Goal: Task Accomplishment & Management: Manage account settings

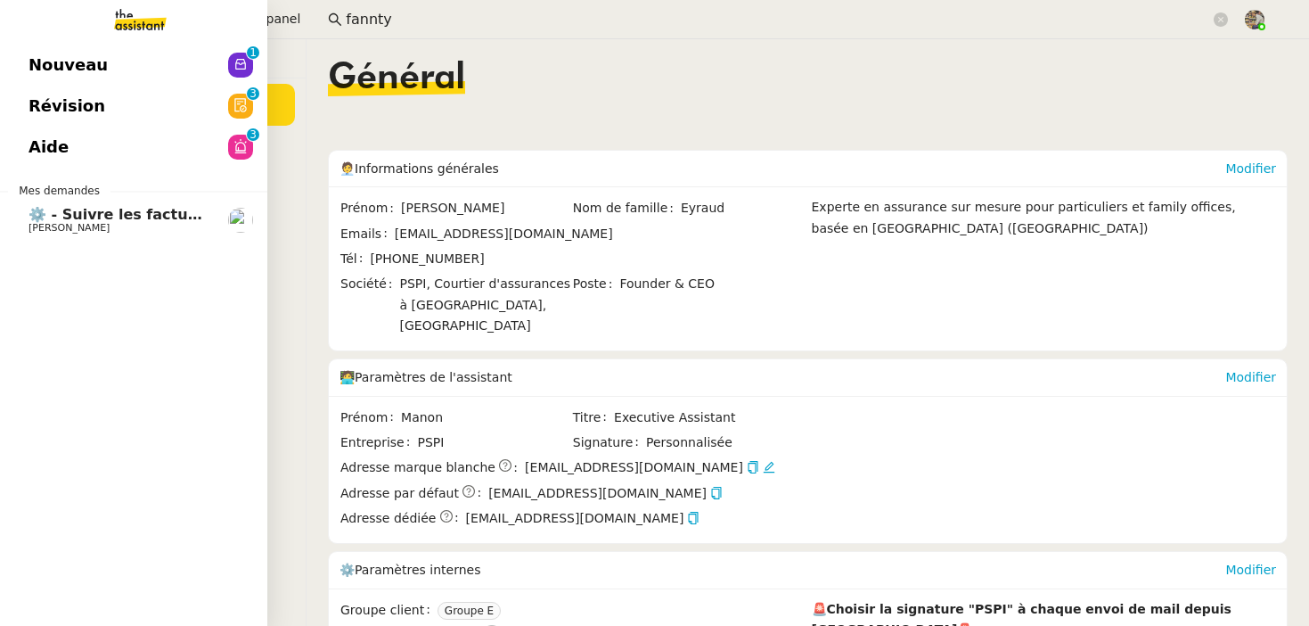
click at [42, 211] on span "⚙️ - Suivre les factures d'exploitation" at bounding box center [179, 214] width 300 height 17
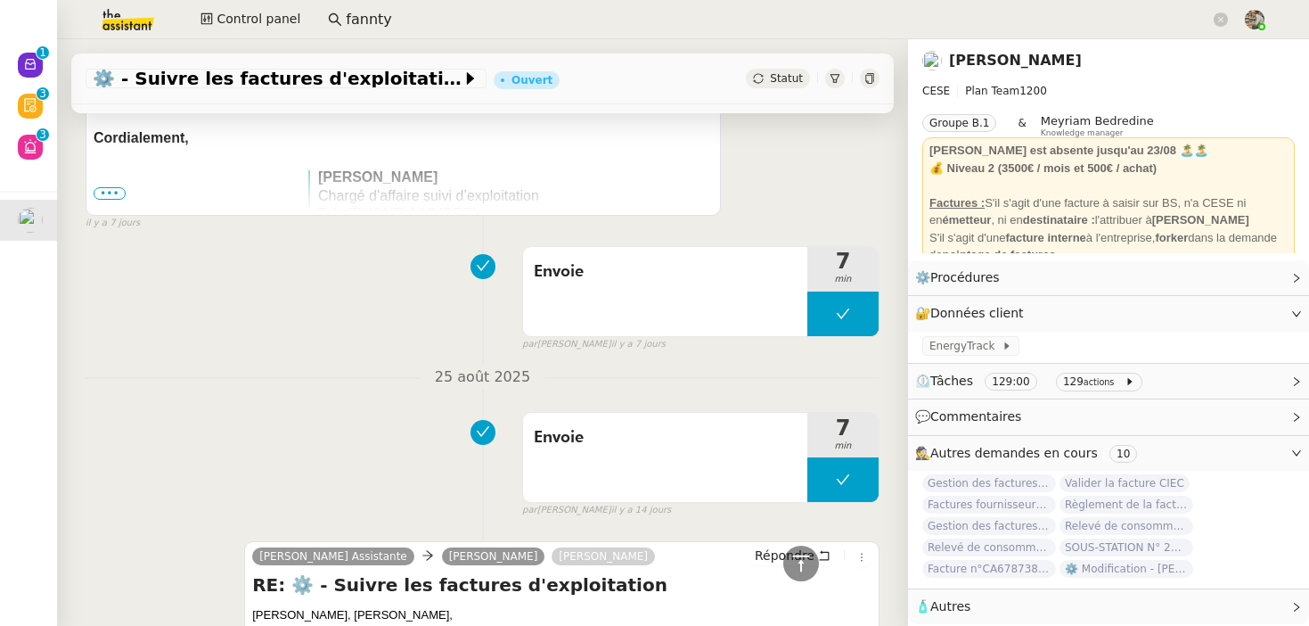
scroll to position [897, 0]
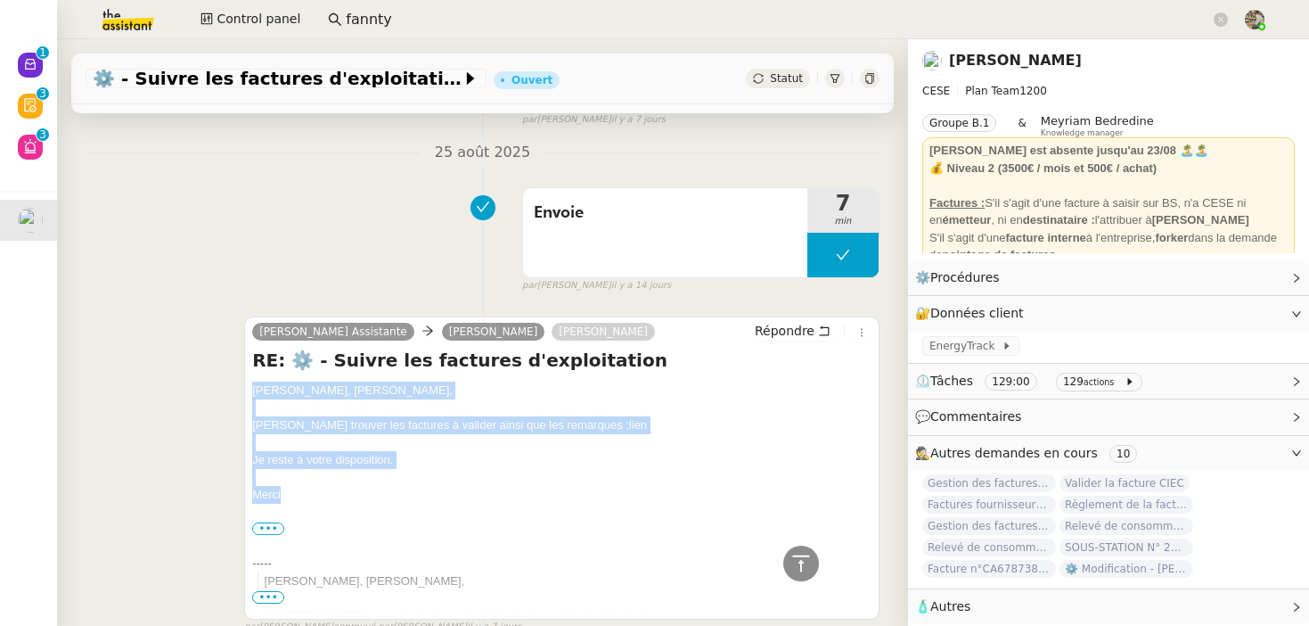
drag, startPoint x: 355, startPoint y: 499, endPoint x: 247, endPoint y: 394, distance: 150.6
click at [247, 394] on div "Camille Assistante Anthony Bruley Charles Da Conceicao Répondre RE: ⚙️ - Suivre…" at bounding box center [561, 467] width 635 height 303
copy div "Bonjour Anthony, Bonjour Charles, Veuillez trouver les factures à valider ainsi…"
click at [820, 325] on icon at bounding box center [824, 330] width 12 height 12
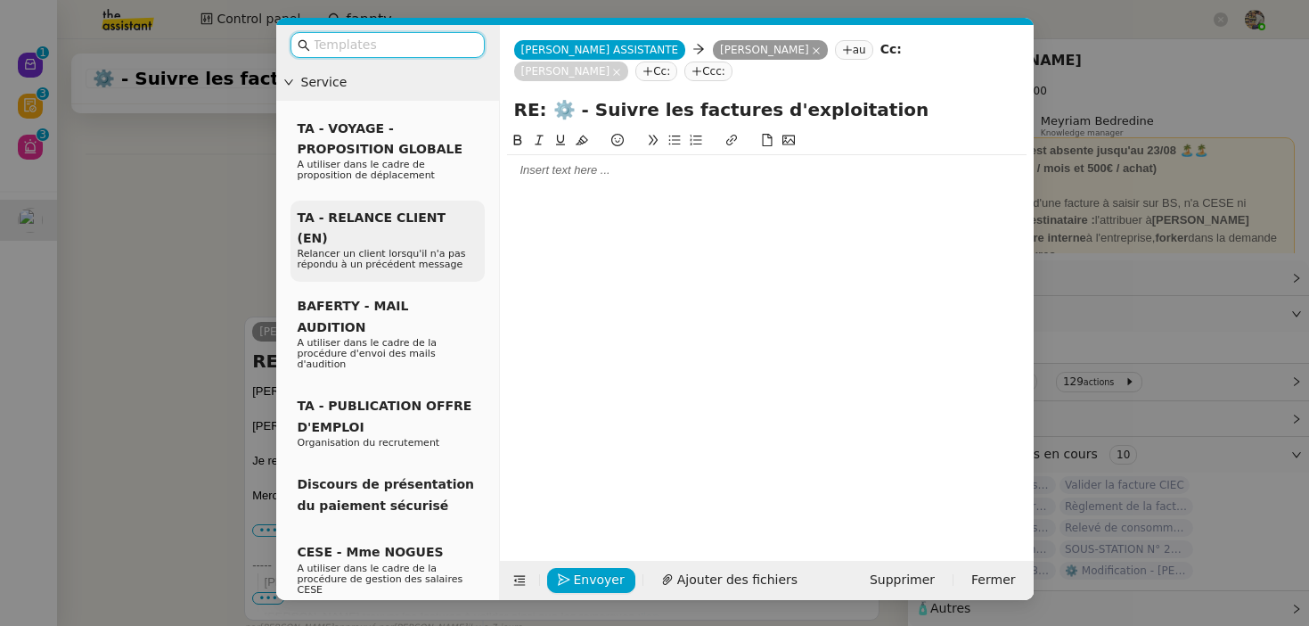
scroll to position [1035, 0]
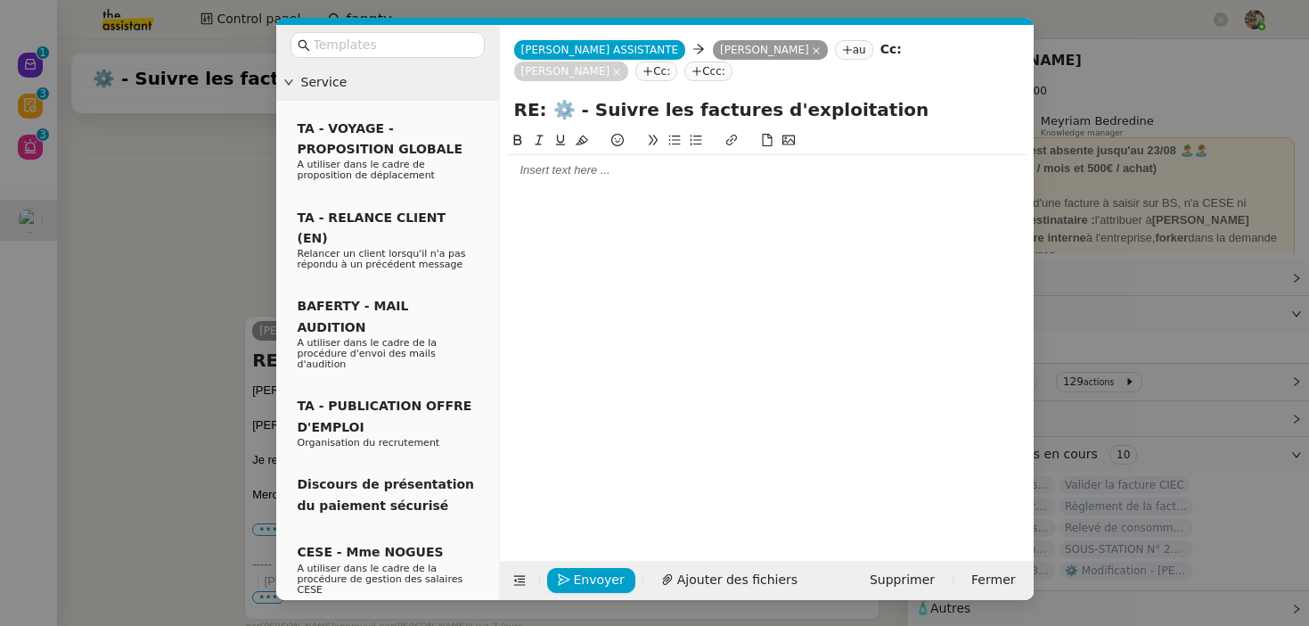
click at [616, 178] on div at bounding box center [767, 170] width 520 height 16
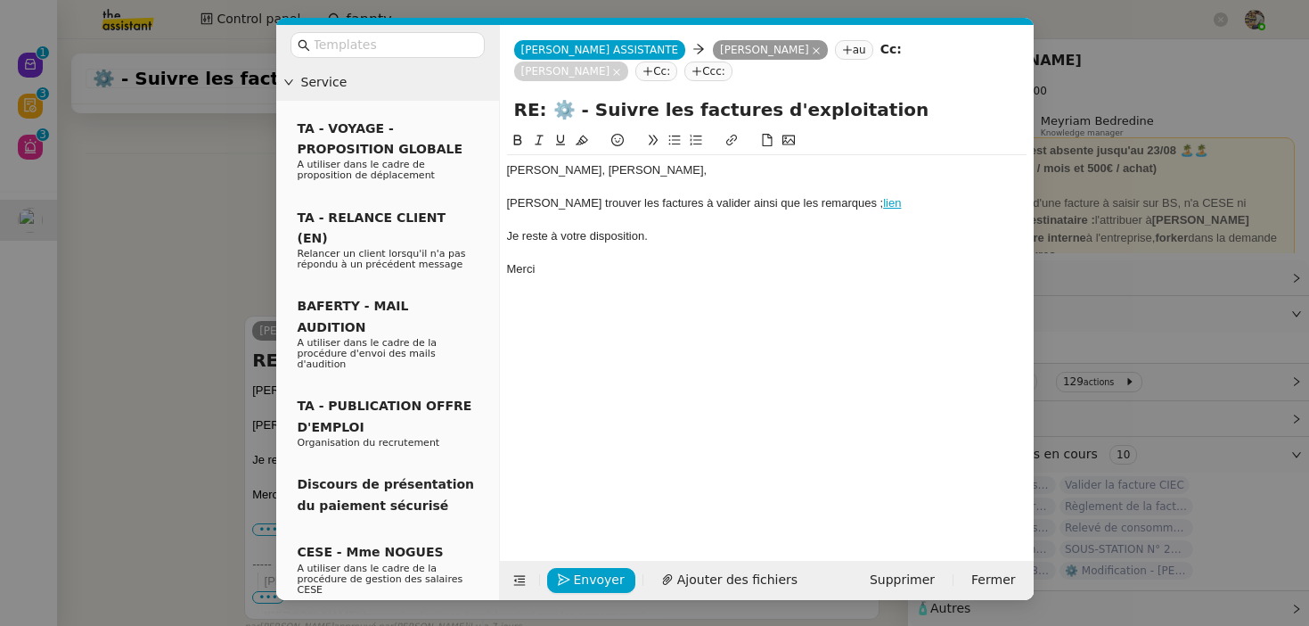
scroll to position [1156, 0]
click at [883, 208] on link "lien" at bounding box center [892, 202] width 18 height 13
click at [809, 234] on link "https://docs.google.com/spreadsheets/d/1UCPgpfhUEoR_Ty2CrfGuf-163WKKzmND8H-nVDu…" at bounding box center [795, 236] width 122 height 23
click at [1094, 246] on nz-modal-container "Service TA - VOYAGE - PROPOSITION GLOBALE A utiliser dans le cadre de propositi…" at bounding box center [654, 313] width 1309 height 626
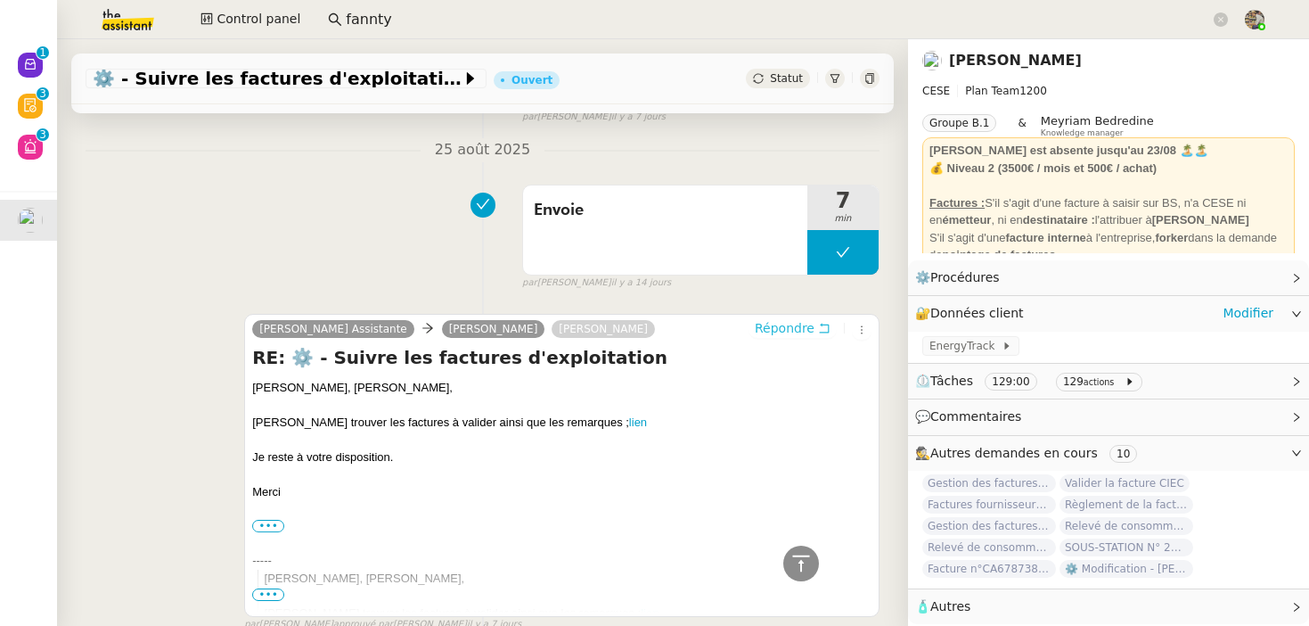
scroll to position [1153, 0]
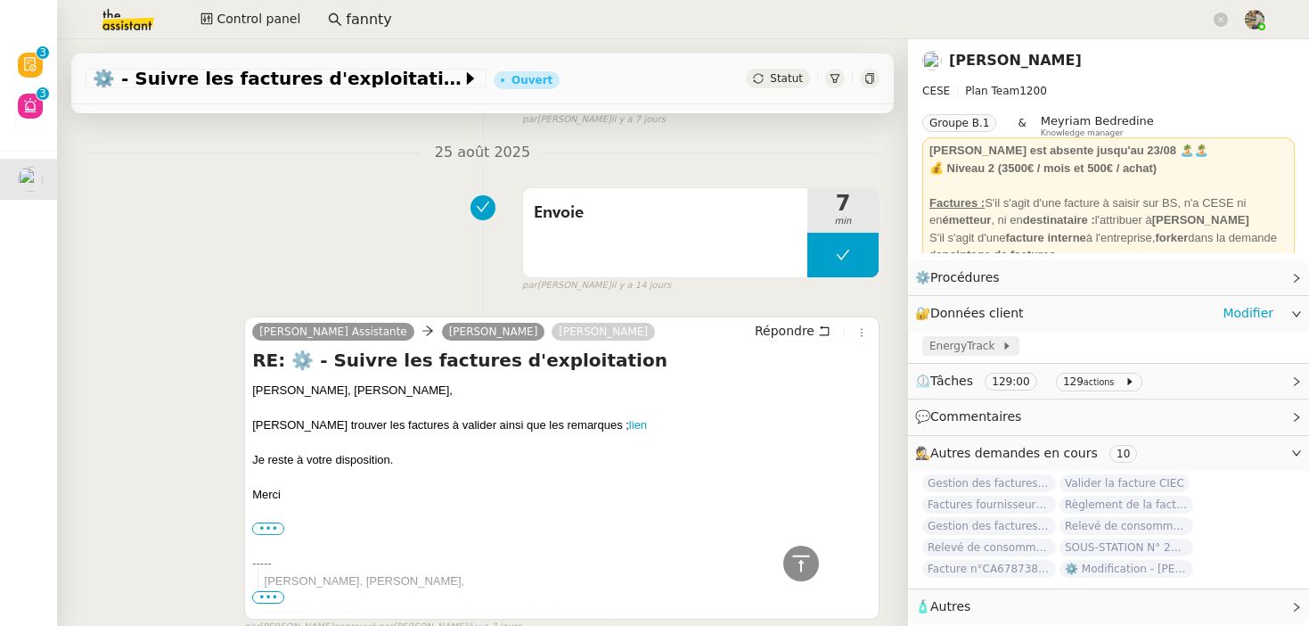
click at [974, 340] on span "EnergyTrack" at bounding box center [965, 346] width 72 height 18
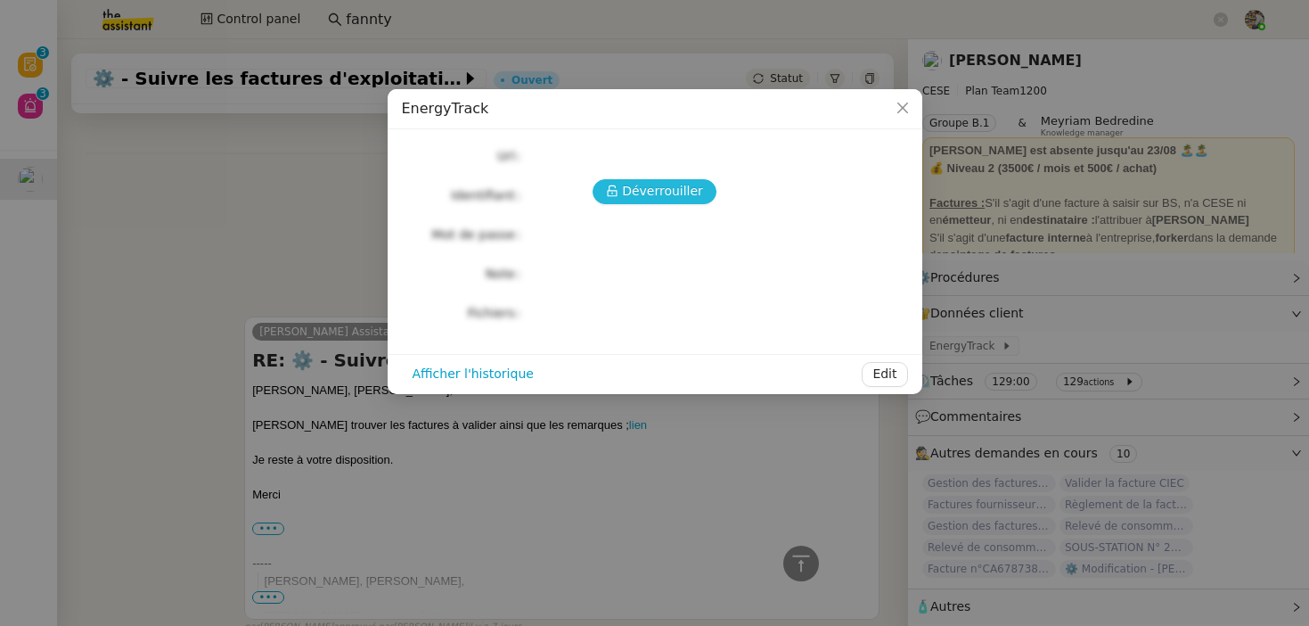
click at [677, 192] on span "Déverrouiller" at bounding box center [662, 191] width 81 height 20
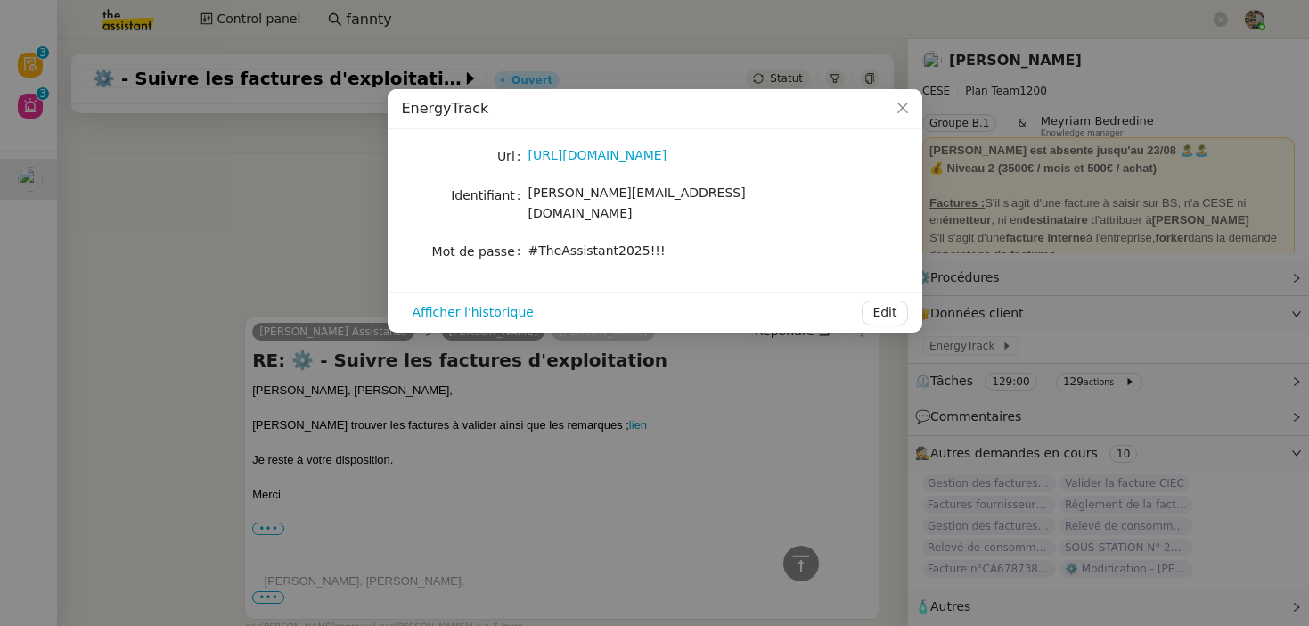
click at [581, 188] on span "camille.assistante@cese.fr" at bounding box center [636, 202] width 217 height 35
copy span "camille.assistante@cese.fr"
drag, startPoint x: 529, startPoint y: 233, endPoint x: 772, endPoint y: 234, distance: 242.4
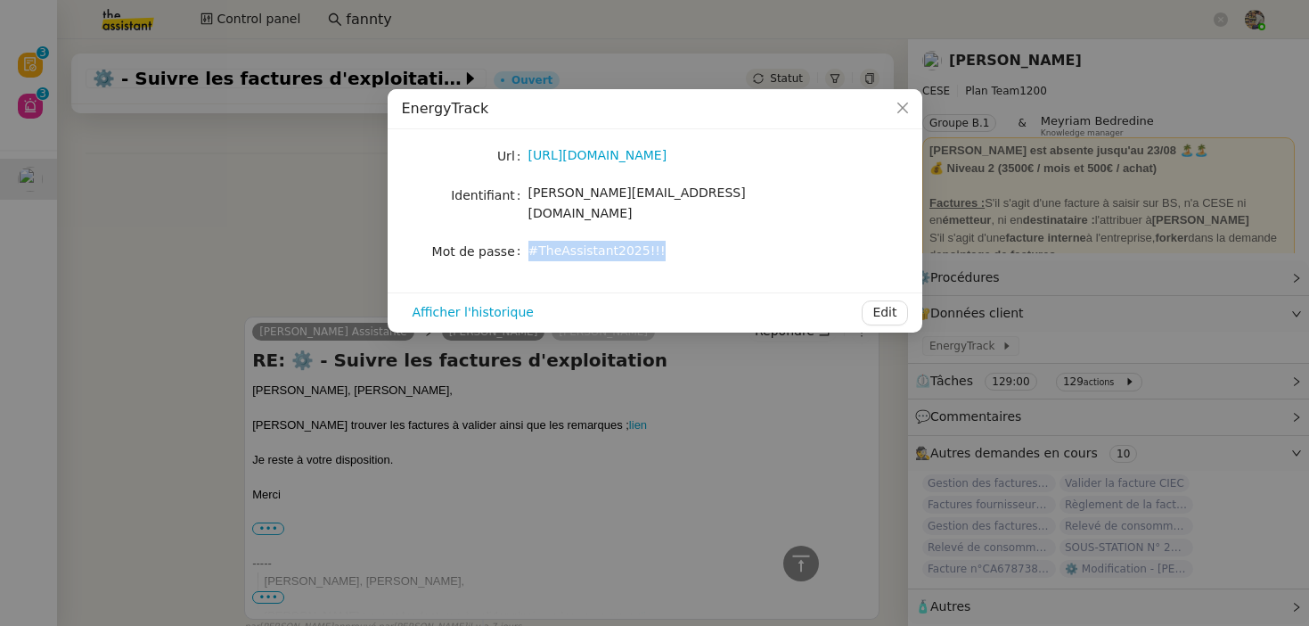
click at [773, 241] on div "#TheAssistant2025!!!" at bounding box center [675, 251] width 295 height 20
copy span "#TheAssistant2025!!!"
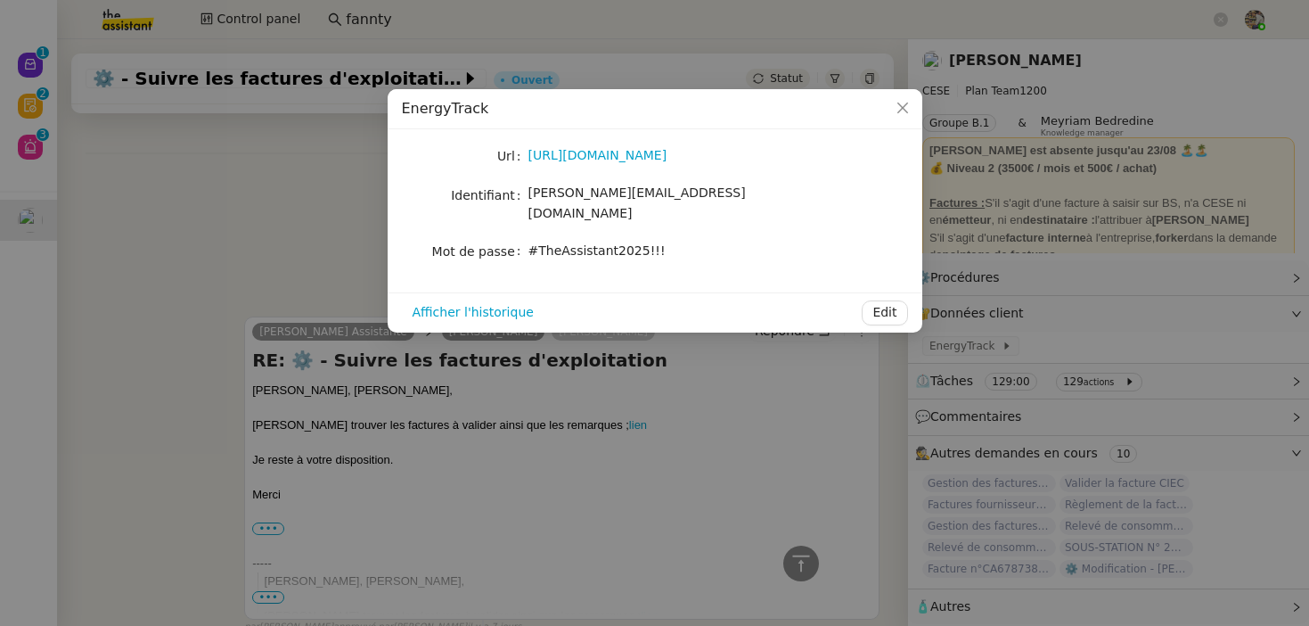
click at [181, 254] on nz-modal-container "EnergyTrack Url https://energytrack.fr/ Identifiant camille.assistante@cese.fr …" at bounding box center [654, 313] width 1309 height 626
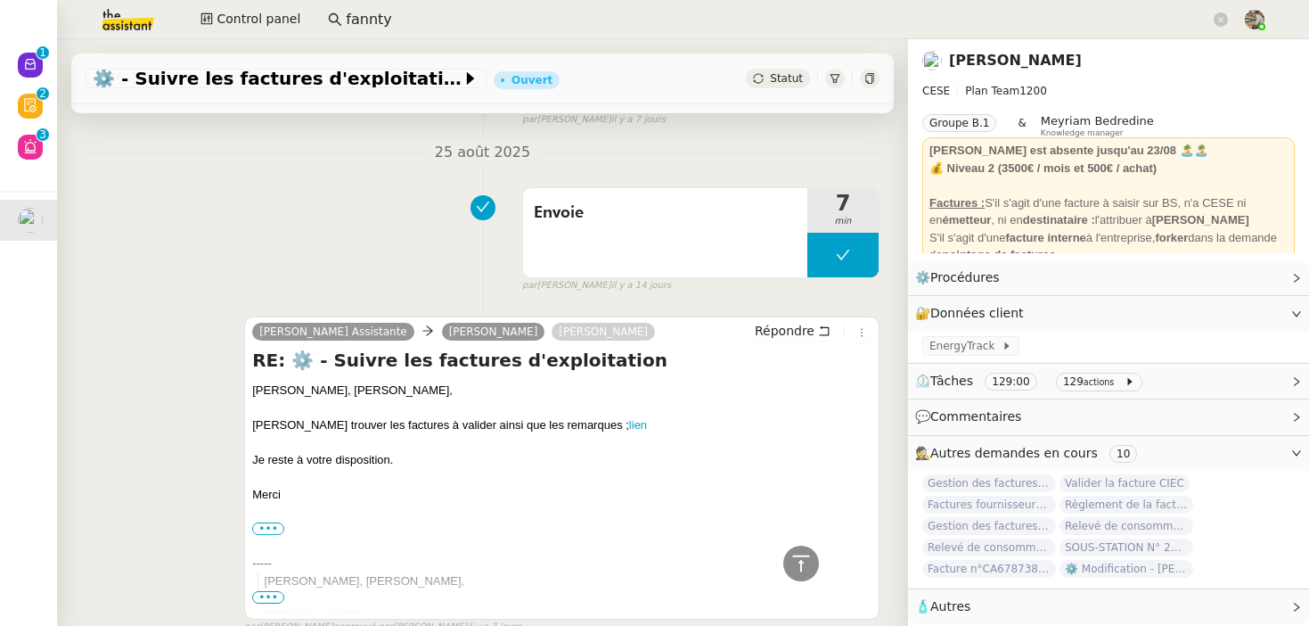
scroll to position [0, 0]
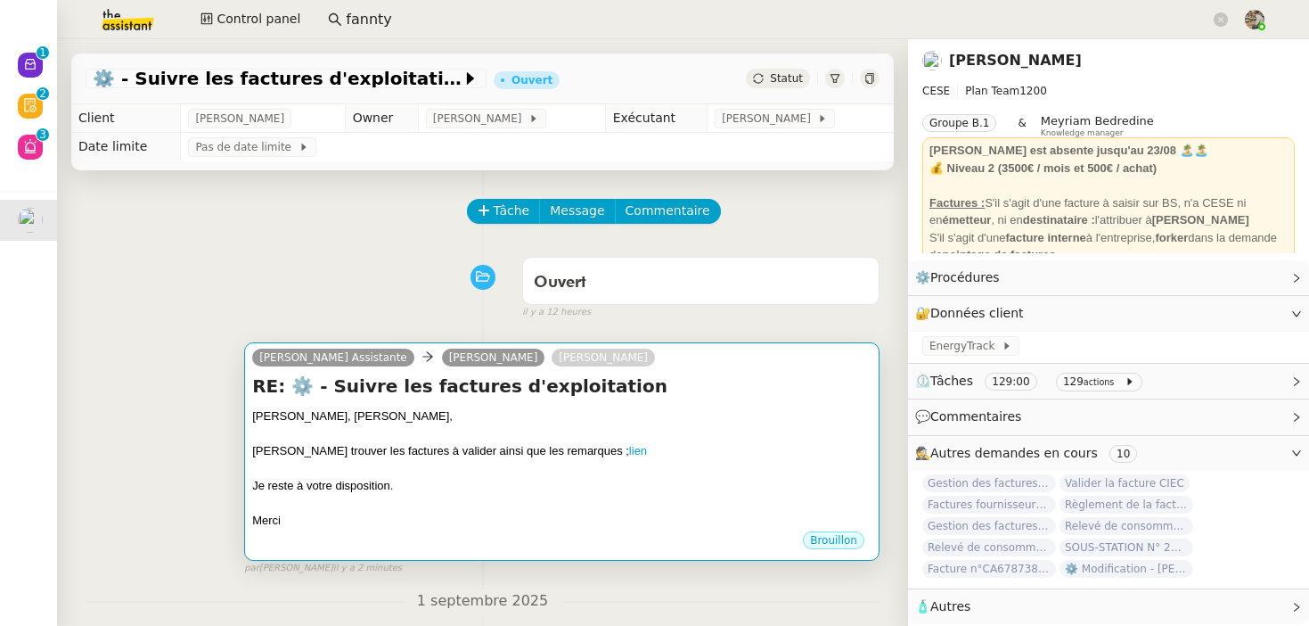
click at [432, 479] on div "Je reste à votre disposition." at bounding box center [561, 486] width 619 height 18
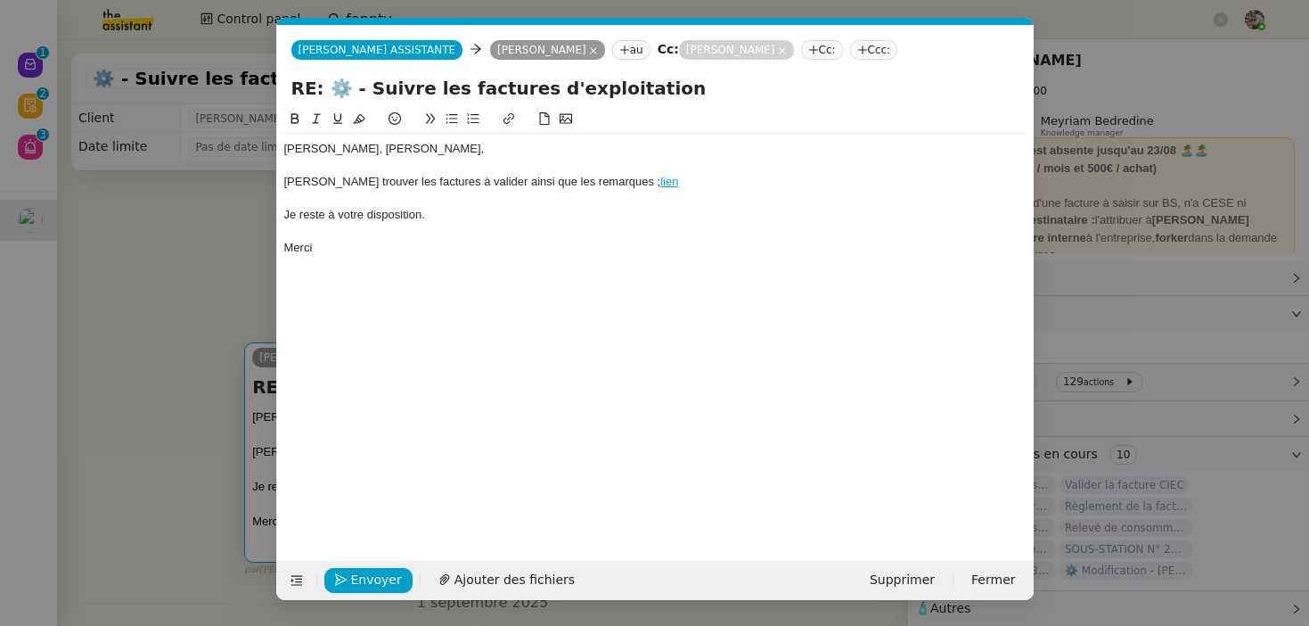
scroll to position [0, 37]
click at [375, 577] on span "Envoyer" at bounding box center [376, 579] width 51 height 20
click at [375, 577] on span "Confirmer l'envoi" at bounding box center [404, 579] width 107 height 20
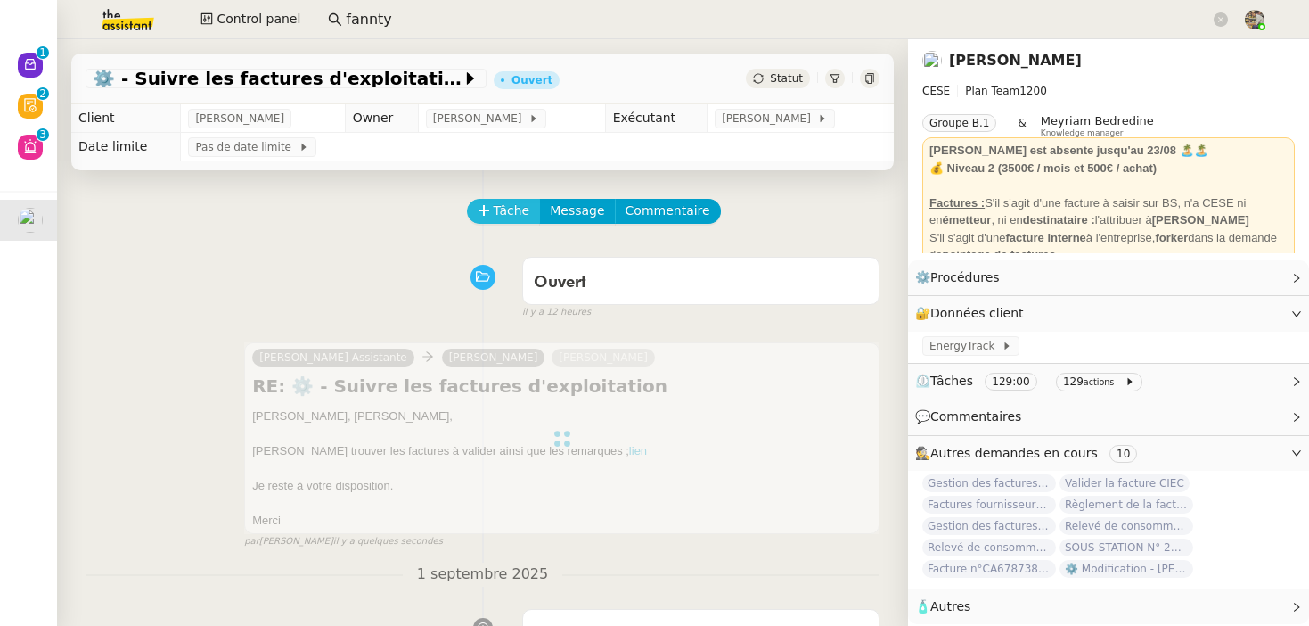
click at [510, 220] on span "Tâche" at bounding box center [512, 210] width 37 height 20
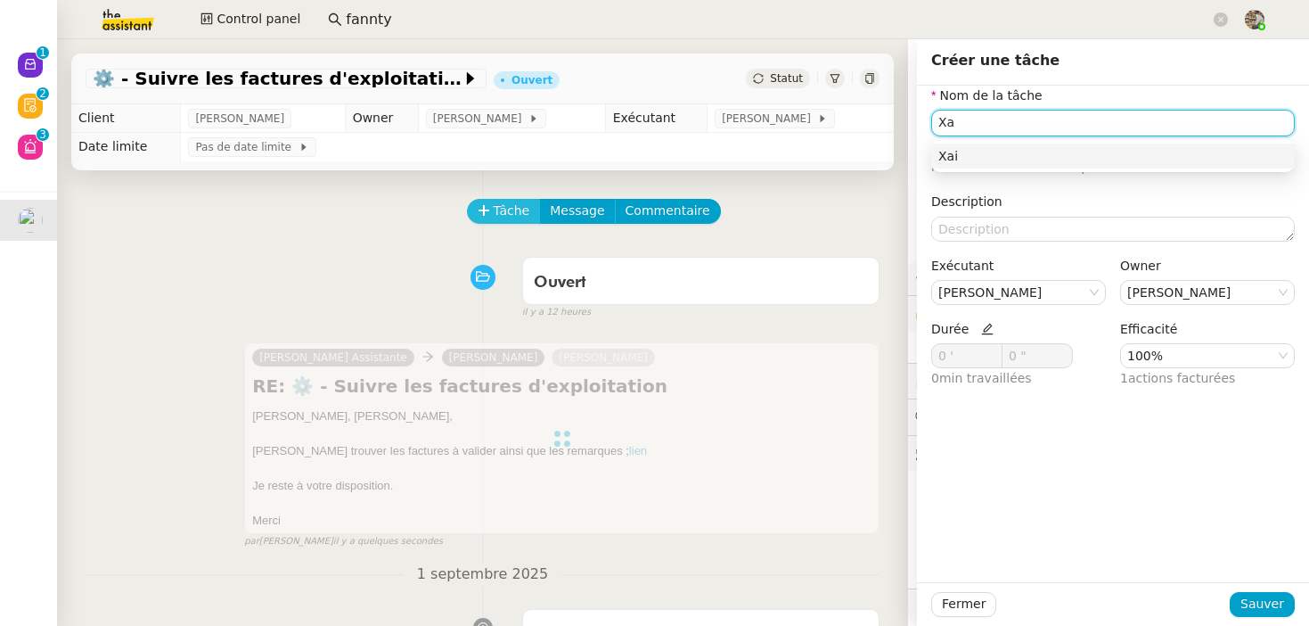
type input "X"
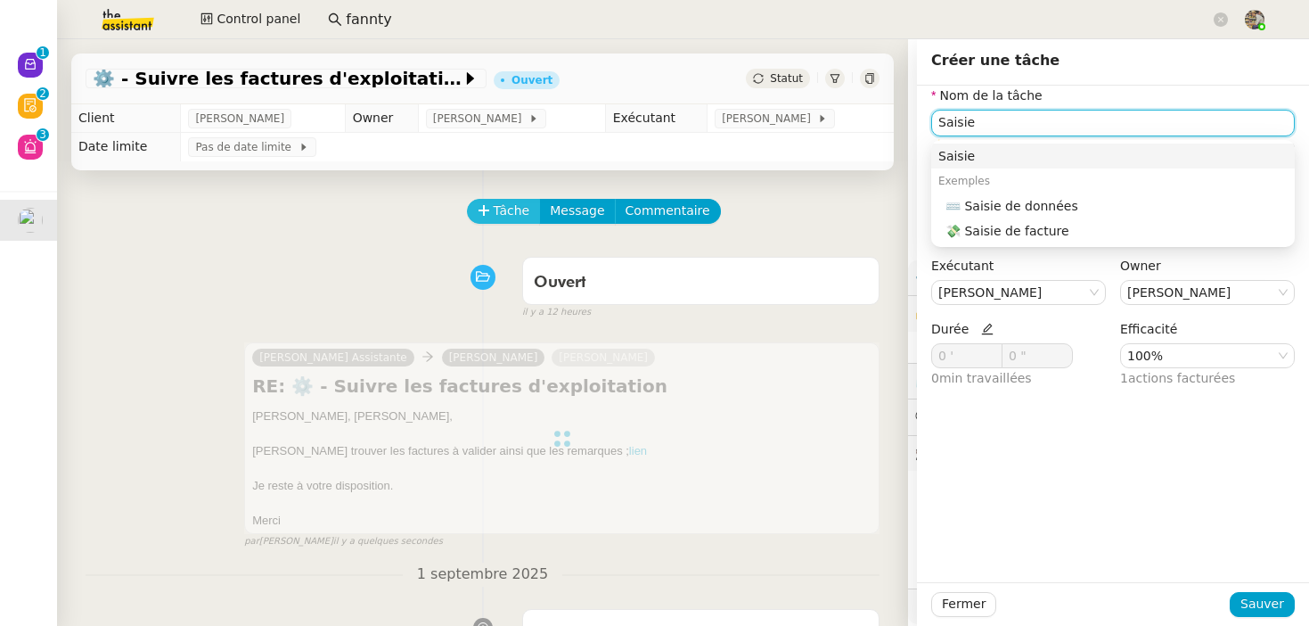
type input "Saisie"
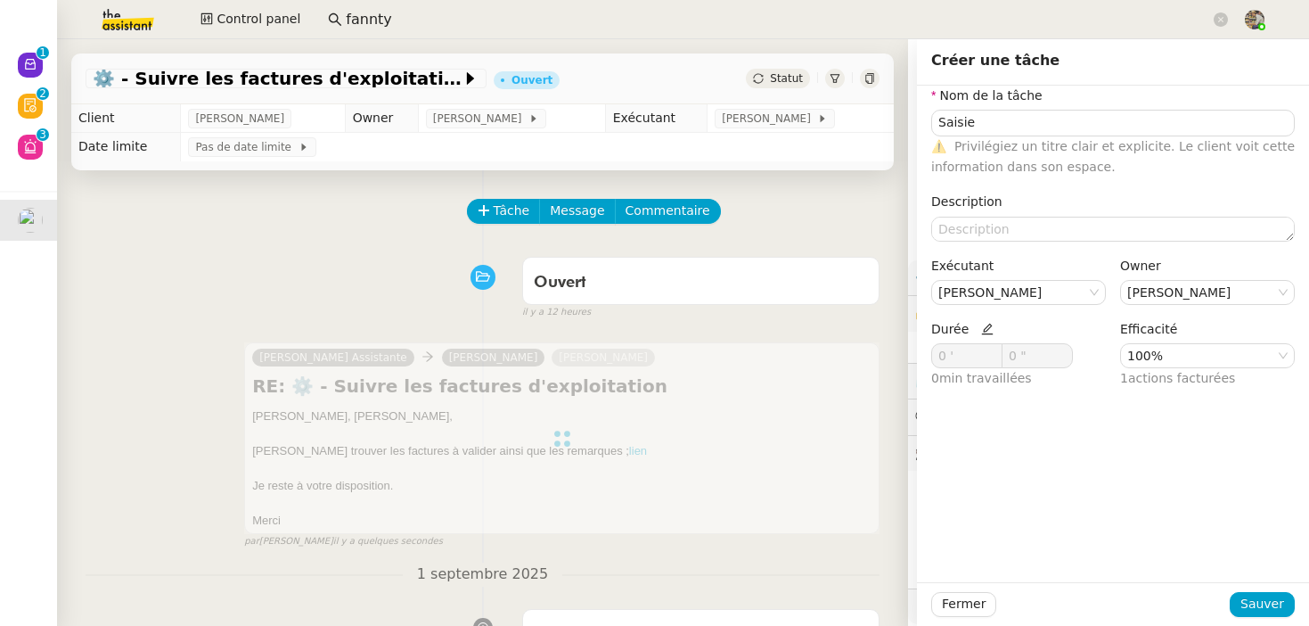
click at [983, 330] on icon at bounding box center [987, 329] width 12 height 12
click at [987, 345] on span at bounding box center [992, 351] width 20 height 14
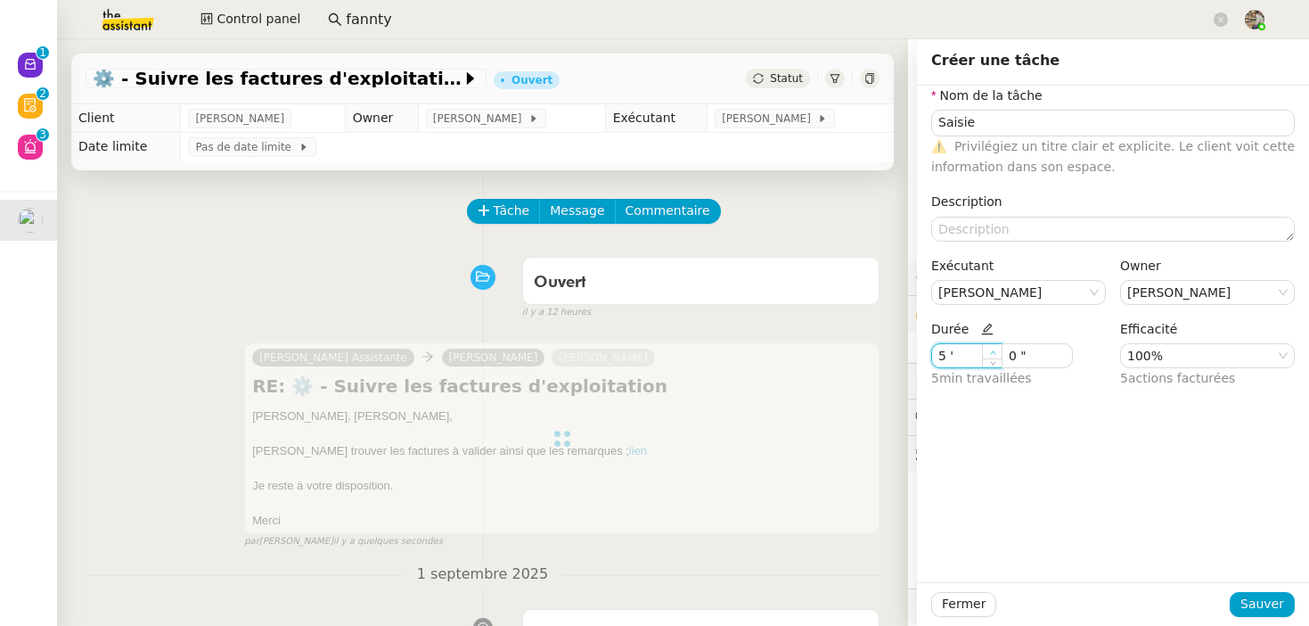
click at [987, 345] on span at bounding box center [992, 351] width 20 height 14
type input "7 '"
click at [987, 345] on span at bounding box center [992, 351] width 20 height 14
click at [1270, 606] on span "Sauver" at bounding box center [1262, 603] width 44 height 20
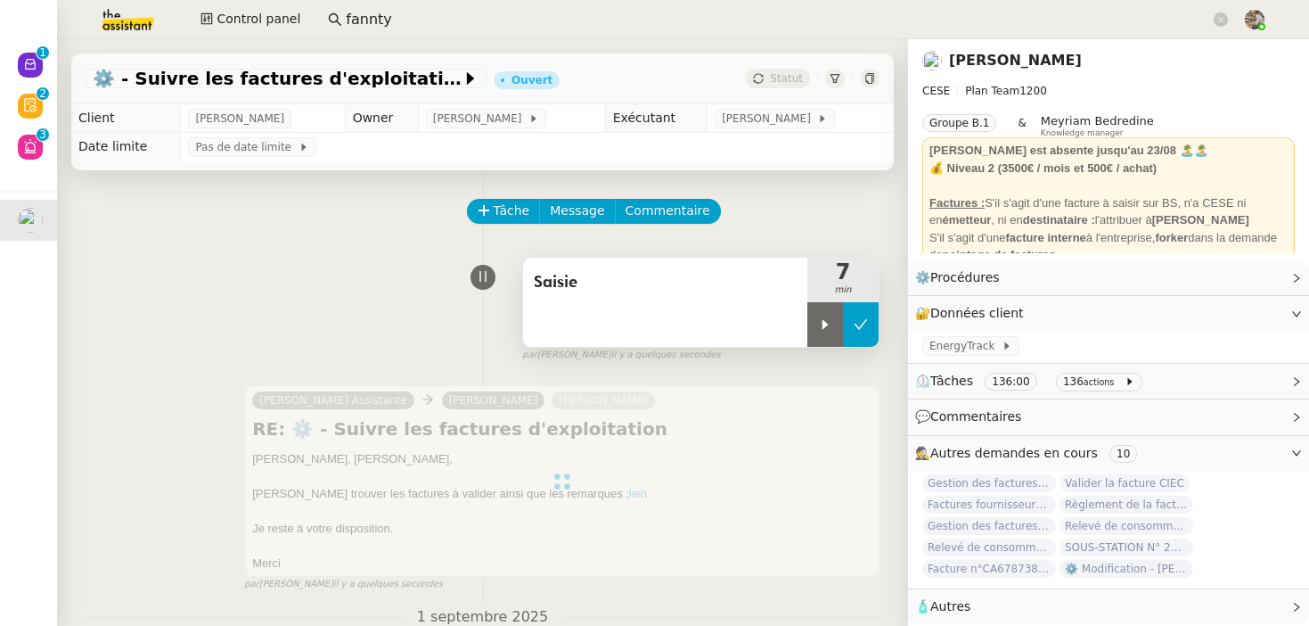
click at [874, 323] on button at bounding box center [861, 324] width 36 height 45
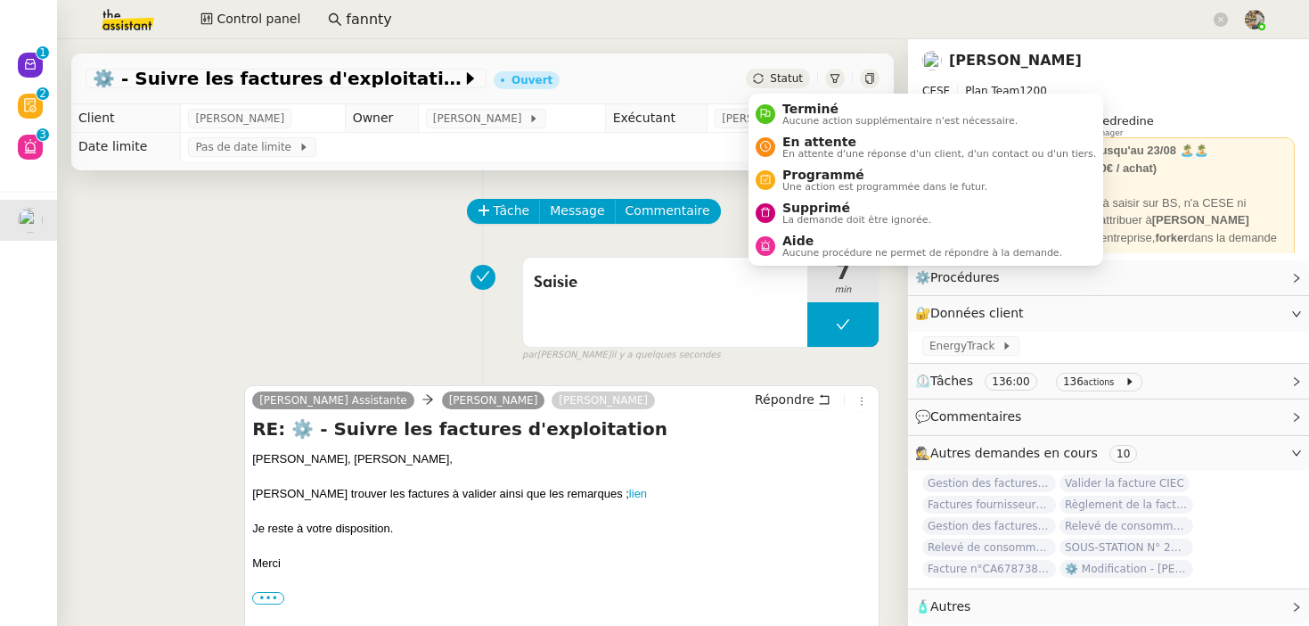
click at [786, 84] on span "Statut" at bounding box center [786, 78] width 33 height 12
click at [785, 145] on span "En attente" at bounding box center [939, 142] width 314 height 14
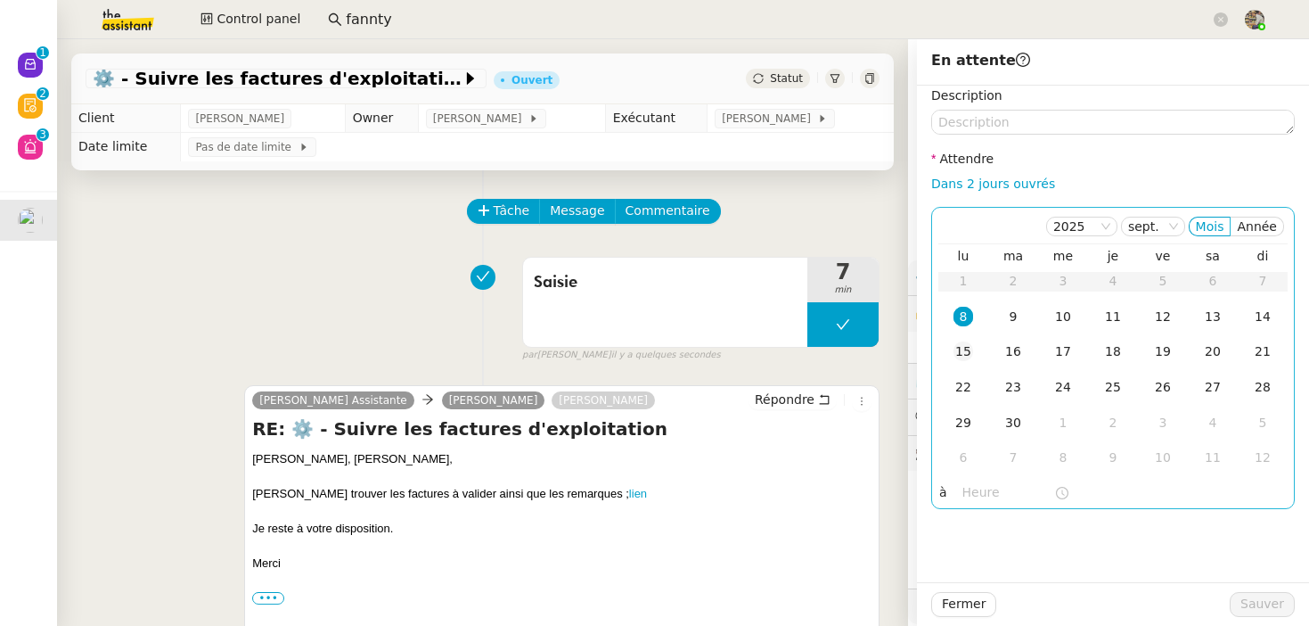
click at [964, 354] on div "15" at bounding box center [963, 351] width 20 height 20
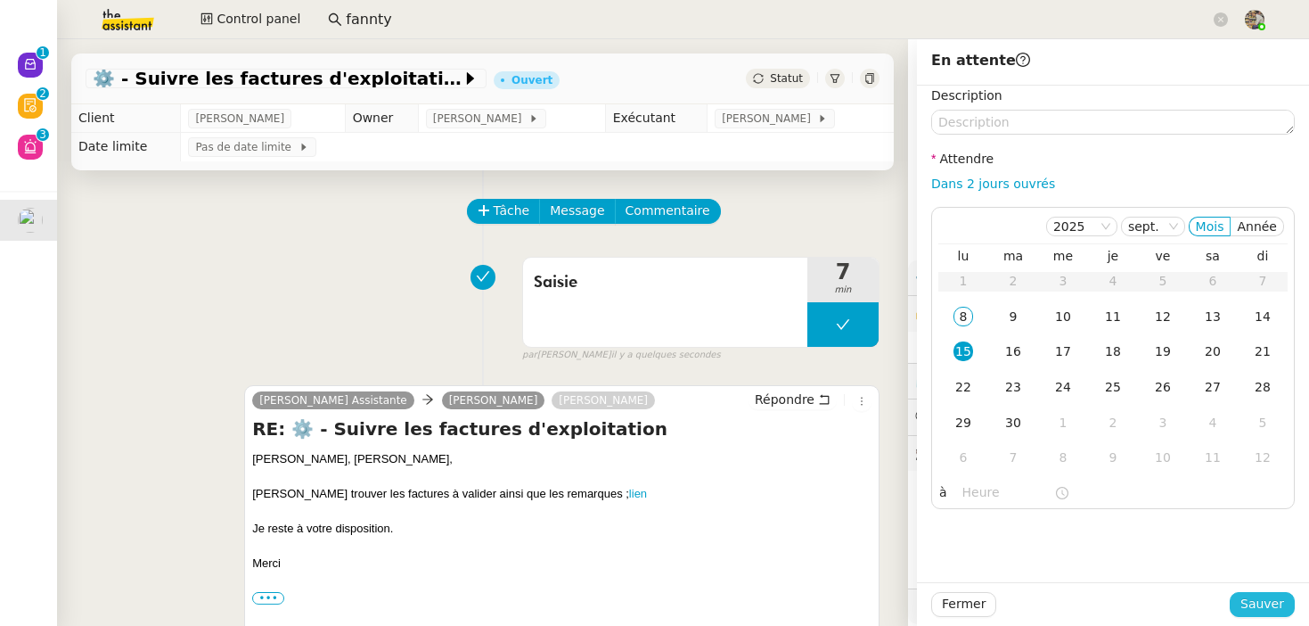
click at [1255, 607] on span "Sauver" at bounding box center [1262, 603] width 44 height 20
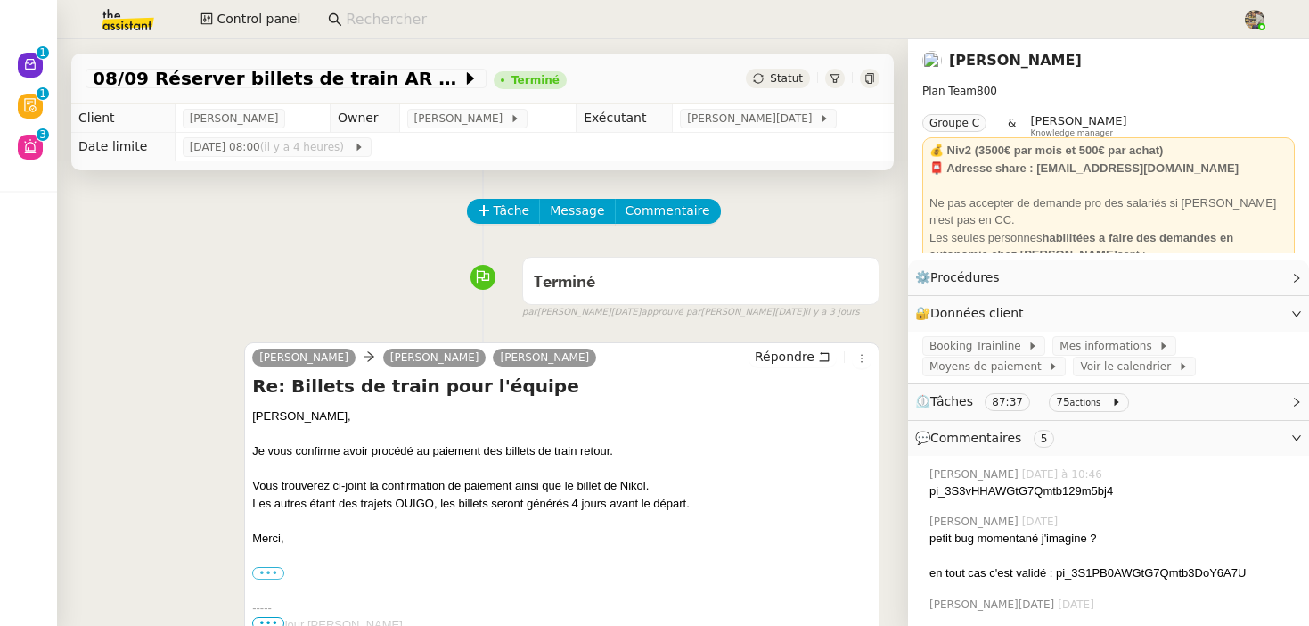
click at [503, 225] on div "Tâche Message Commentaire" at bounding box center [675, 220] width 412 height 43
click at [512, 214] on span "Tâche" at bounding box center [512, 210] width 37 height 20
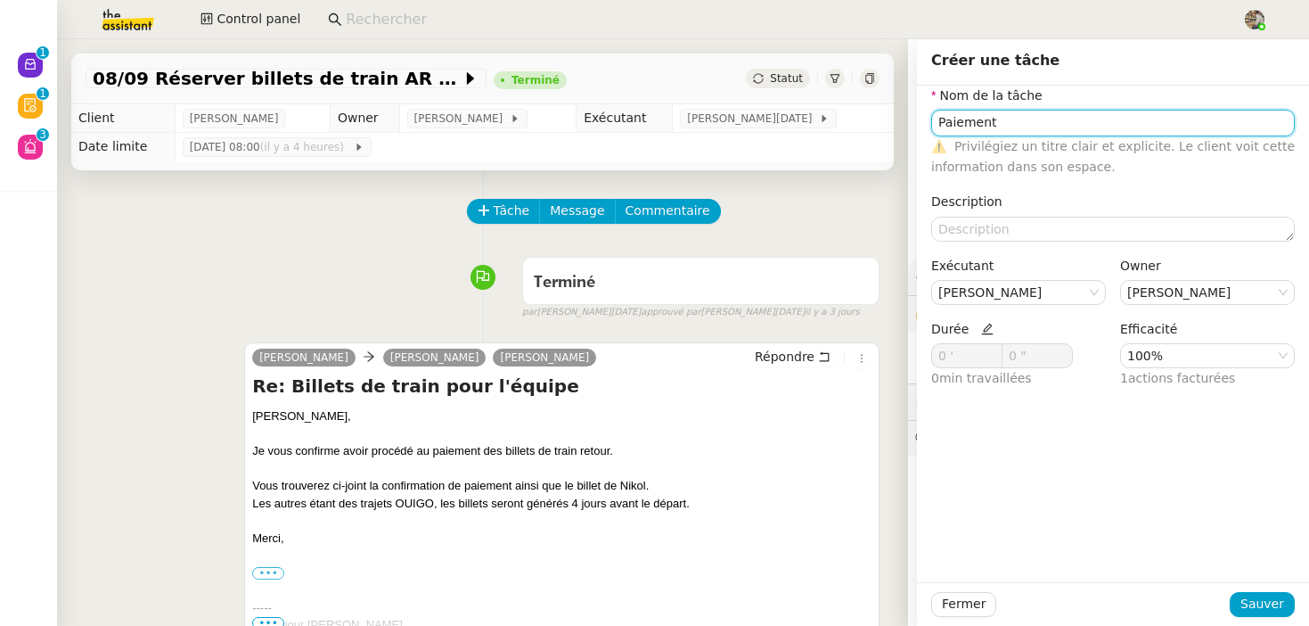
type input "Paiement"
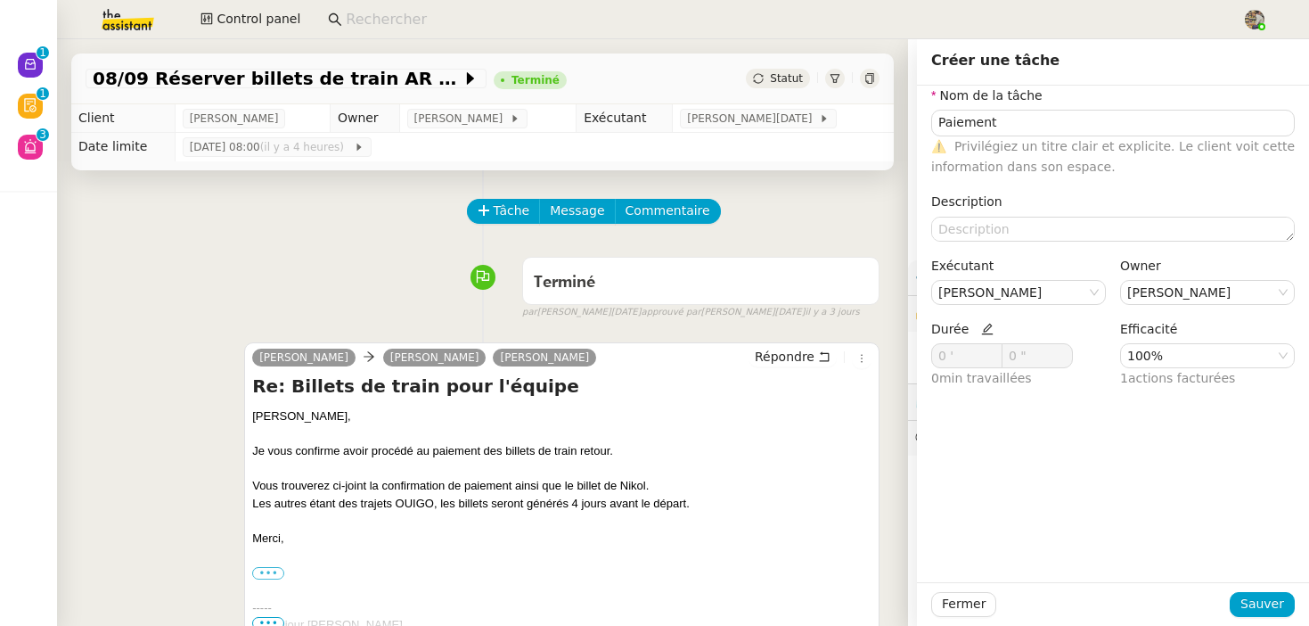
click at [985, 327] on icon at bounding box center [987, 329] width 12 height 12
click at [994, 352] on icon at bounding box center [992, 352] width 5 height 4
type input "4 '"
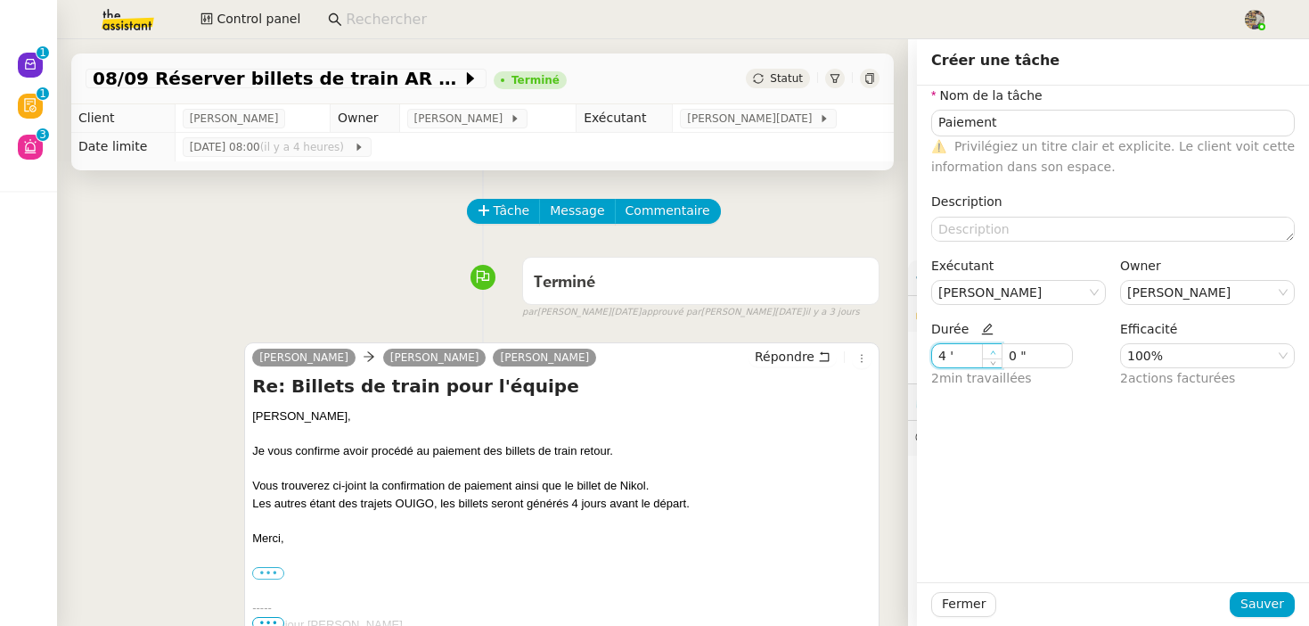
click at [994, 352] on icon at bounding box center [992, 352] width 5 height 4
click at [1273, 601] on span "Sauver" at bounding box center [1262, 603] width 44 height 20
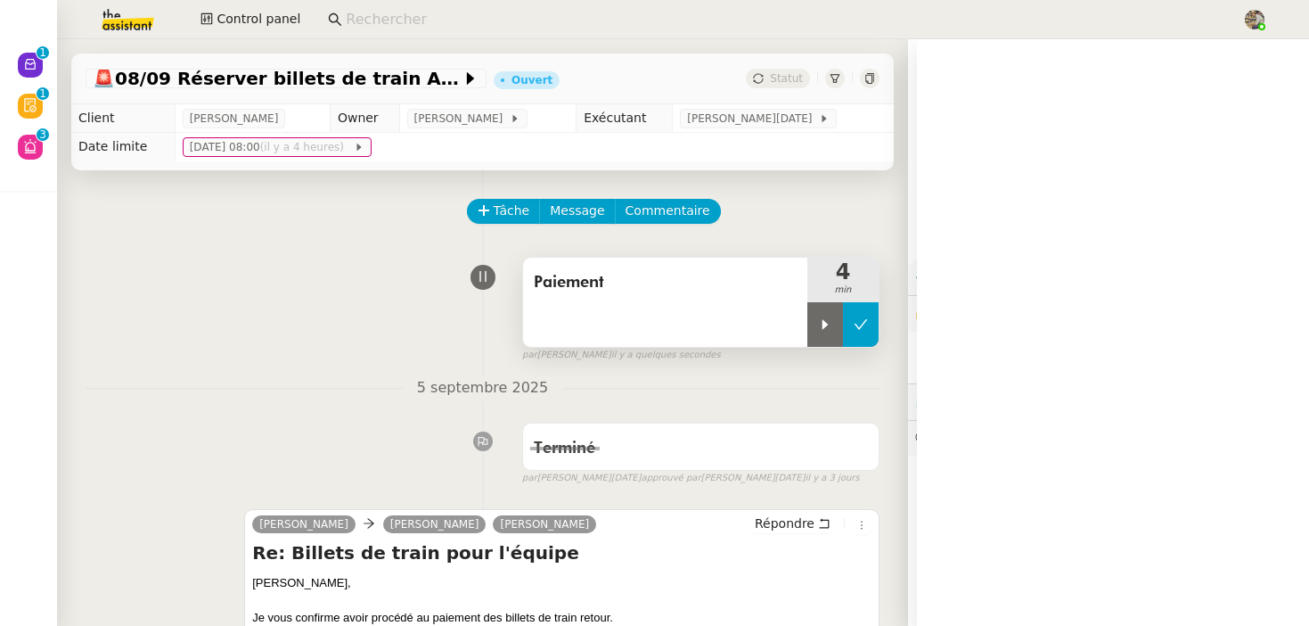
click at [869, 315] on button at bounding box center [861, 324] width 36 height 45
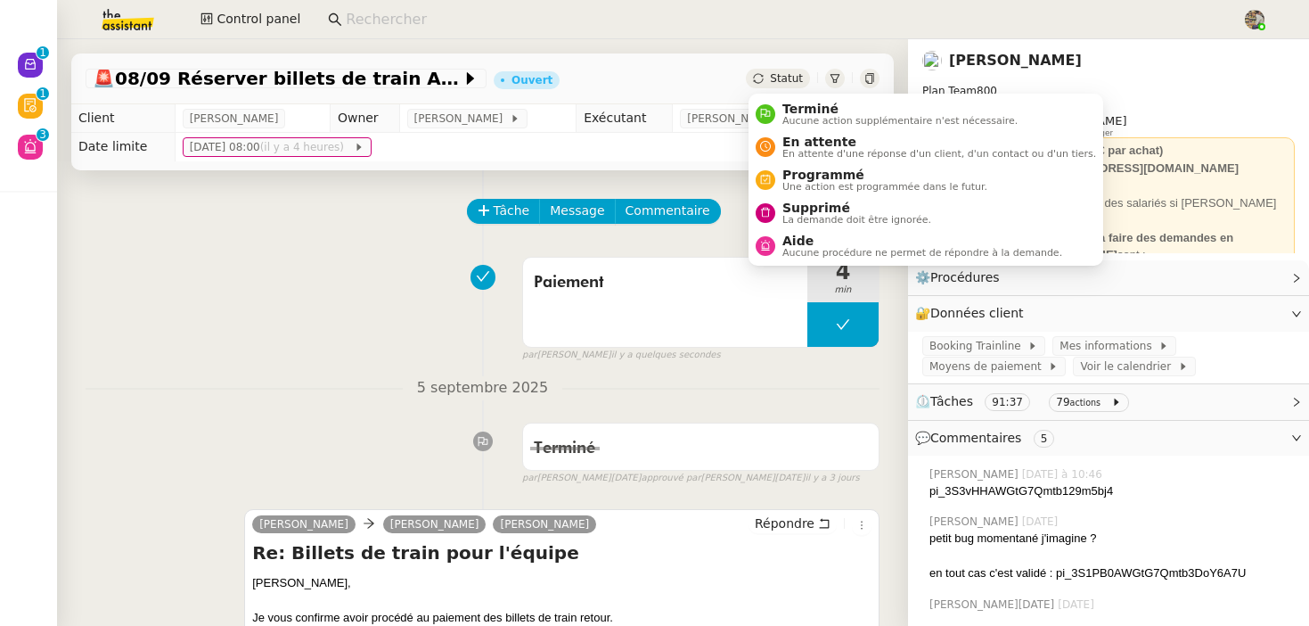
click at [782, 76] on span "Statut" at bounding box center [786, 78] width 33 height 12
click at [799, 110] on span "Terminé" at bounding box center [899, 109] width 235 height 14
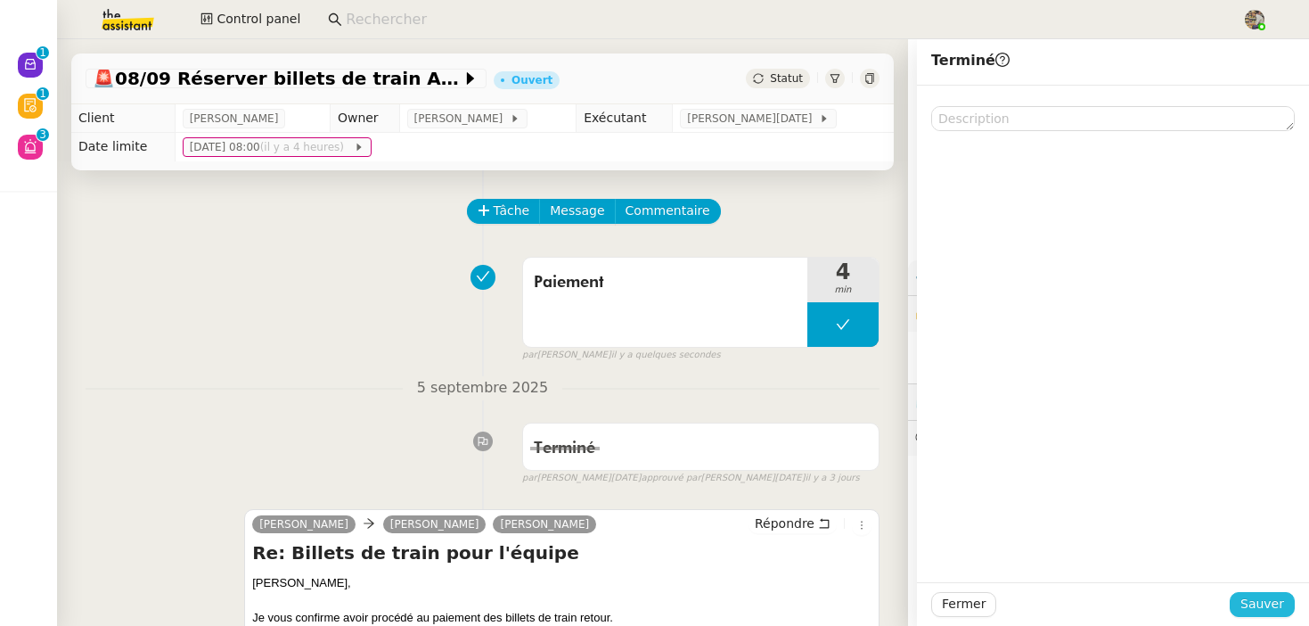
click at [1256, 604] on span "Sauver" at bounding box center [1262, 603] width 44 height 20
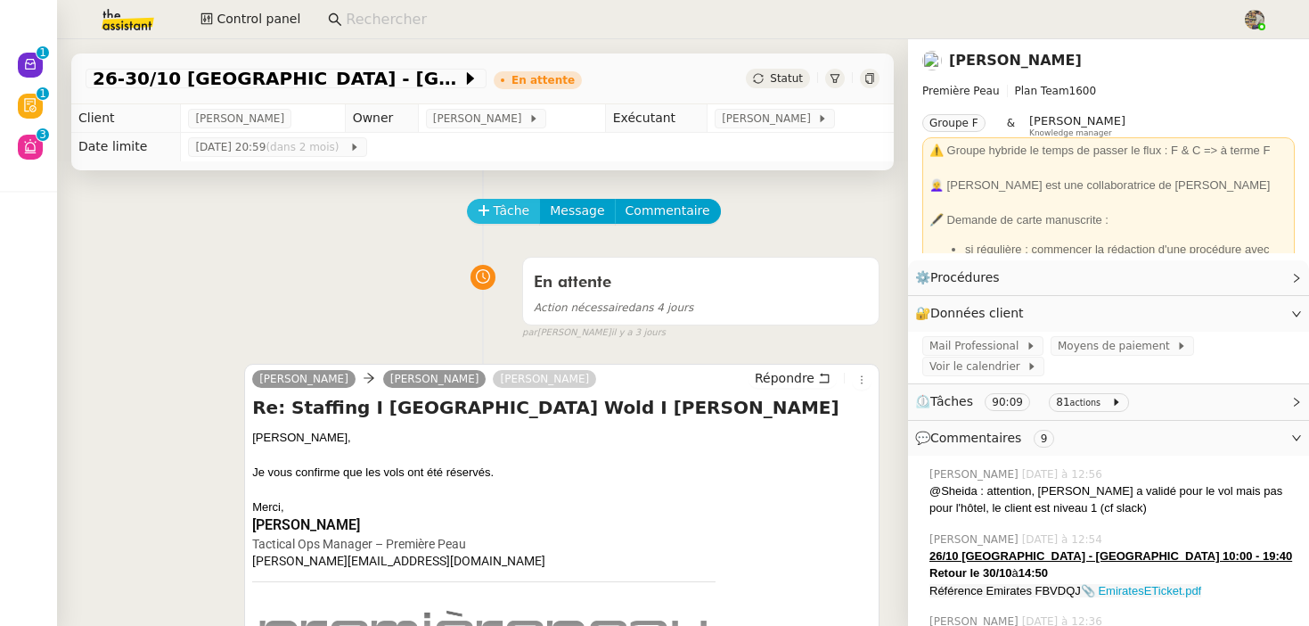
click at [501, 209] on span "Tâche" at bounding box center [512, 210] width 37 height 20
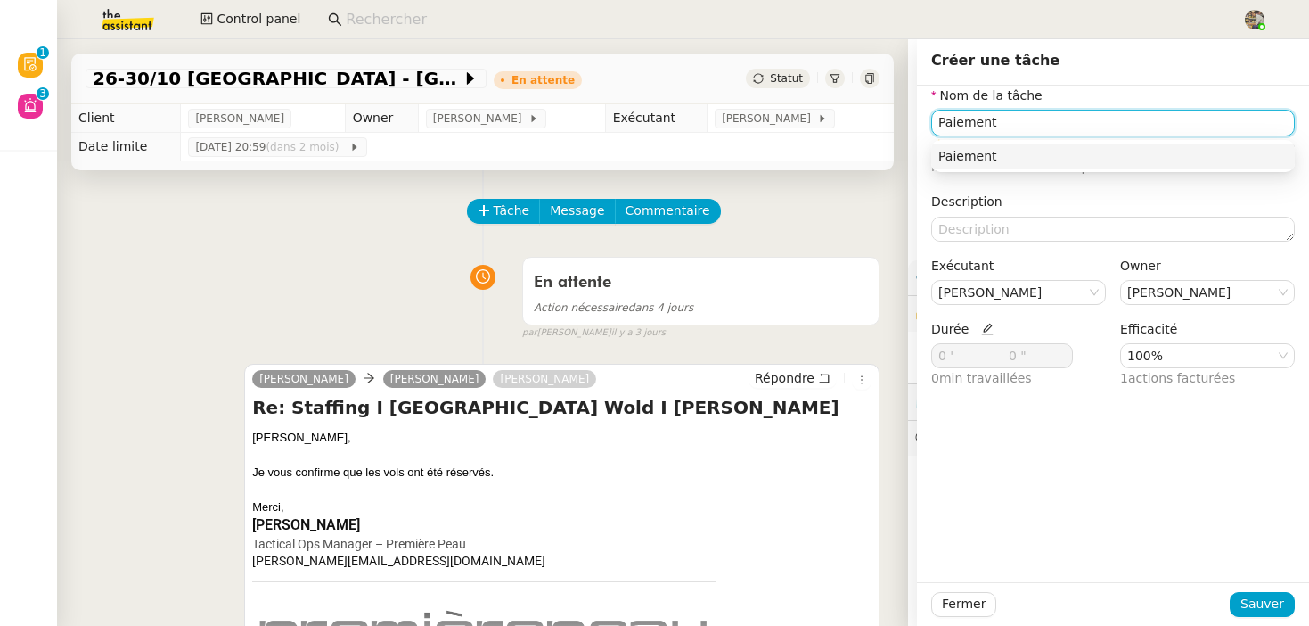
type input "Paiement"
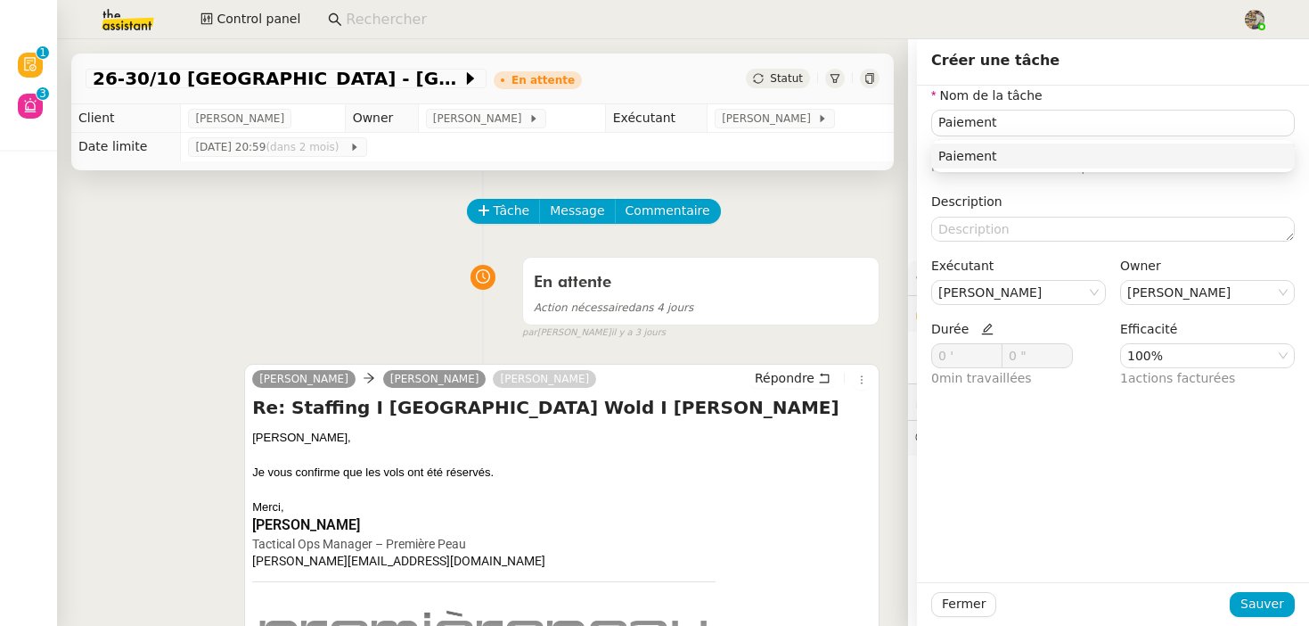
click at [986, 319] on nz-form-label "Durée" at bounding box center [962, 331] width 62 height 24
click at [984, 330] on icon at bounding box center [987, 329] width 12 height 12
drag, startPoint x: 931, startPoint y: 362, endPoint x: 808, endPoint y: 346, distance: 124.0
click at [810, 346] on app-ticket "26-30/10 Paris - Dubai + cartons En attente Statut Client Pierre Mergui Owner R…" at bounding box center [683, 332] width 1252 height 586
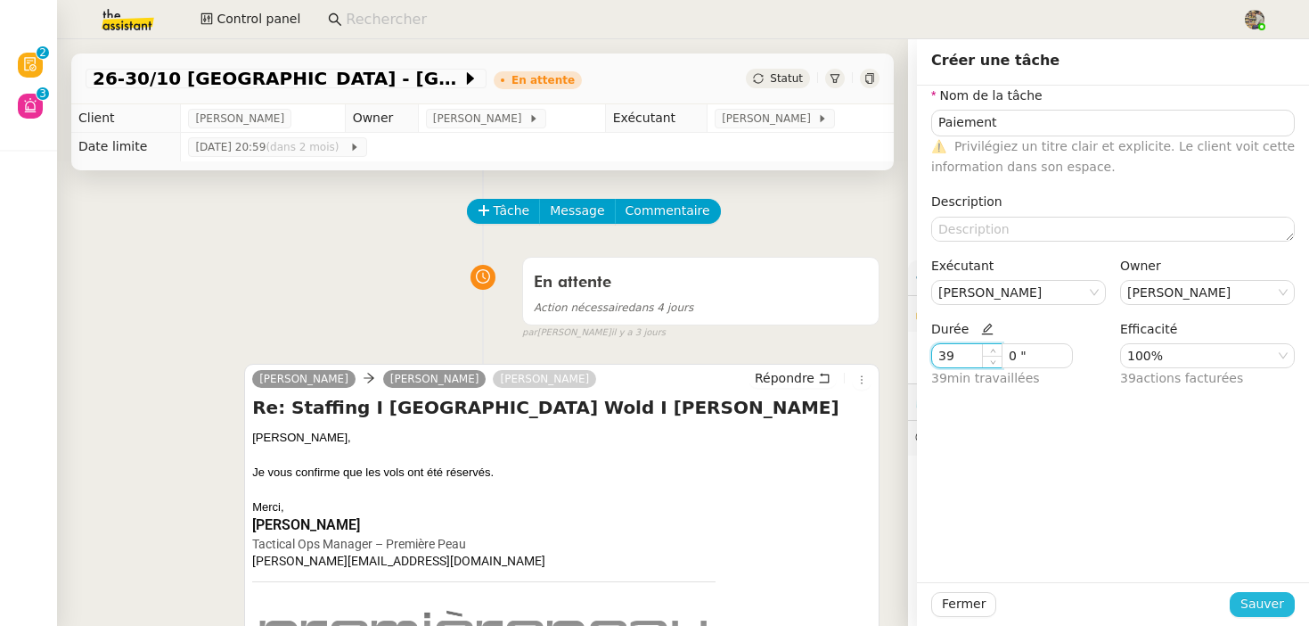
type input "39 '"
click at [1258, 609] on span "Sauver" at bounding box center [1262, 603] width 44 height 20
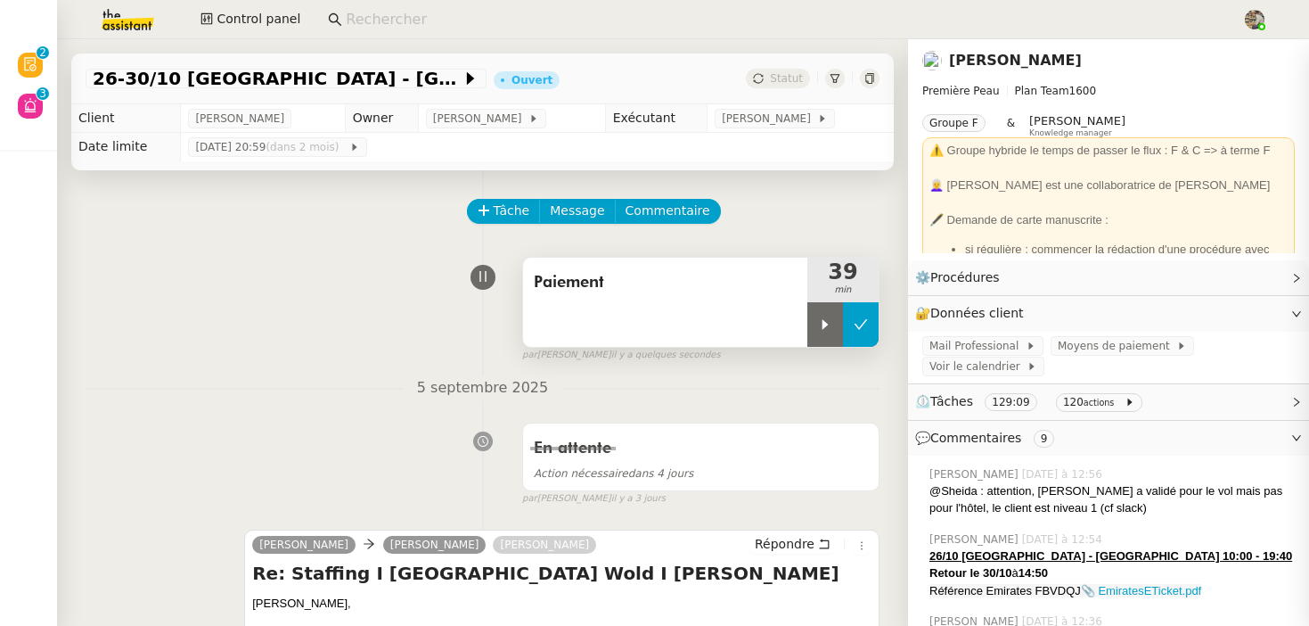
click at [864, 317] on icon at bounding box center [861, 324] width 14 height 14
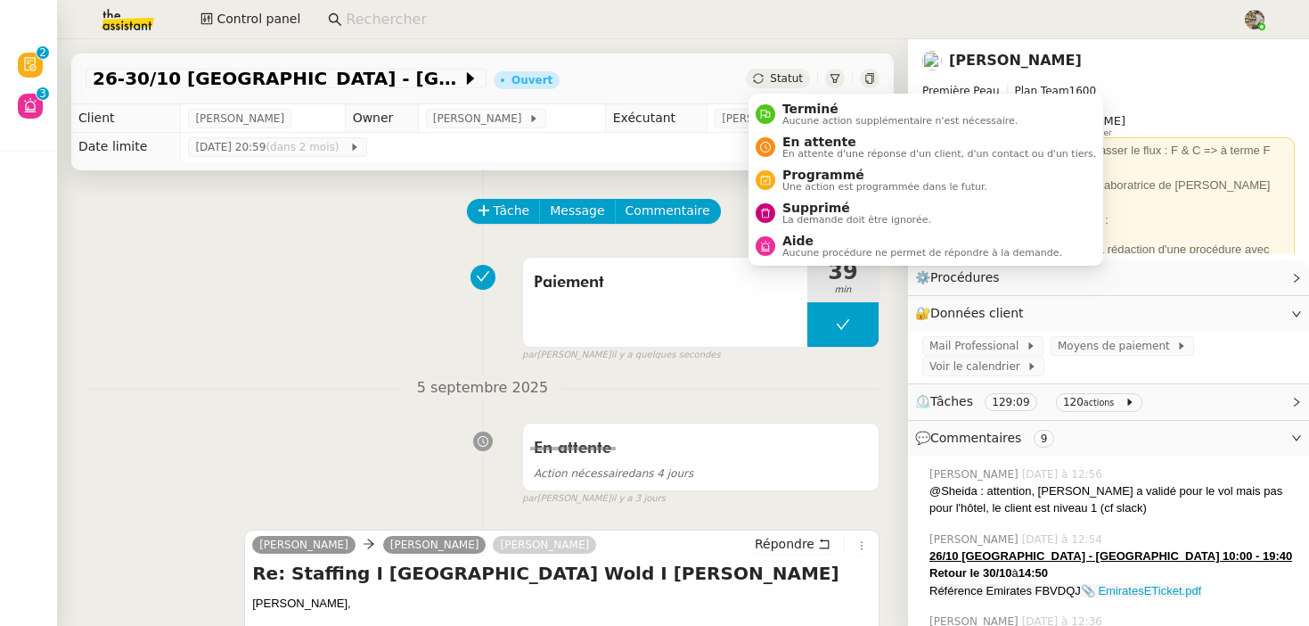
click at [771, 79] on div "Statut" at bounding box center [778, 79] width 64 height 20
click at [782, 141] on span "En attente" at bounding box center [939, 142] width 314 height 14
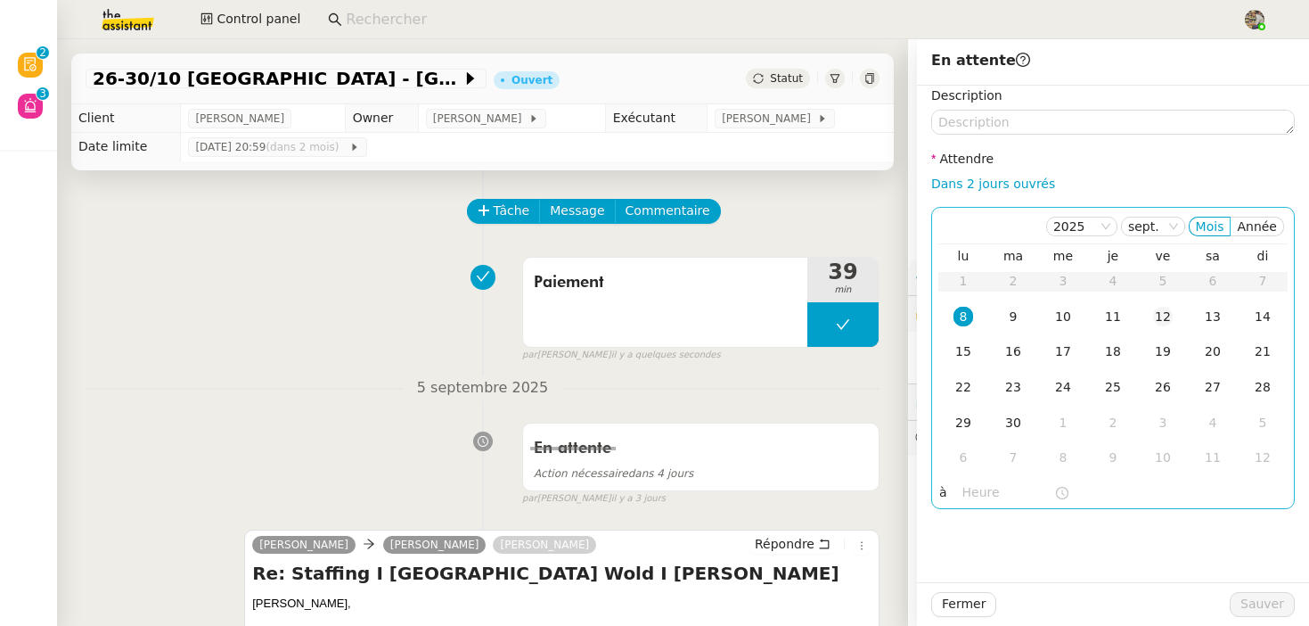
click at [1157, 319] on div "12" at bounding box center [1163, 317] width 20 height 20
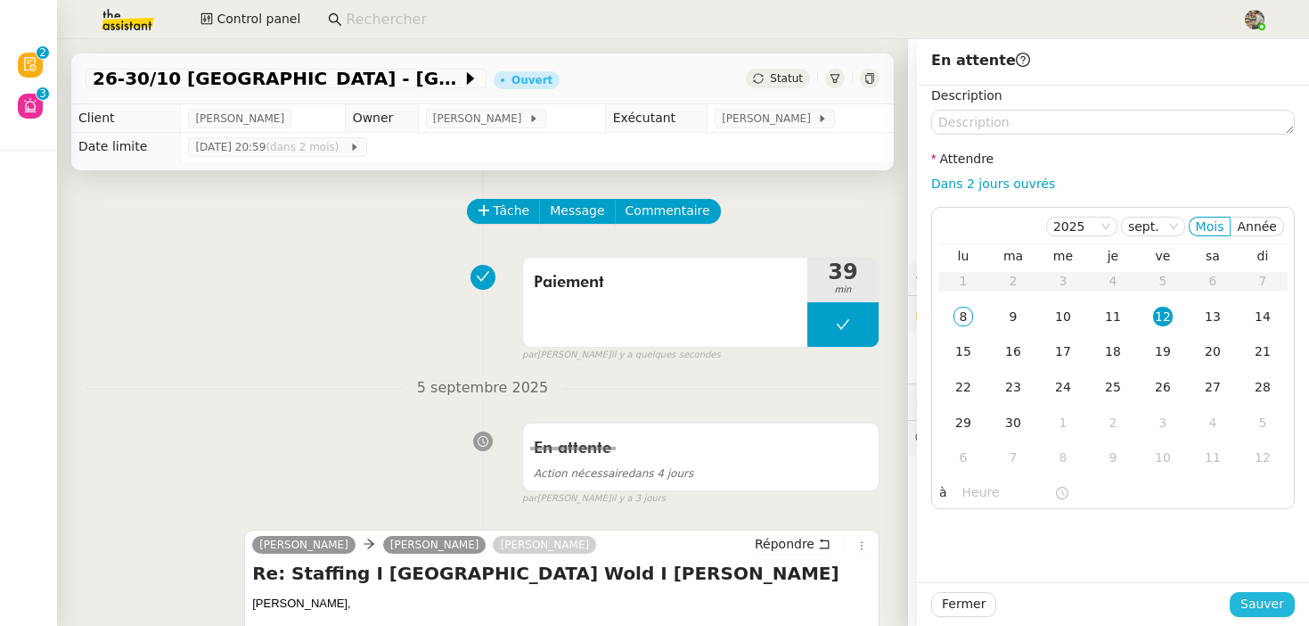
click at [1248, 601] on span "Sauver" at bounding box center [1262, 603] width 44 height 20
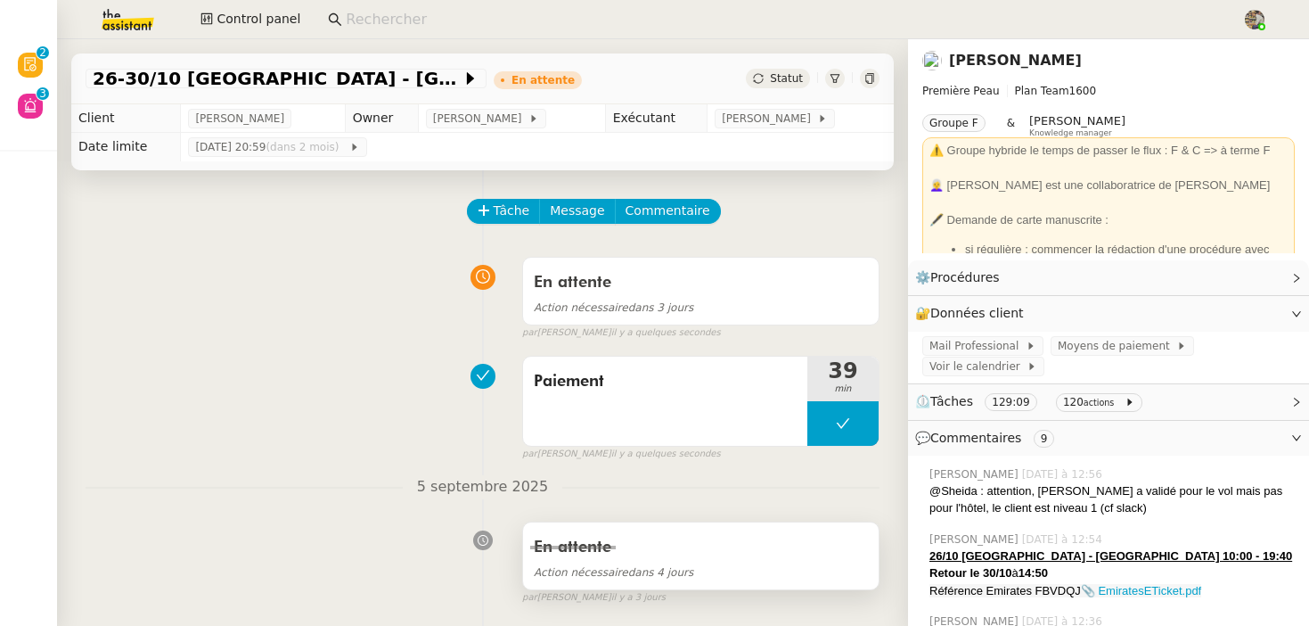
click at [685, 576] on span "Action nécessaire dans 4 jours" at bounding box center [614, 572] width 160 height 12
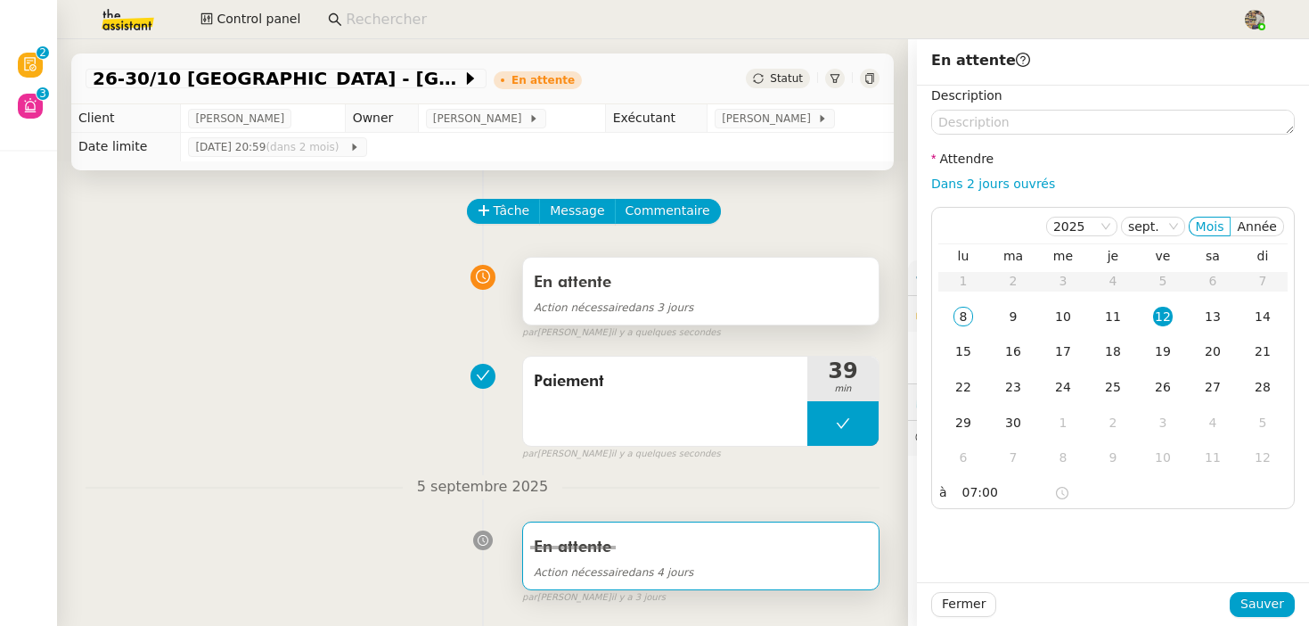
click at [650, 280] on div "En attente" at bounding box center [701, 282] width 334 height 29
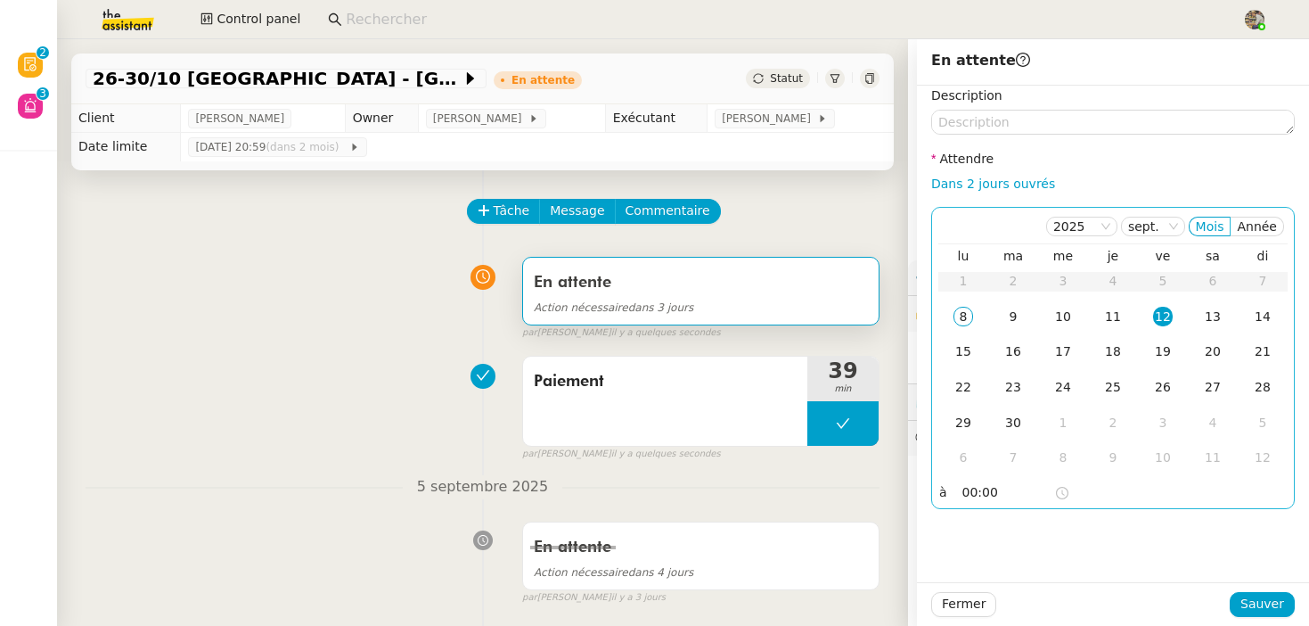
click at [966, 493] on input "00:00" at bounding box center [1008, 492] width 92 height 20
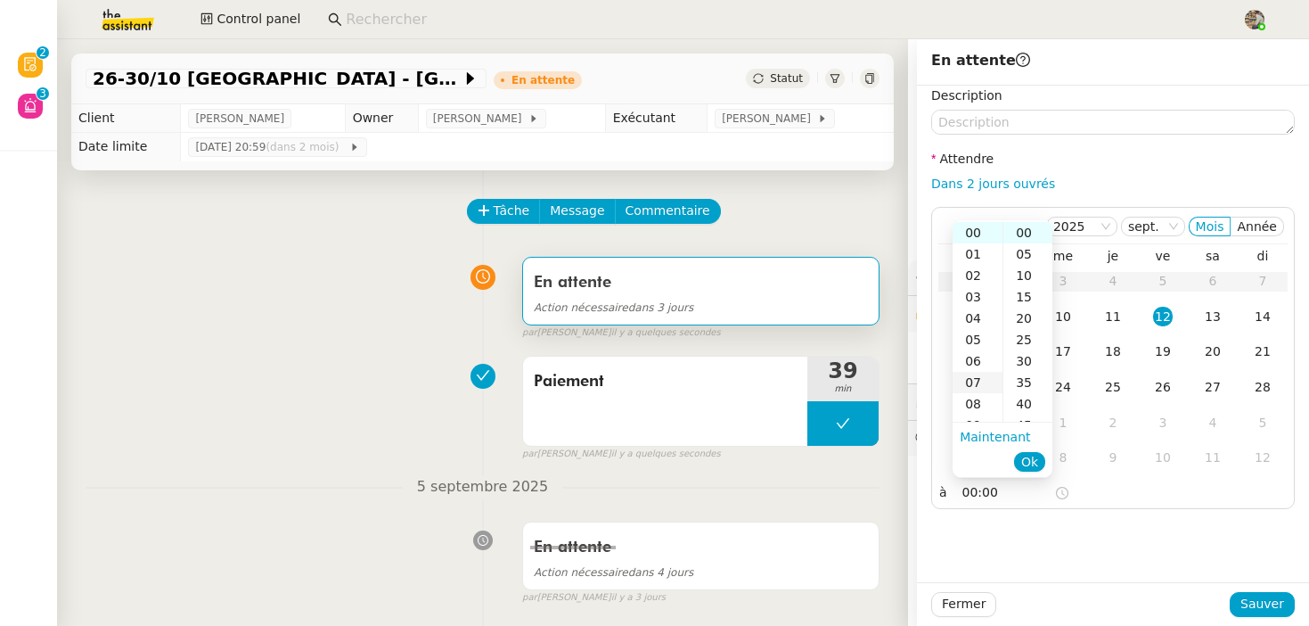
click at [977, 375] on div "07" at bounding box center [978, 382] width 50 height 21
type input "07:00"
click at [1031, 462] on span "Ok" at bounding box center [1029, 462] width 17 height 18
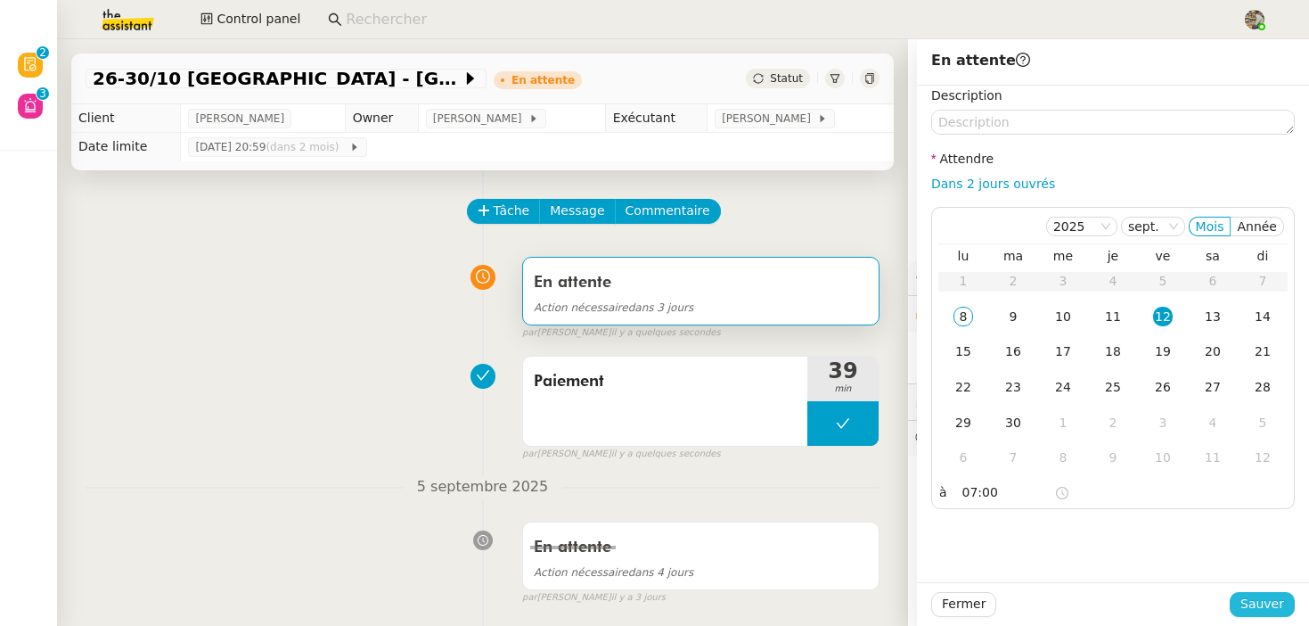
click at [1246, 600] on span "Sauver" at bounding box center [1262, 603] width 44 height 20
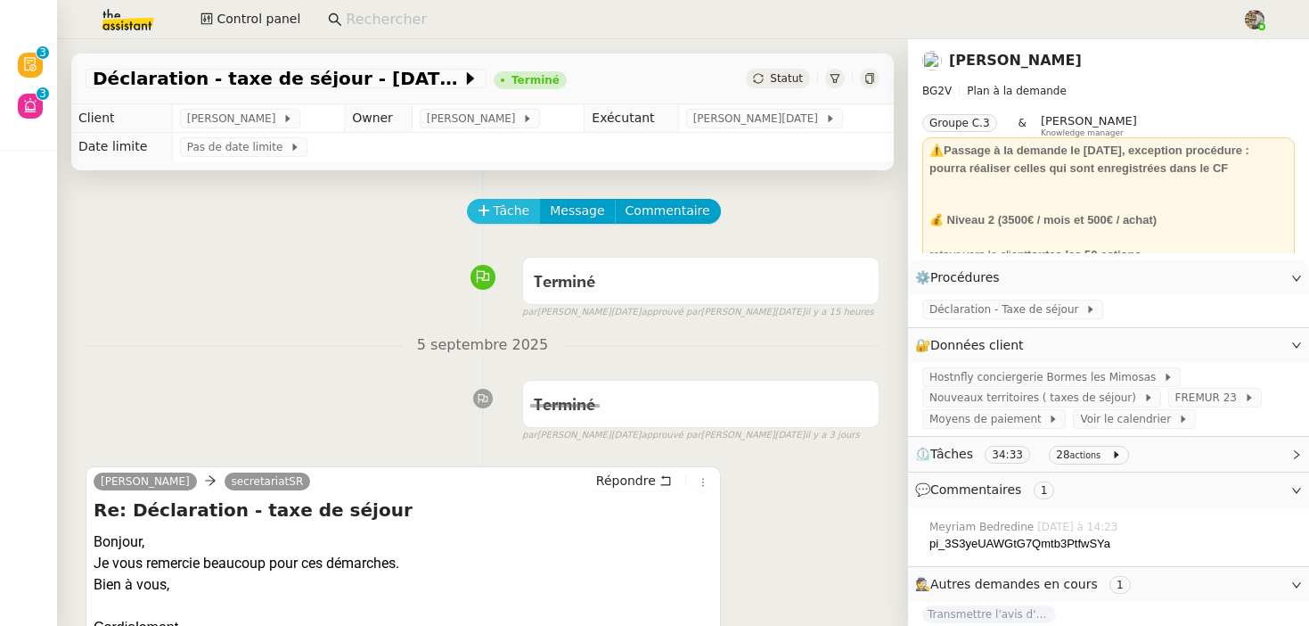
click at [511, 209] on span "Tâche" at bounding box center [512, 210] width 37 height 20
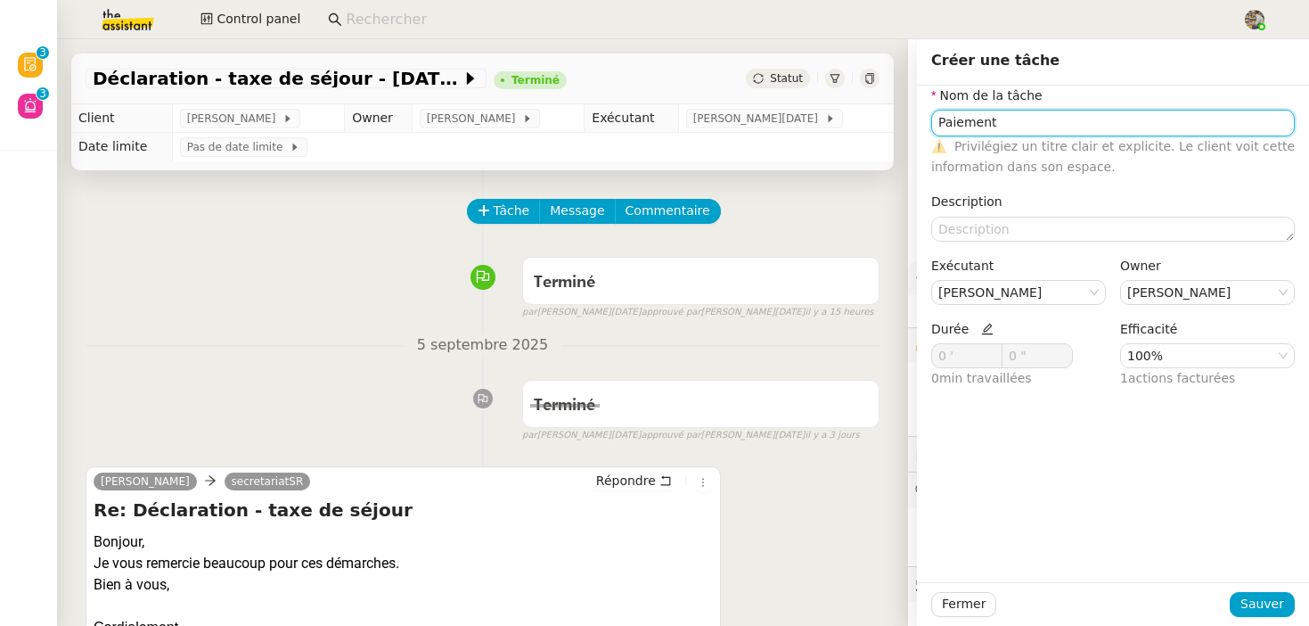
type input "Paiement"
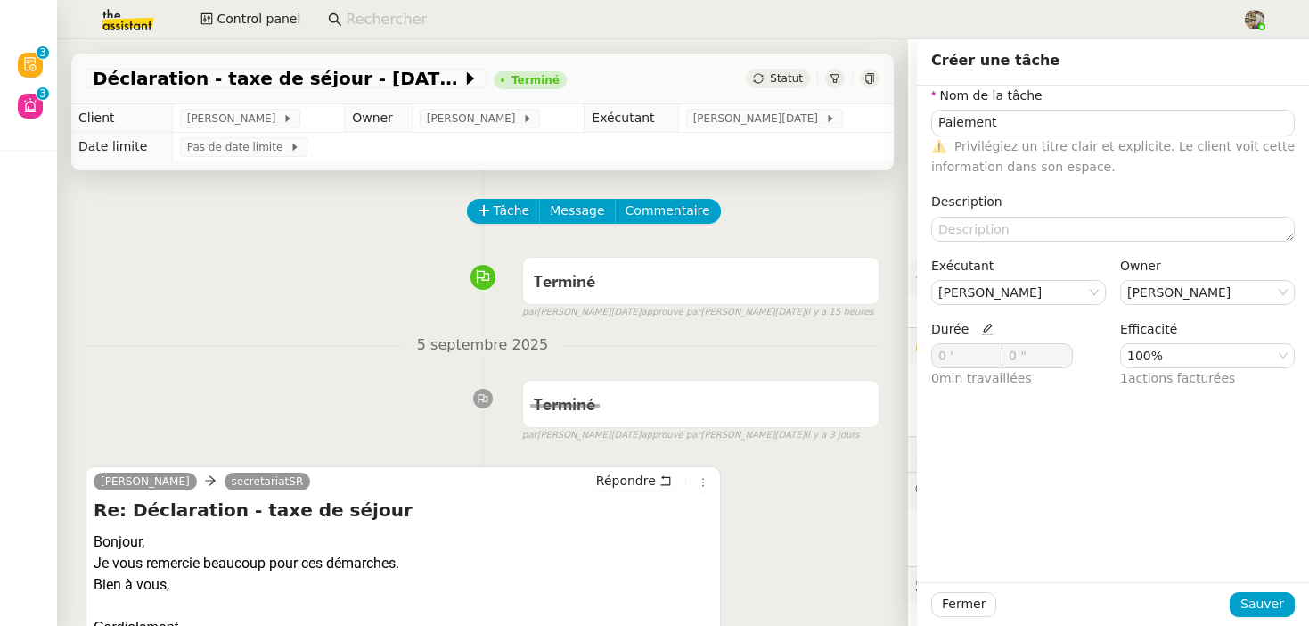
click at [983, 329] on icon at bounding box center [987, 329] width 12 height 12
click at [991, 354] on icon at bounding box center [993, 352] width 6 height 6
type input "4 '"
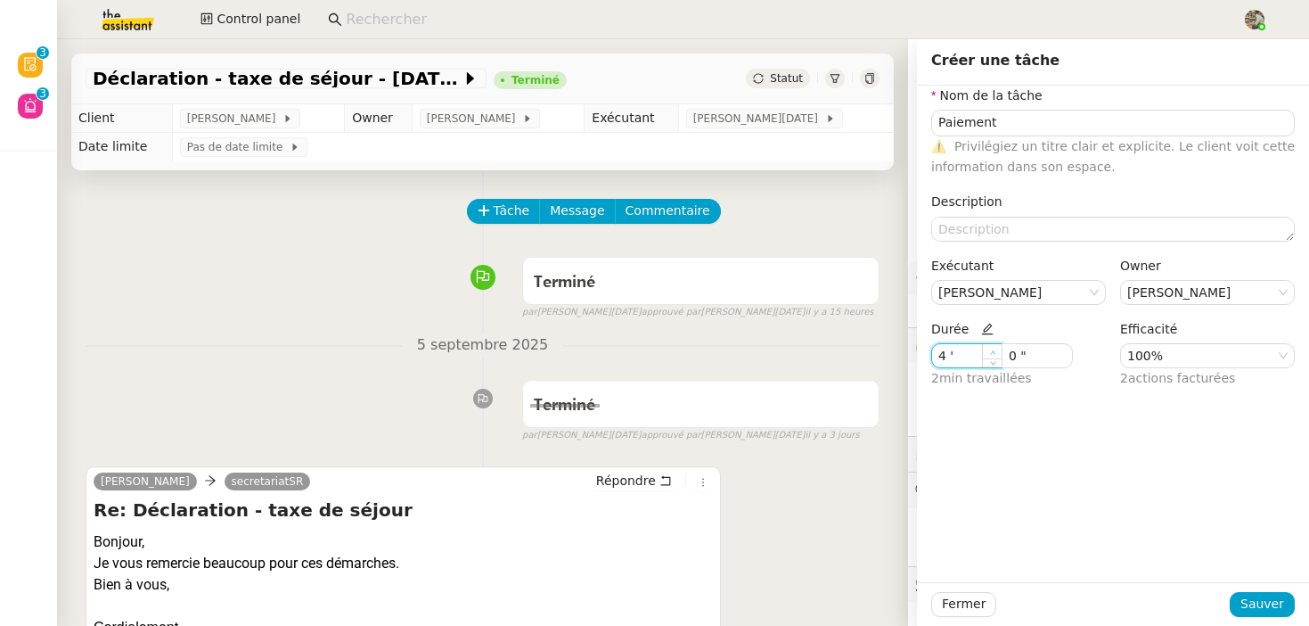
click at [991, 354] on icon at bounding box center [993, 352] width 6 height 6
click at [1274, 612] on span "Sauver" at bounding box center [1262, 603] width 44 height 20
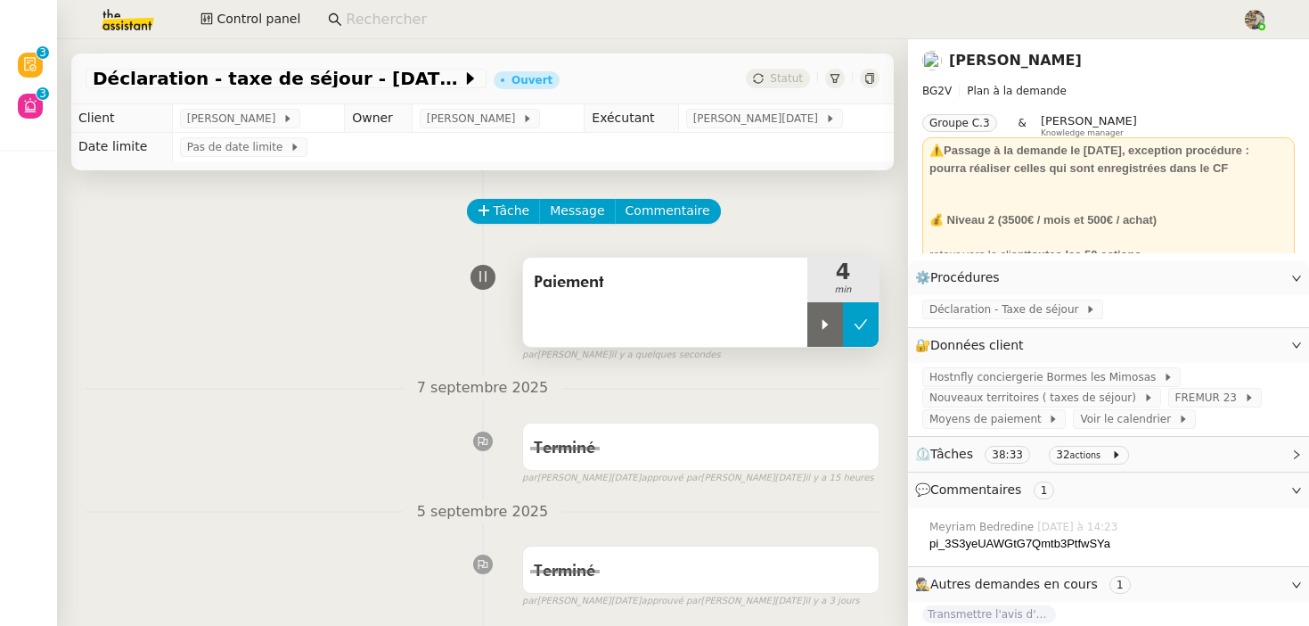
click at [863, 331] on button at bounding box center [861, 324] width 36 height 45
click at [986, 59] on link "Stanislas Richoillez" at bounding box center [1015, 60] width 133 height 17
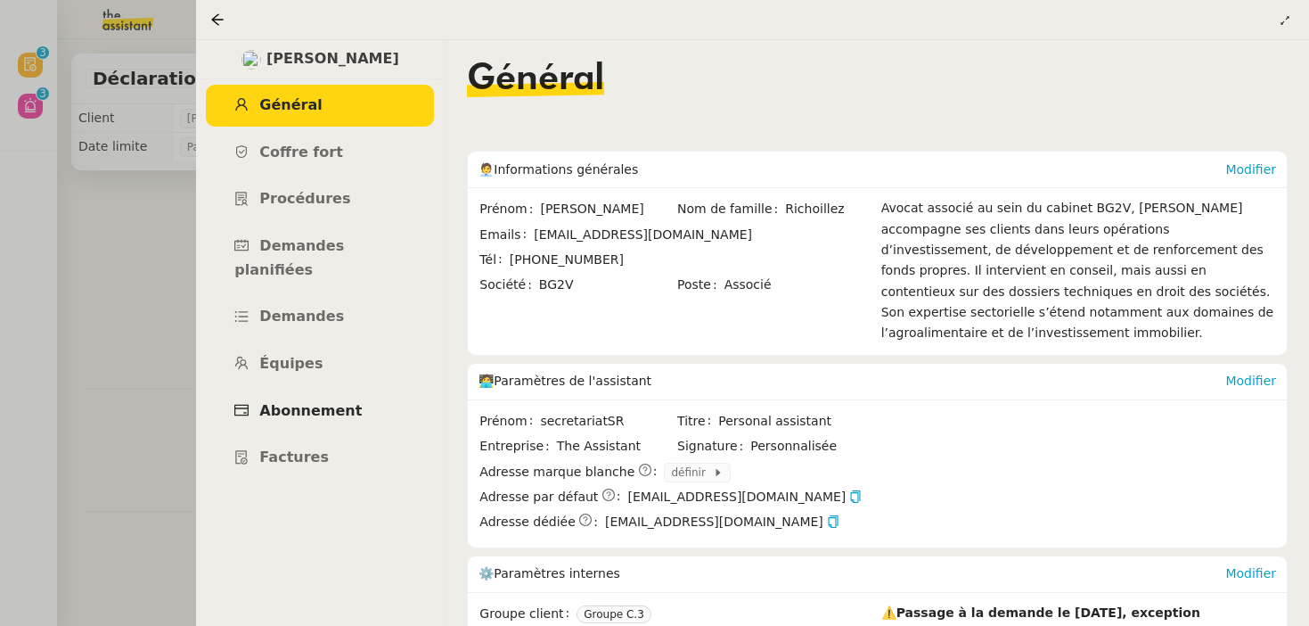
click at [286, 402] on span "Abonnement" at bounding box center [310, 410] width 102 height 17
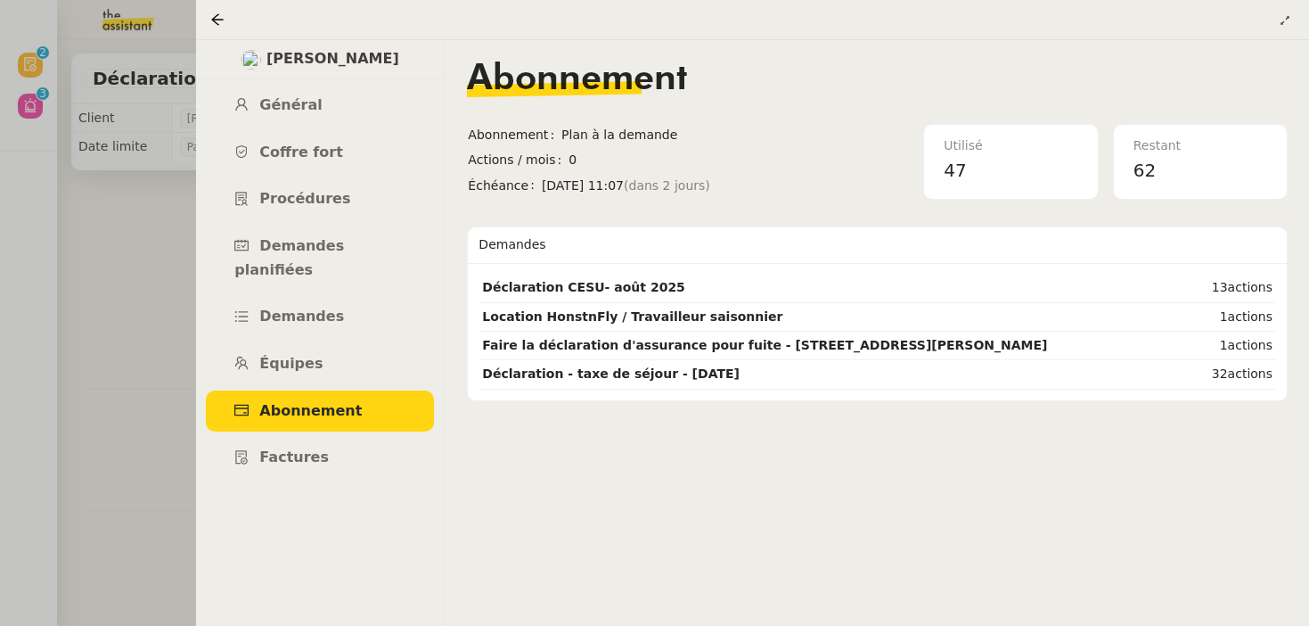
click at [126, 337] on div at bounding box center [654, 313] width 1309 height 626
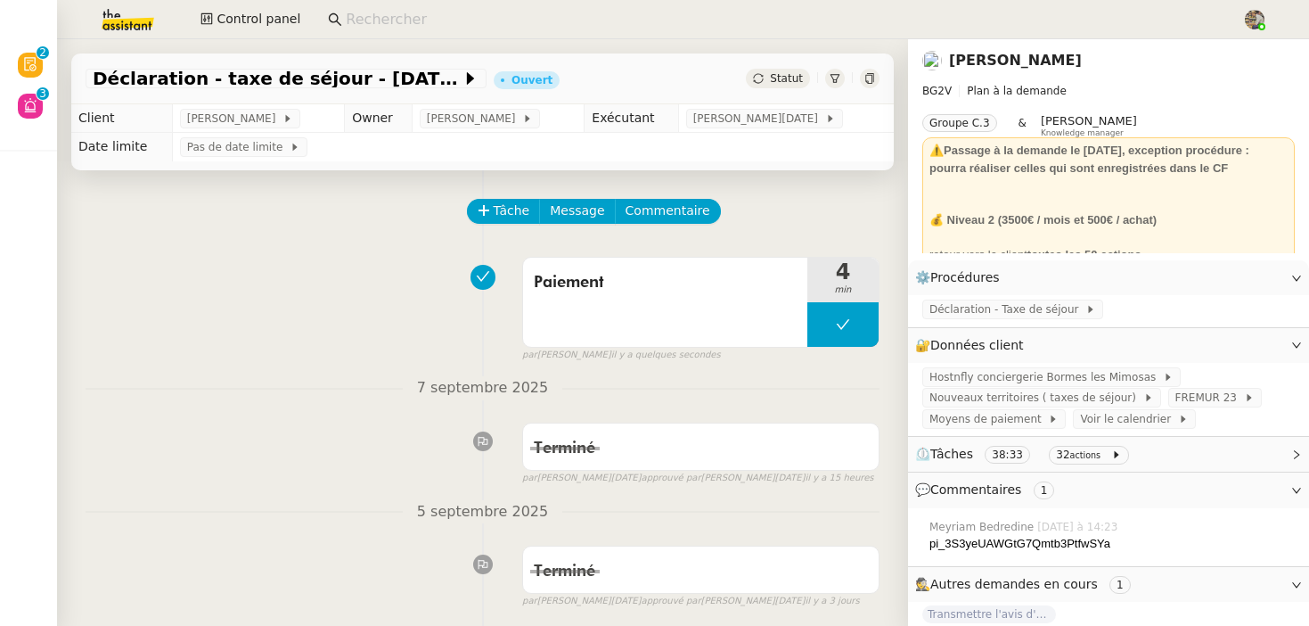
click at [780, 74] on span "Statut" at bounding box center [786, 78] width 33 height 12
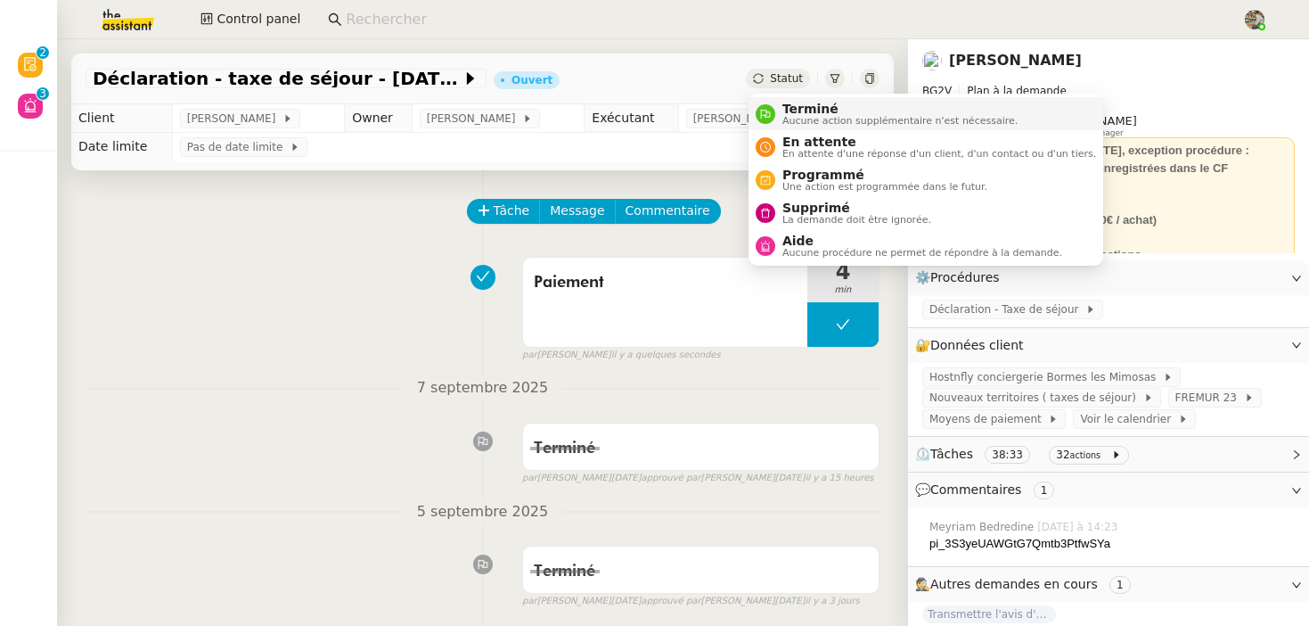
click at [797, 118] on span "Aucune action supplémentaire n'est nécessaire." at bounding box center [899, 121] width 235 height 10
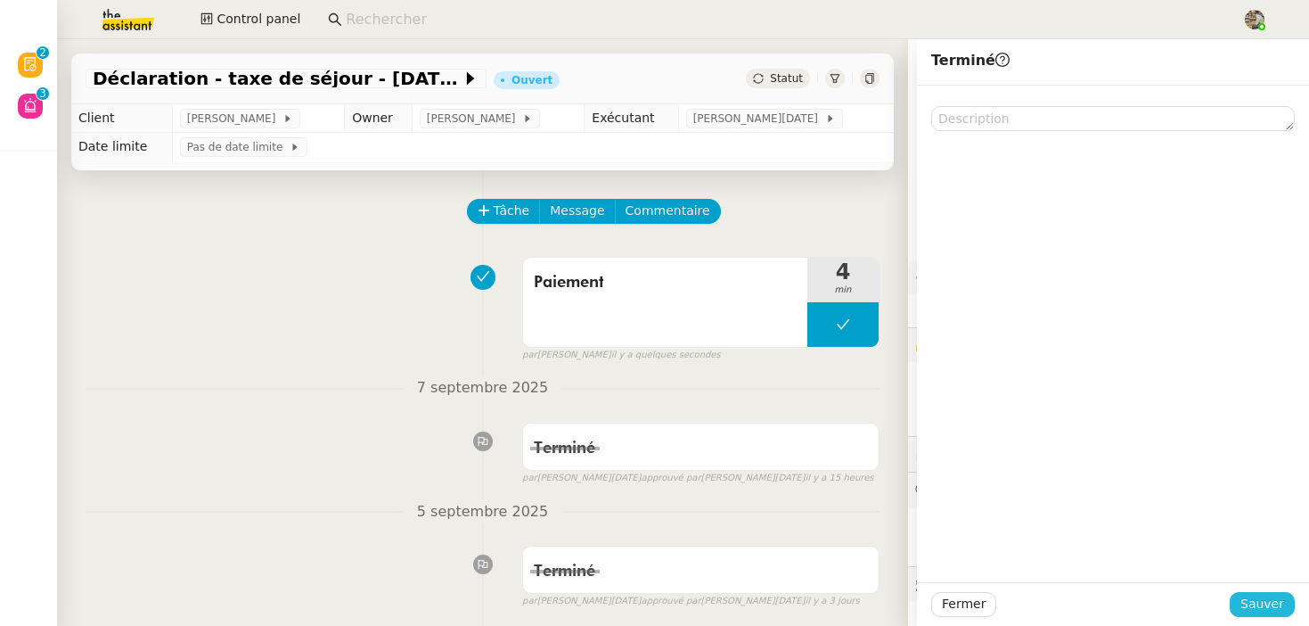
click at [1267, 606] on span "Sauver" at bounding box center [1262, 603] width 44 height 20
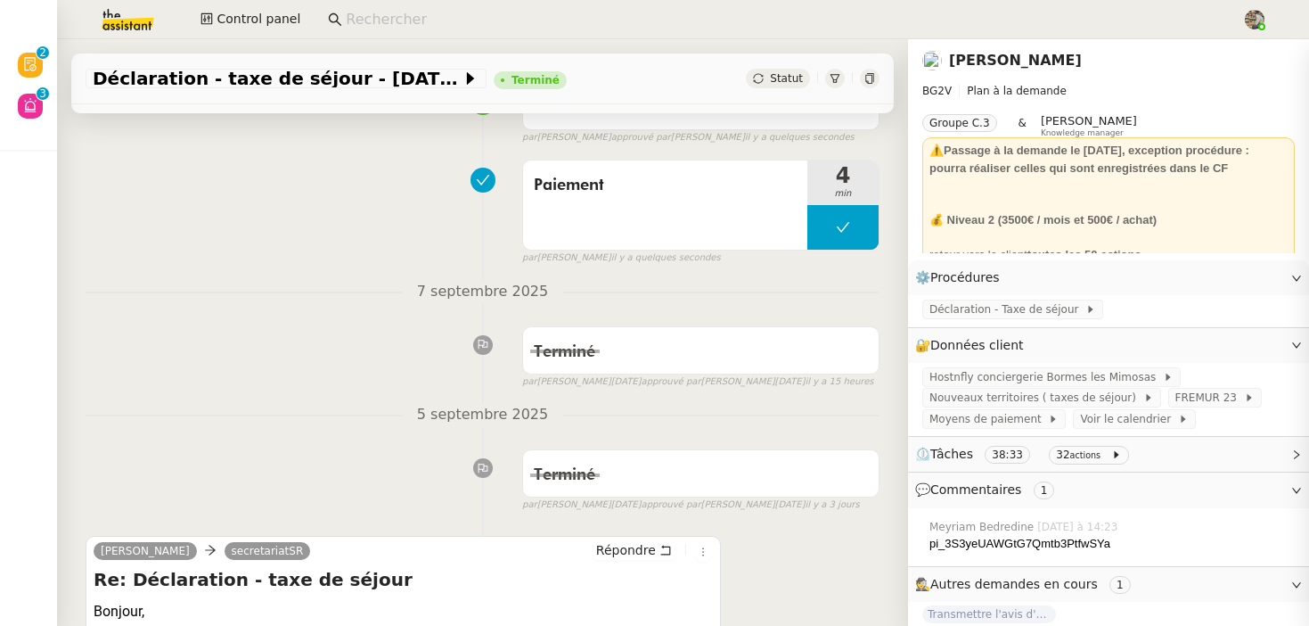
scroll to position [553, 0]
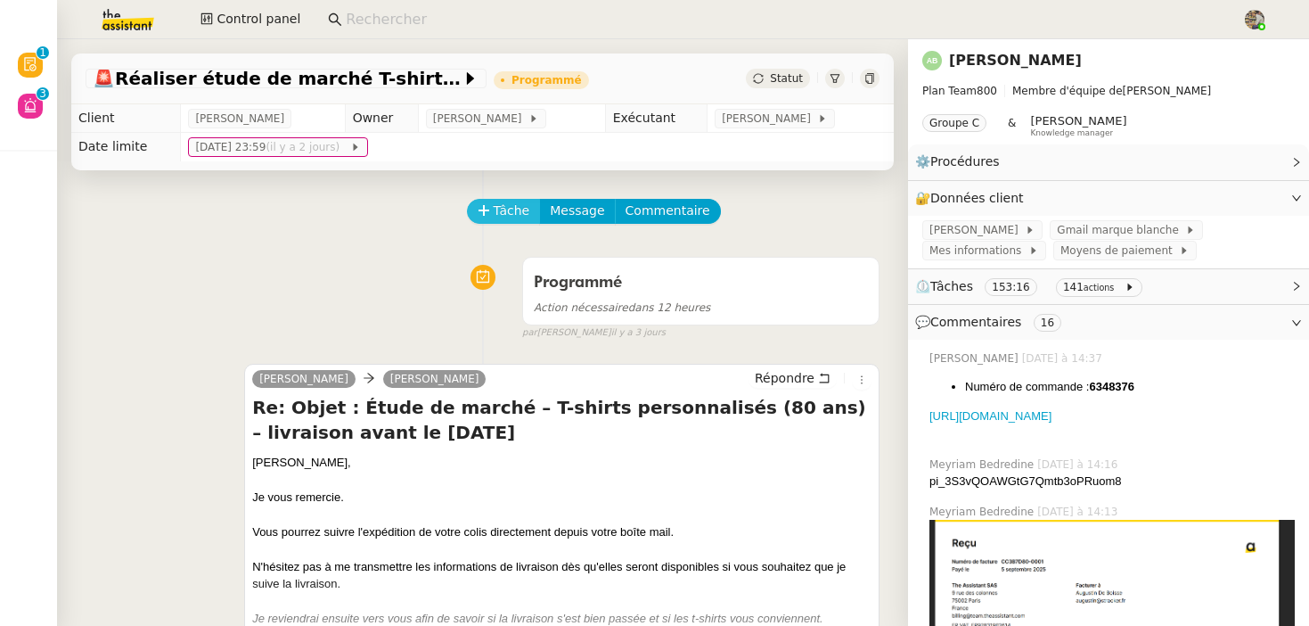
click at [514, 213] on span "Tâche" at bounding box center [512, 210] width 37 height 20
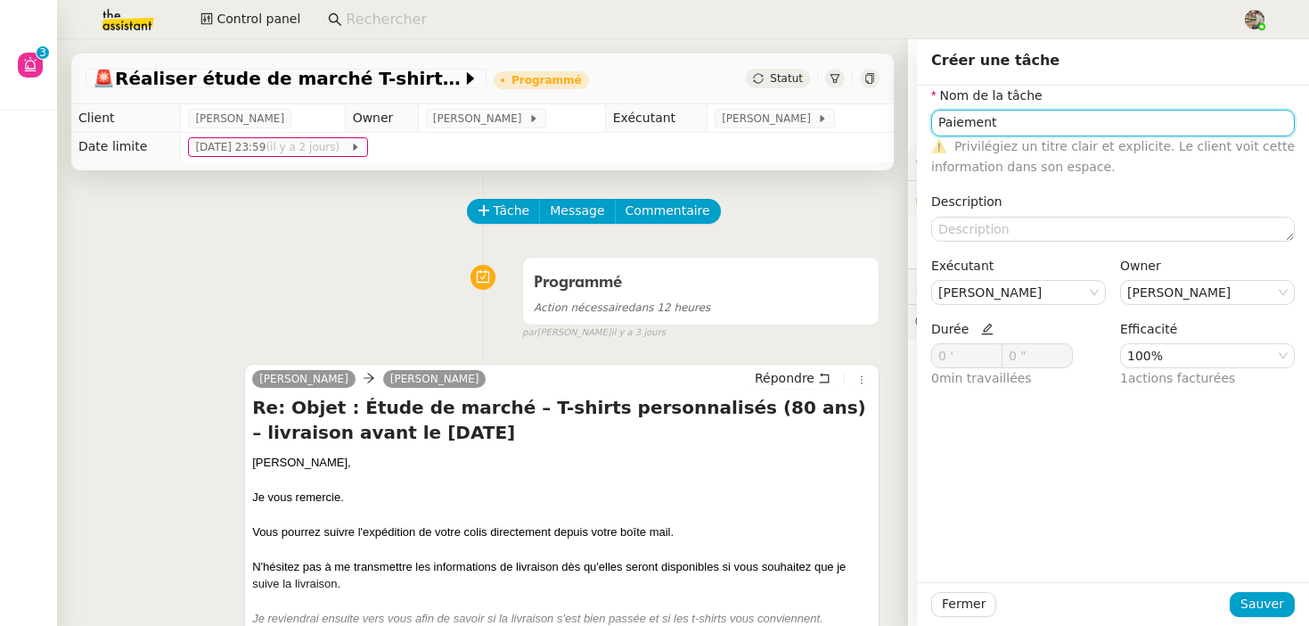
type input "Paiement"
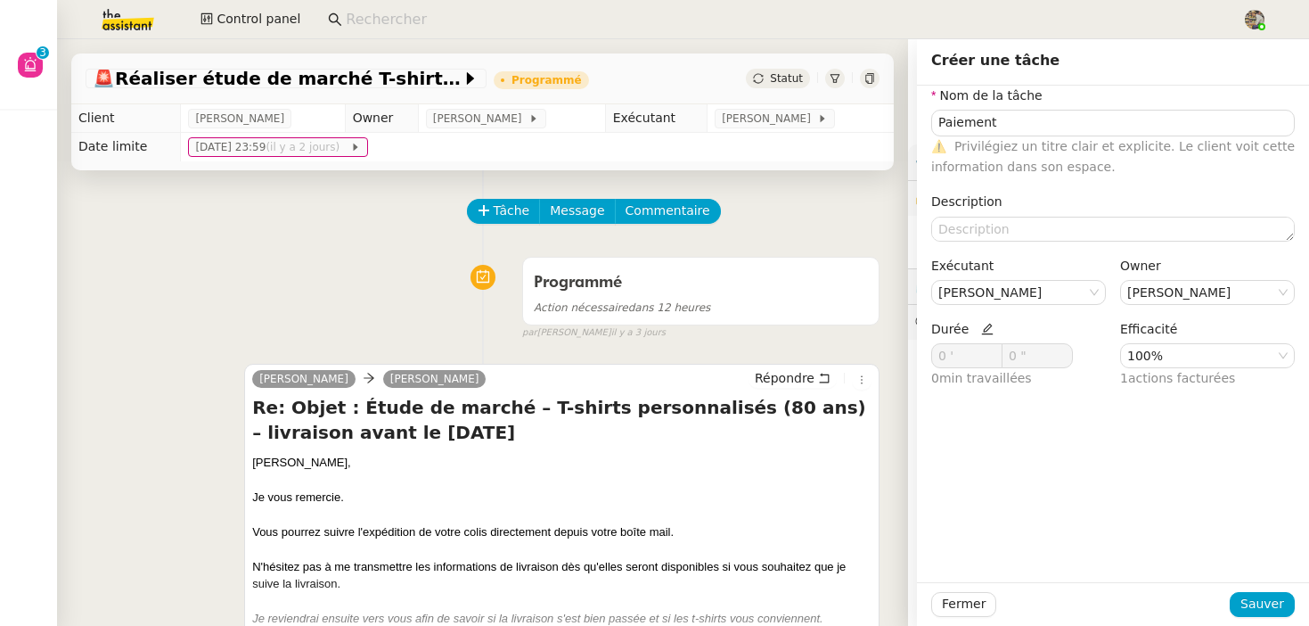
click at [981, 334] on icon at bounding box center [987, 329] width 12 height 12
click at [990, 353] on icon at bounding box center [993, 352] width 6 height 6
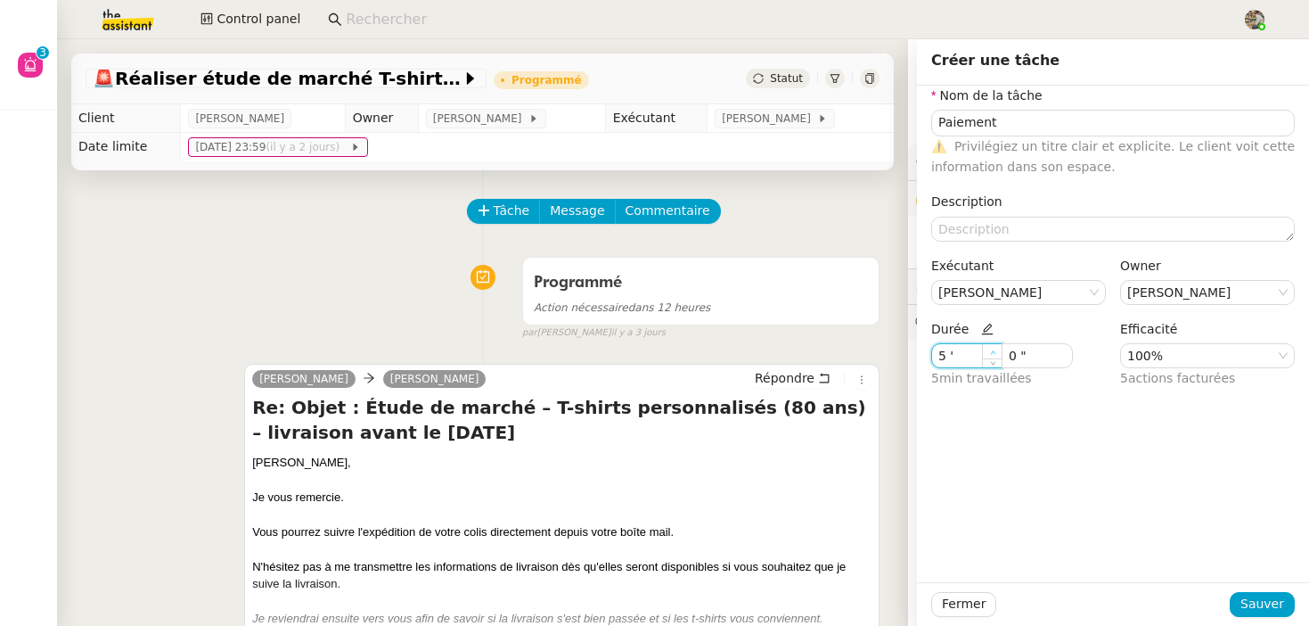
click at [990, 353] on icon at bounding box center [993, 352] width 6 height 6
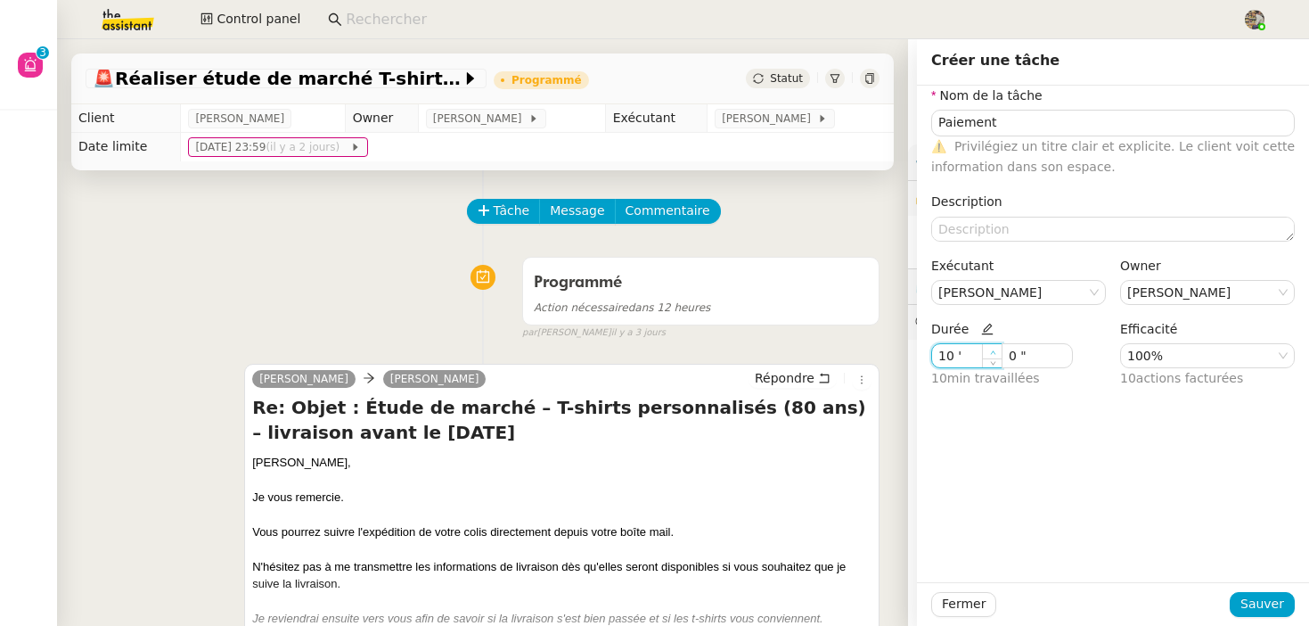
click at [990, 353] on icon at bounding box center [993, 352] width 6 height 6
type input "12 '"
click at [990, 353] on icon at bounding box center [993, 352] width 6 height 6
click at [1250, 613] on span "Sauver" at bounding box center [1262, 603] width 44 height 20
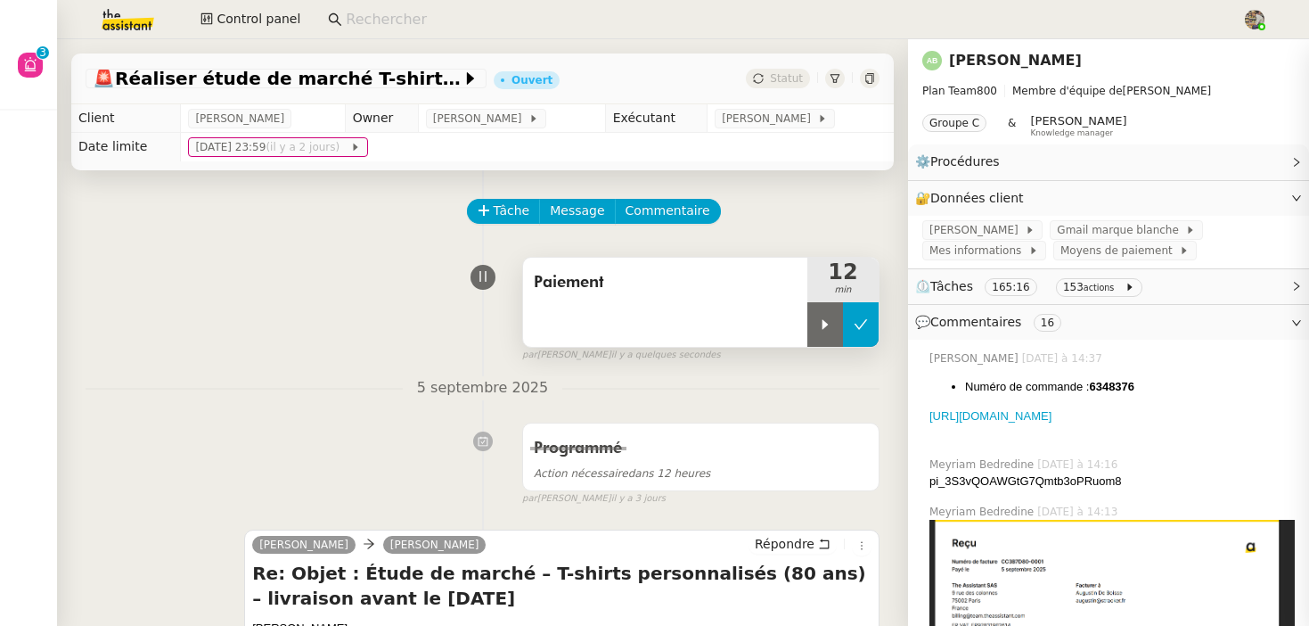
click at [860, 325] on icon at bounding box center [861, 324] width 14 height 14
click at [776, 82] on span "Statut" at bounding box center [786, 78] width 33 height 12
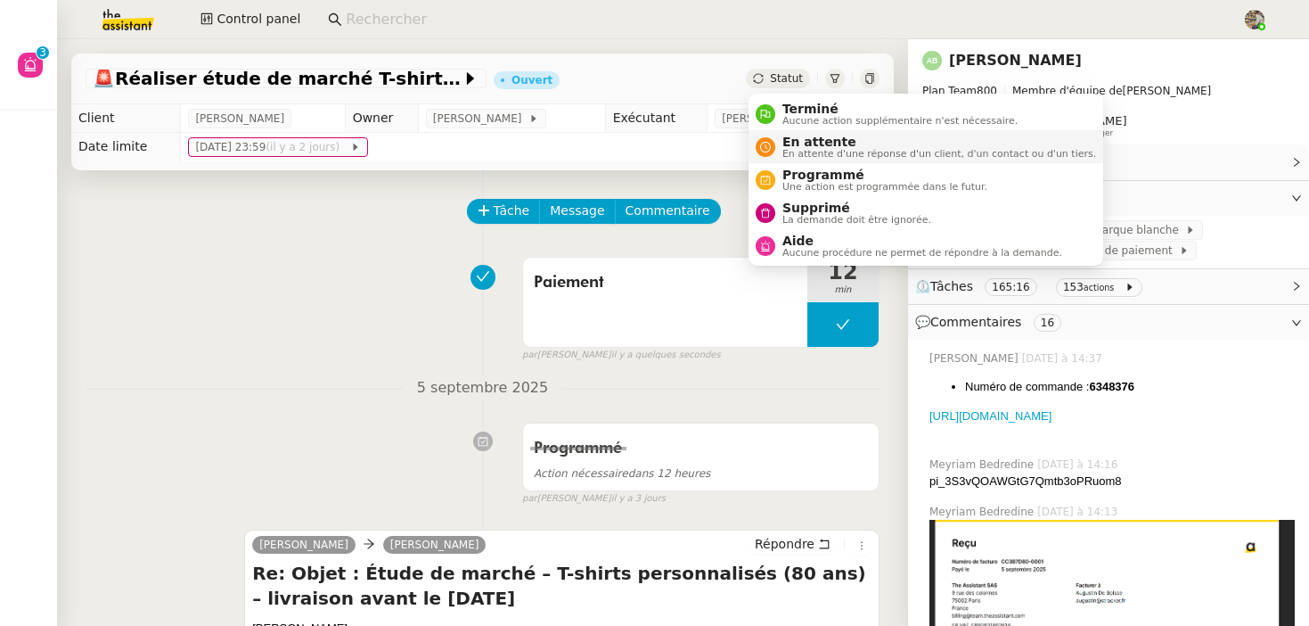
click at [782, 146] on span "En attente" at bounding box center [939, 142] width 314 height 14
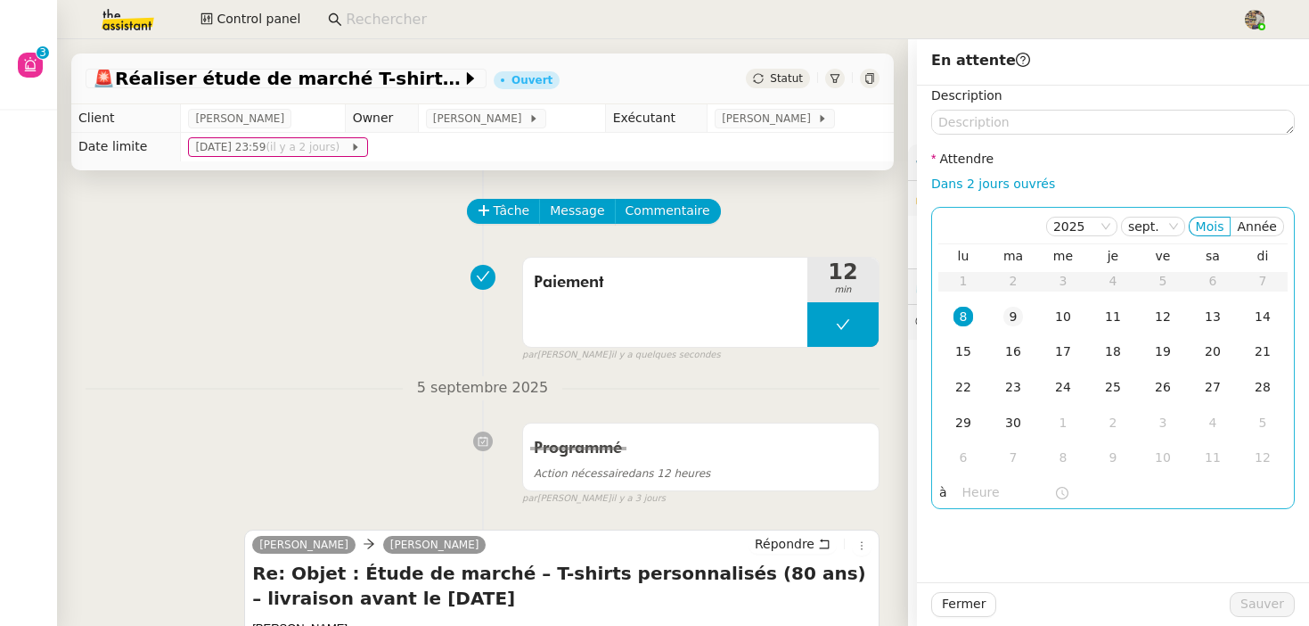
click at [1011, 317] on div "9" at bounding box center [1013, 317] width 20 height 20
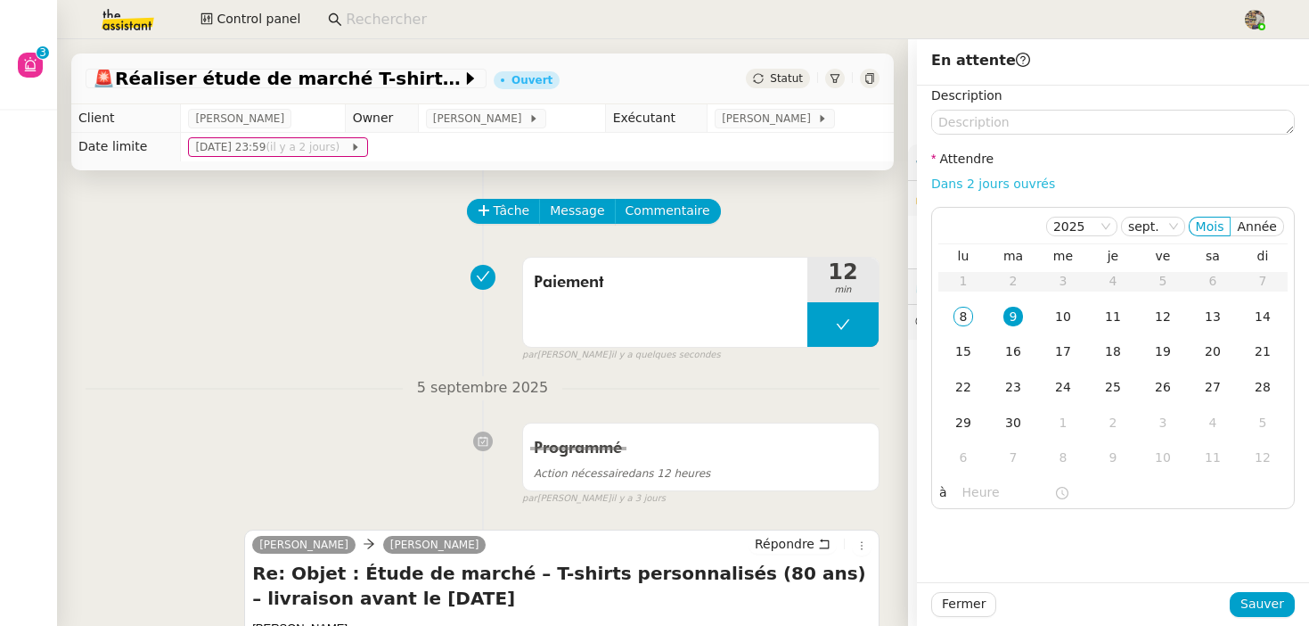
click at [994, 189] on link "Dans 2 jours ouvrés" at bounding box center [993, 183] width 124 height 14
type input "07:00"
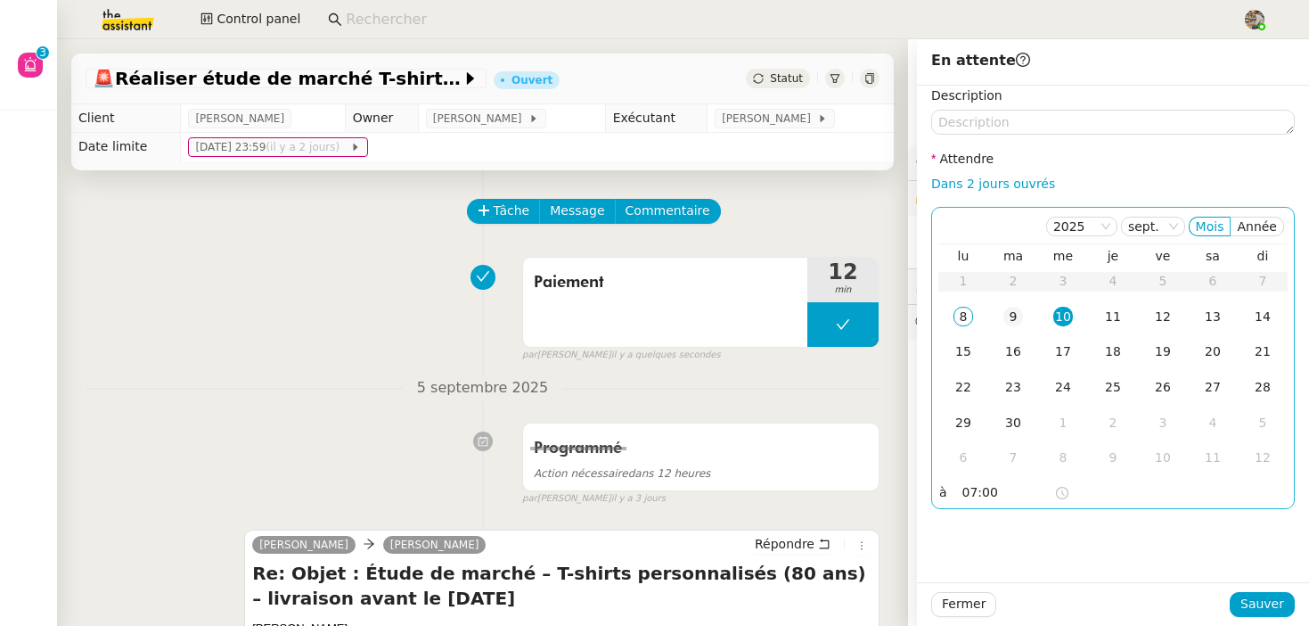
click at [1006, 311] on div "9" at bounding box center [1013, 317] width 20 height 20
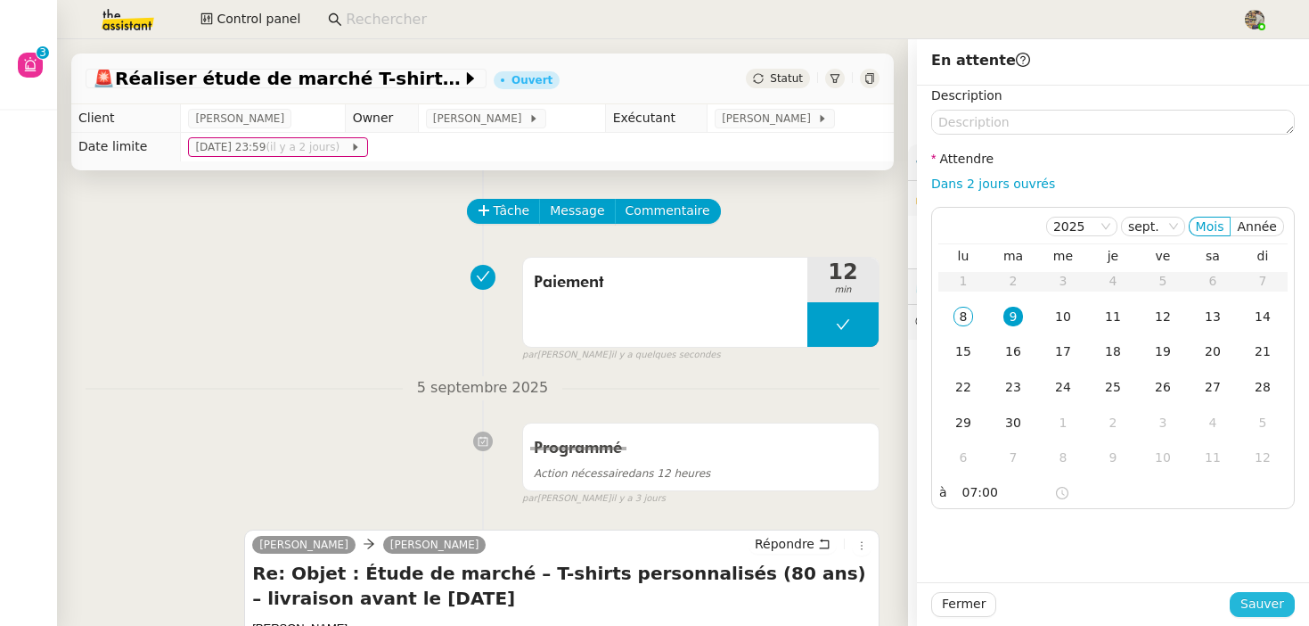
click at [1248, 608] on span "Sauver" at bounding box center [1262, 603] width 44 height 20
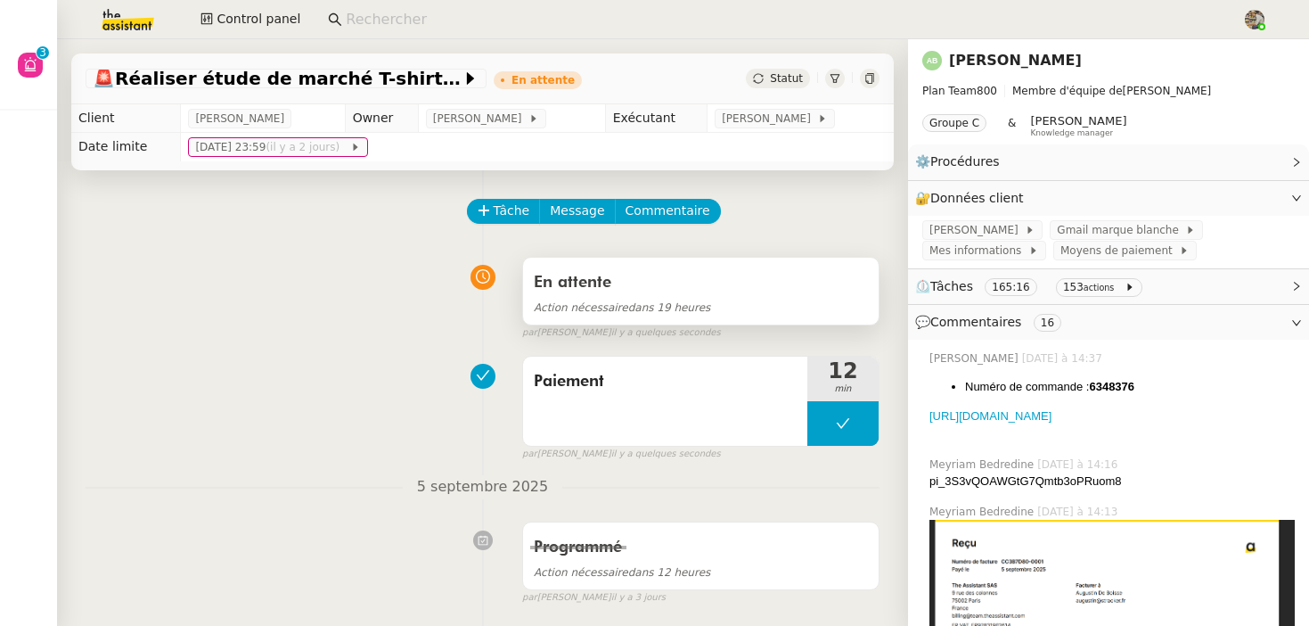
click at [699, 284] on div "En attente" at bounding box center [701, 282] width 334 height 29
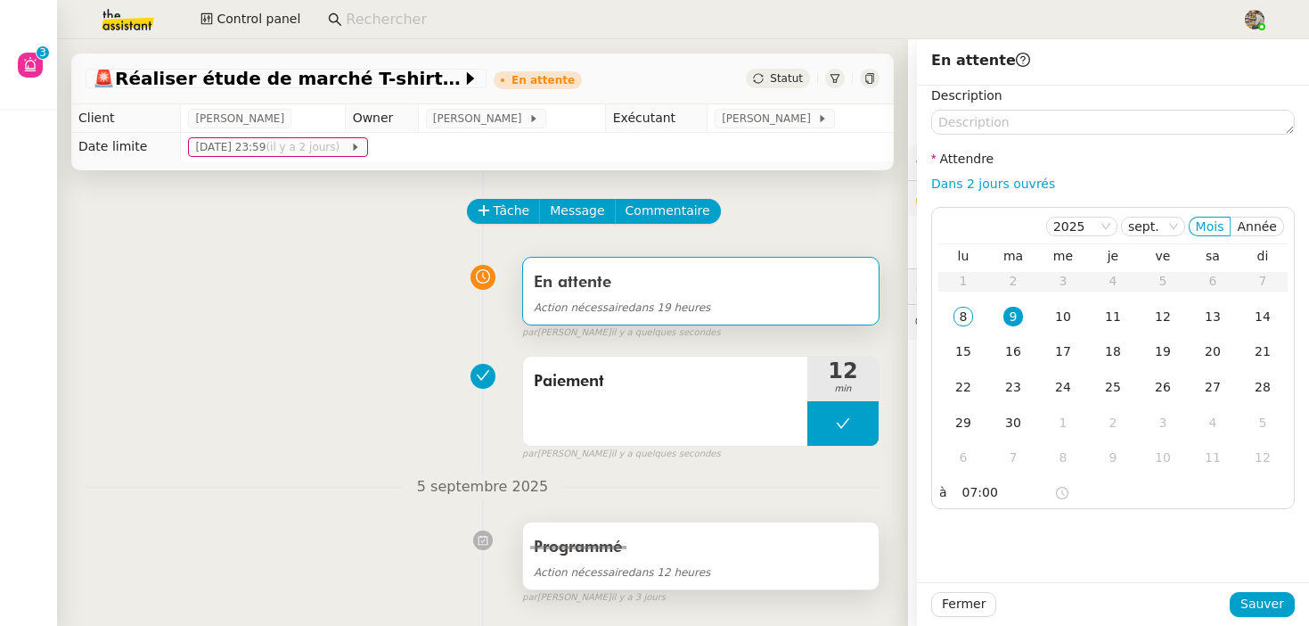
click at [591, 577] on span "Action nécessaire" at bounding box center [581, 572] width 94 height 12
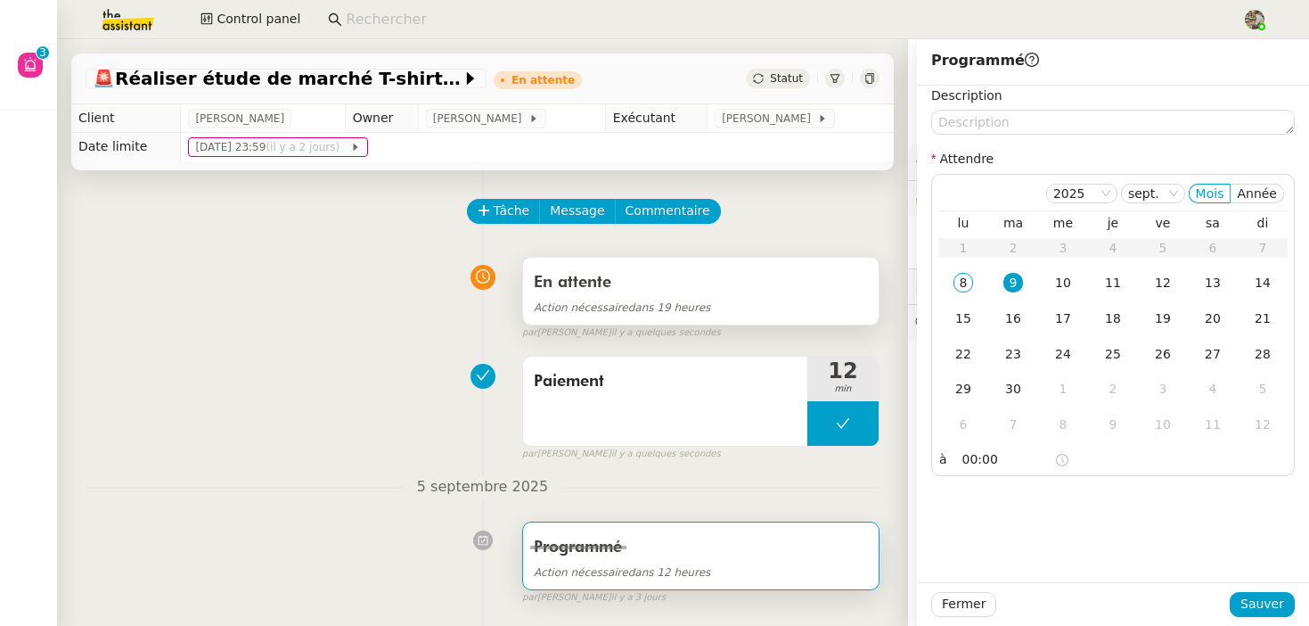
click at [668, 281] on div "En attente" at bounding box center [701, 282] width 334 height 29
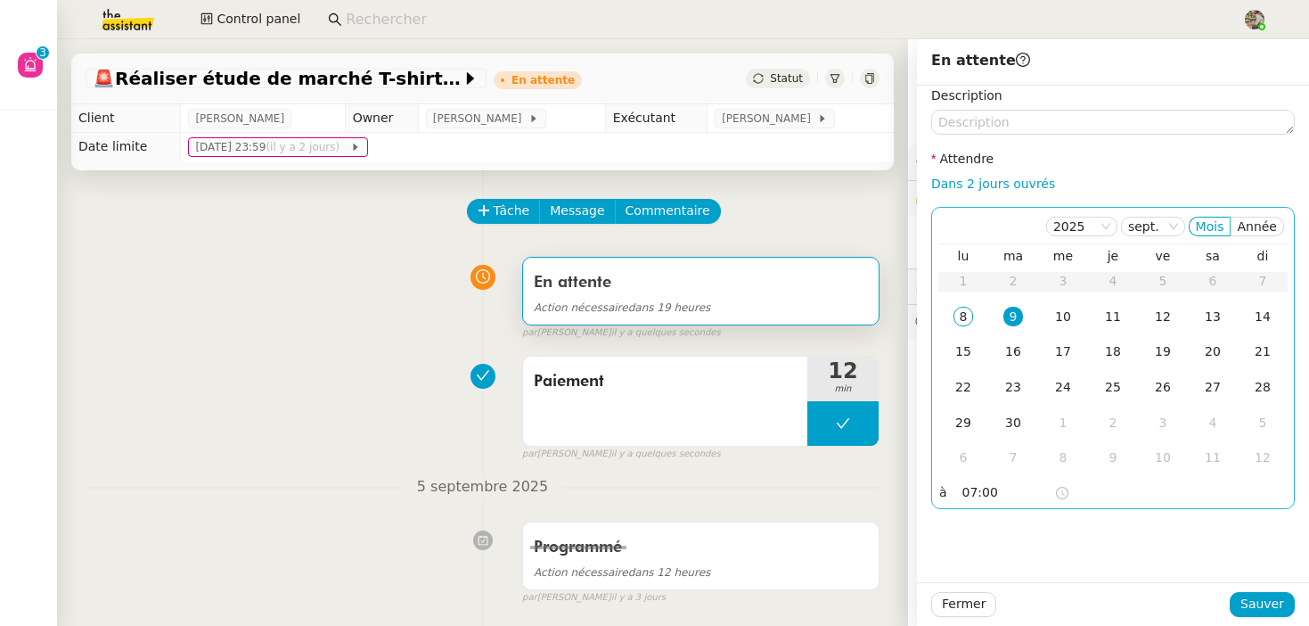
click at [970, 493] on input "07:00" at bounding box center [1008, 492] width 92 height 20
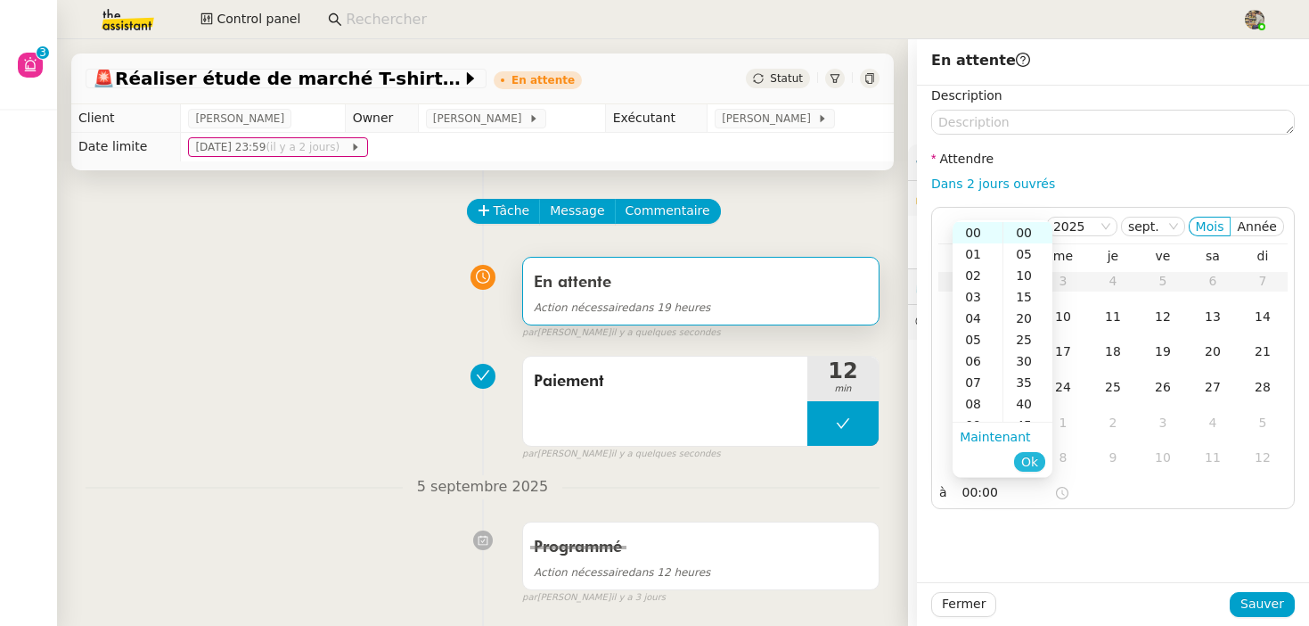
click at [1034, 464] on span "Ok" at bounding box center [1029, 462] width 17 height 18
type input "00:00"
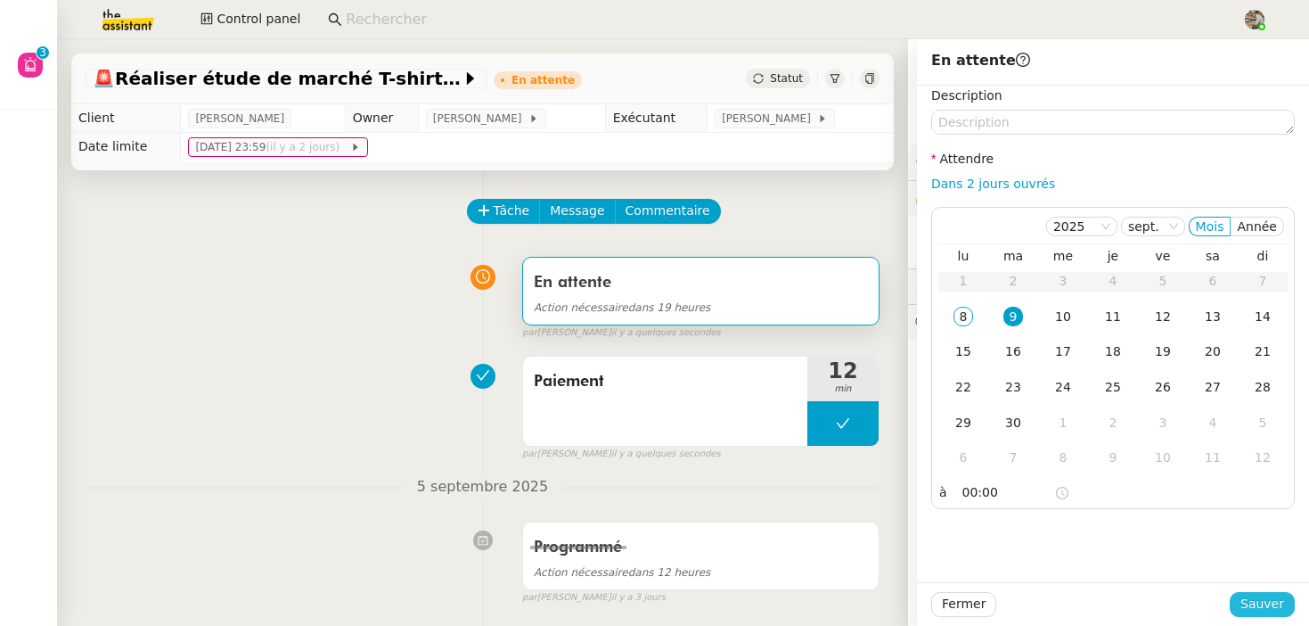
click at [1276, 608] on span "Sauver" at bounding box center [1262, 603] width 44 height 20
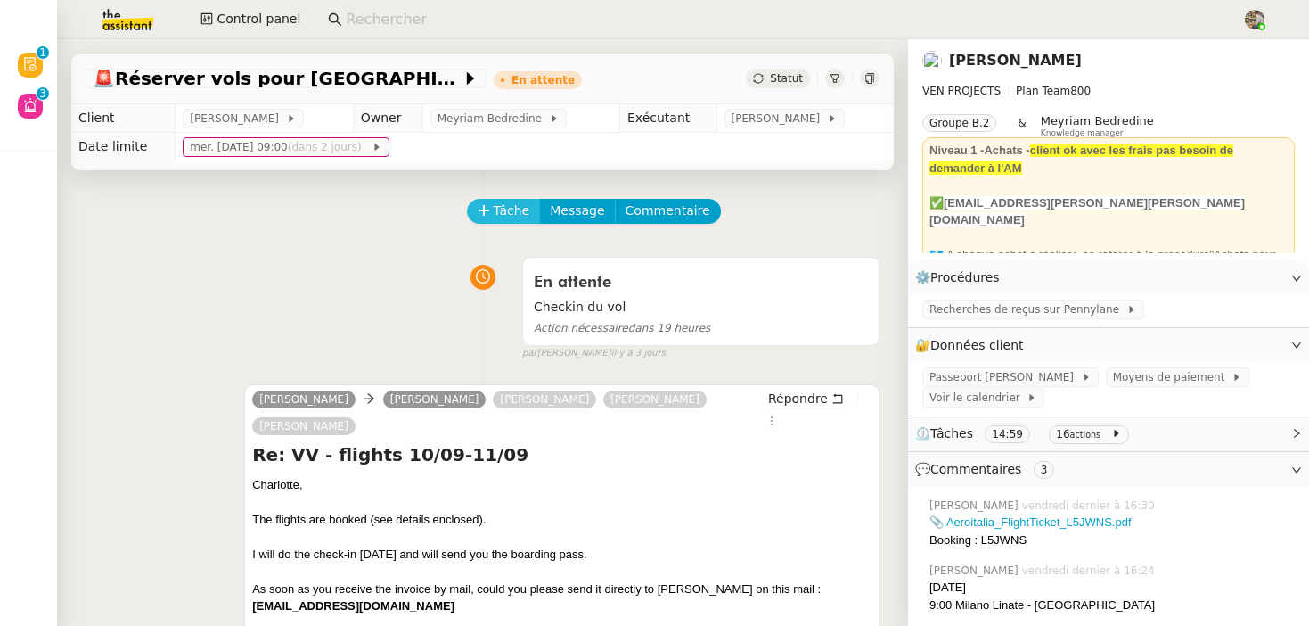
click at [494, 209] on span "Tâche" at bounding box center [512, 210] width 37 height 20
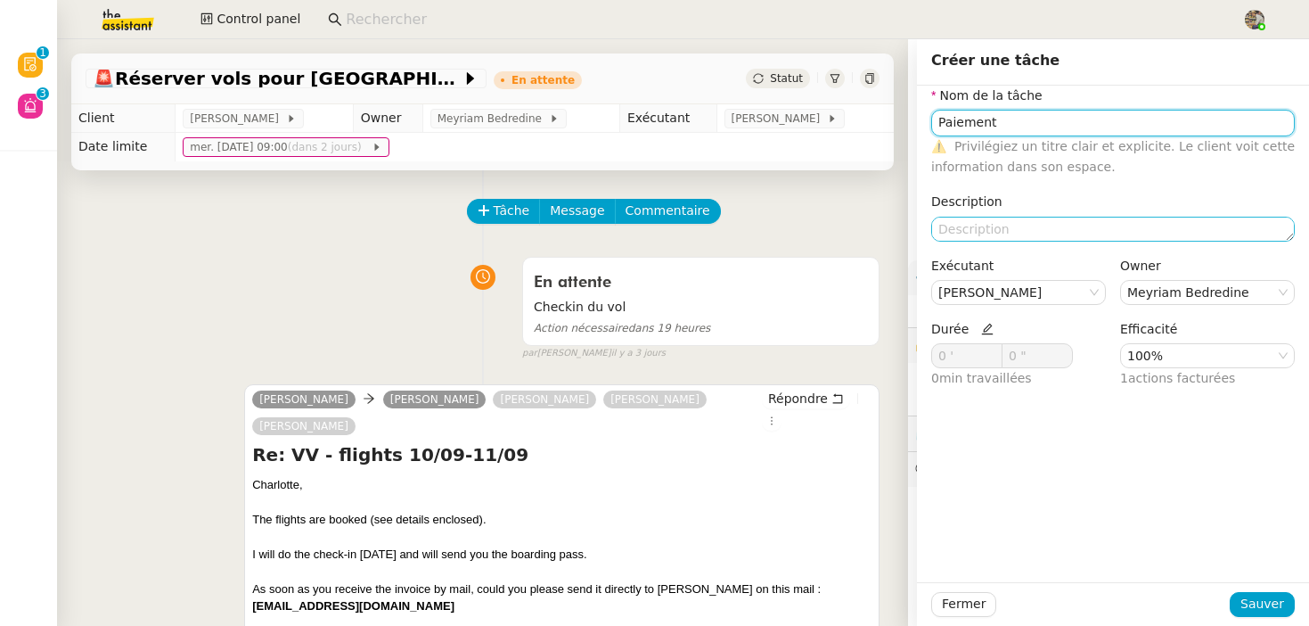
type input "Paiement"
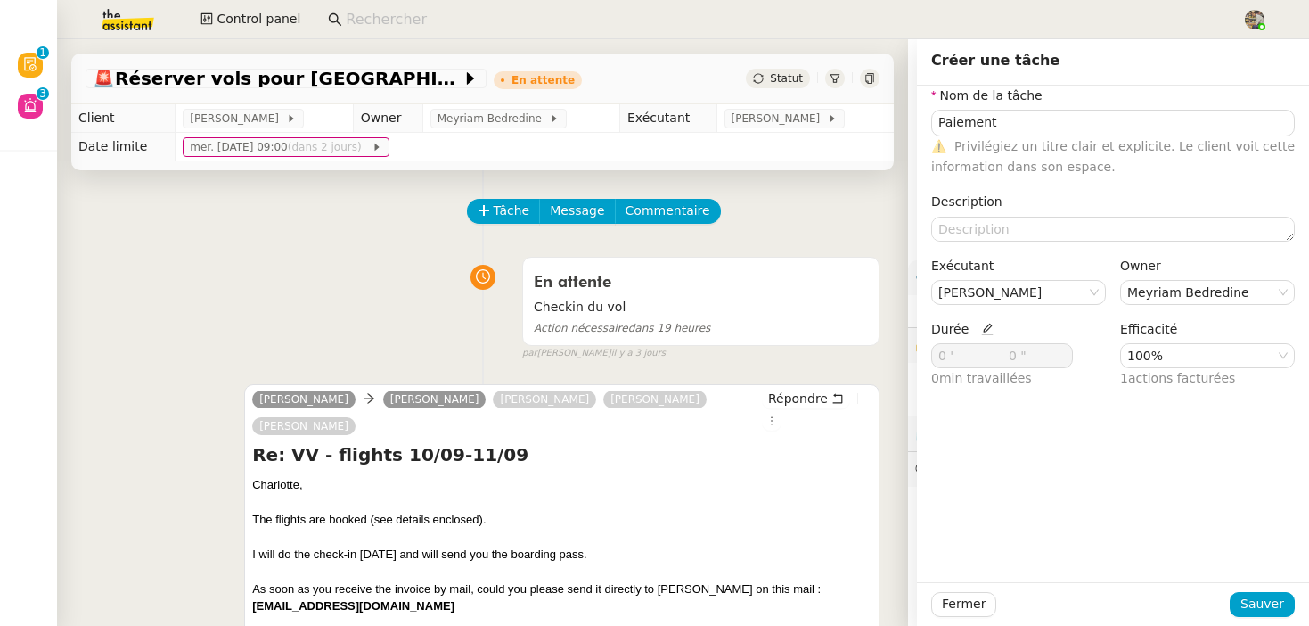
click at [985, 325] on icon at bounding box center [987, 329] width 12 height 12
click at [991, 350] on icon at bounding box center [993, 352] width 6 height 6
type input "4 '"
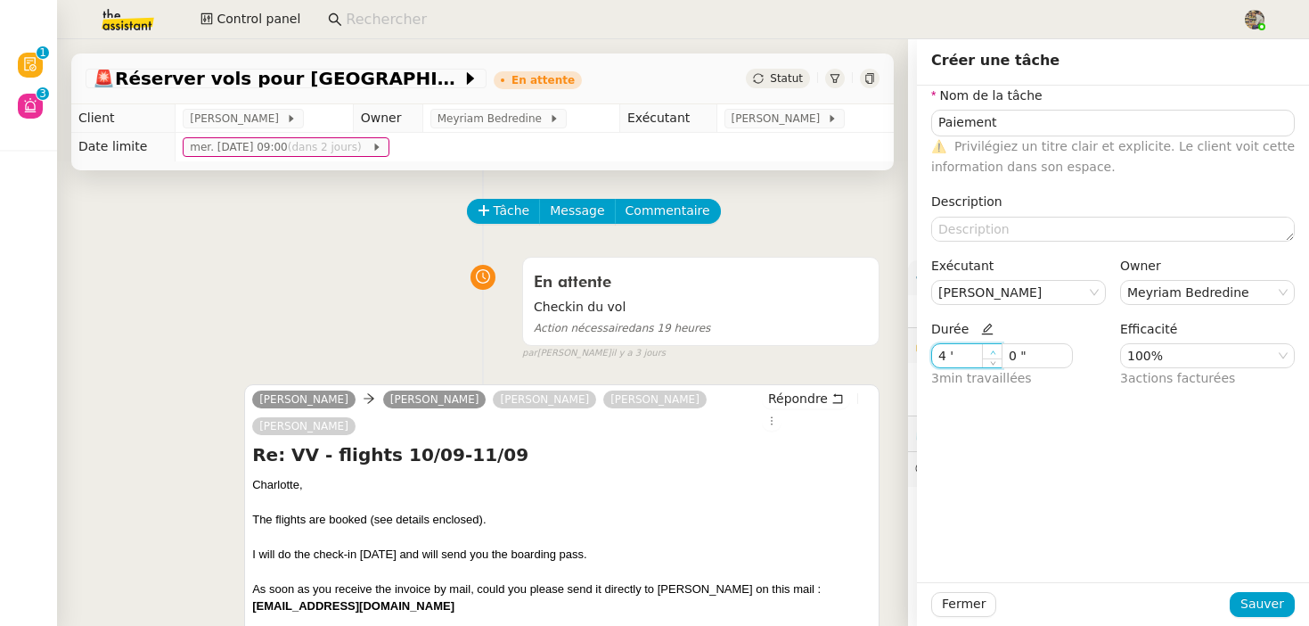
click at [989, 348] on span at bounding box center [992, 352] width 11 height 11
click at [1261, 601] on span "Sauver" at bounding box center [1262, 603] width 44 height 20
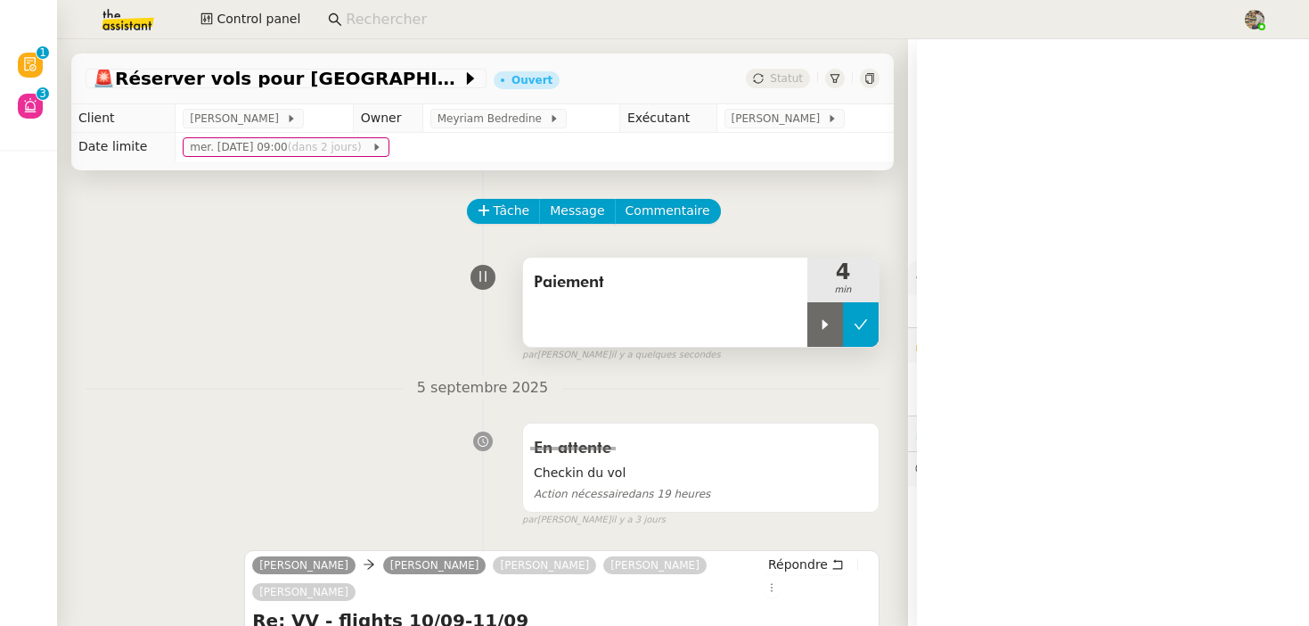
click at [858, 322] on icon at bounding box center [861, 324] width 14 height 14
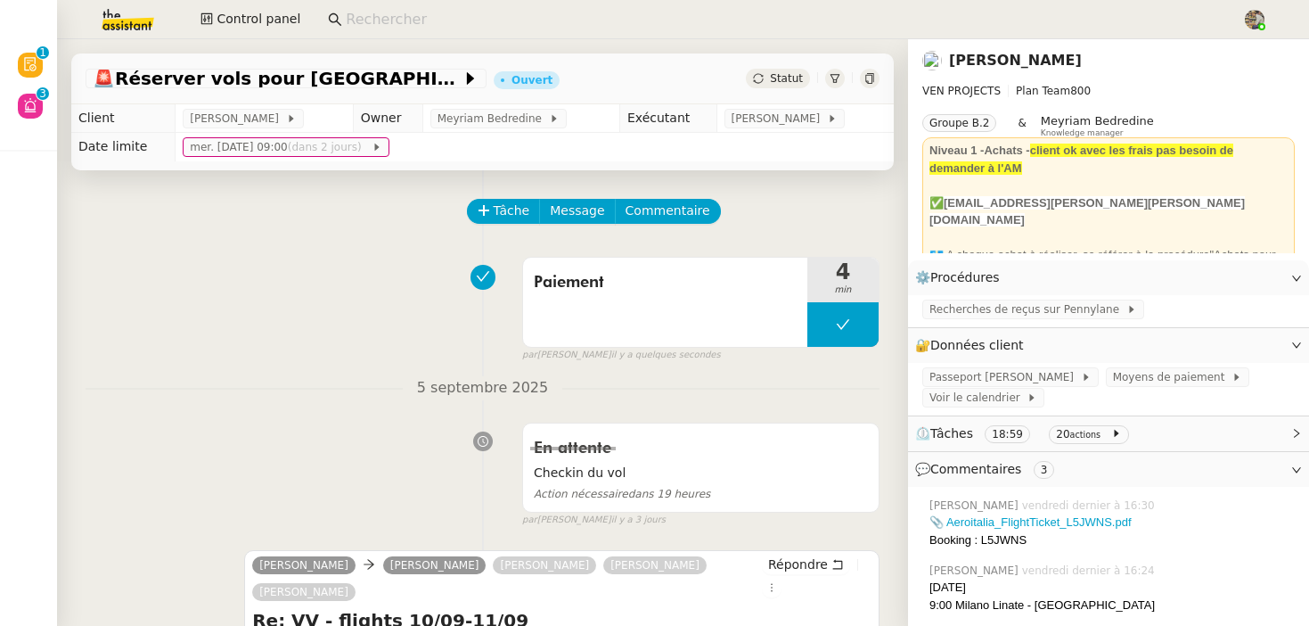
click at [777, 79] on span "Statut" at bounding box center [786, 78] width 33 height 12
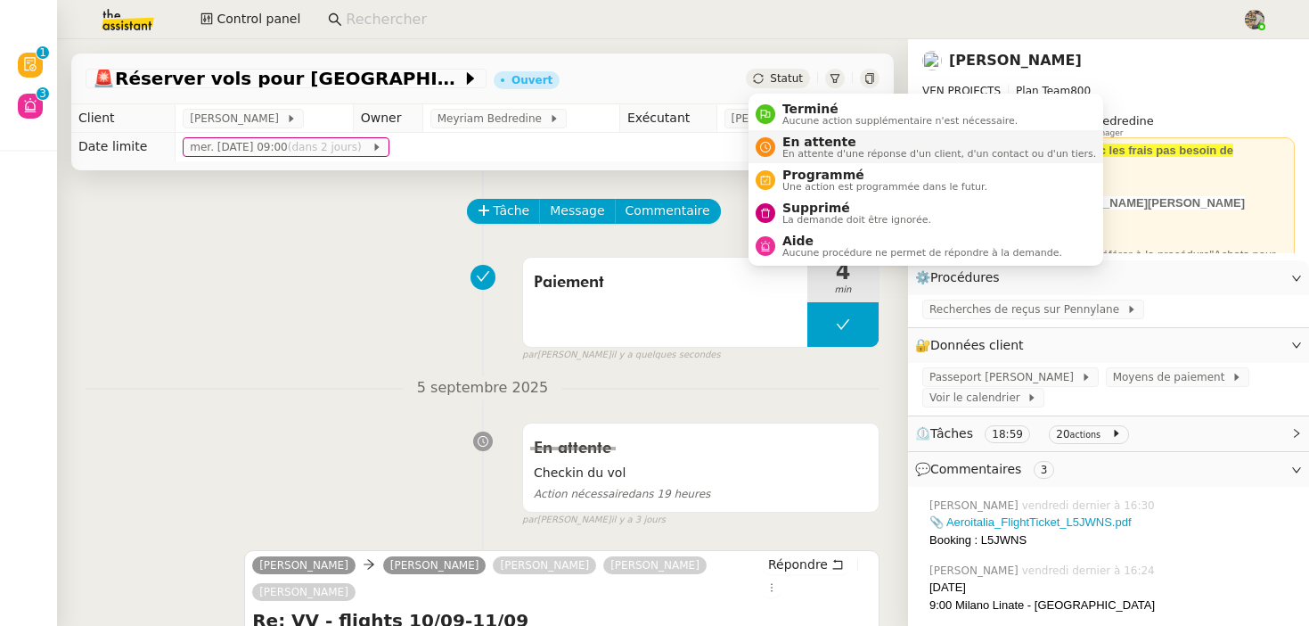
click at [789, 141] on span "En attente" at bounding box center [939, 142] width 314 height 14
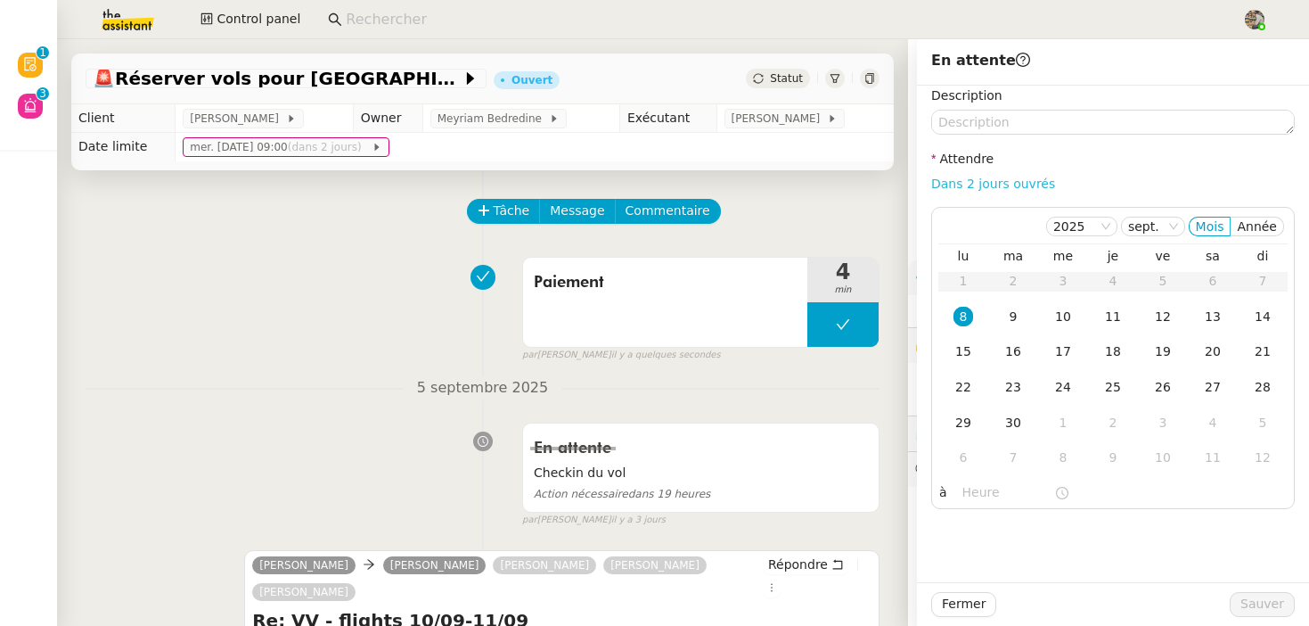
click at [976, 181] on link "Dans 2 jours ouvrés" at bounding box center [993, 183] width 124 height 14
type input "07:00"
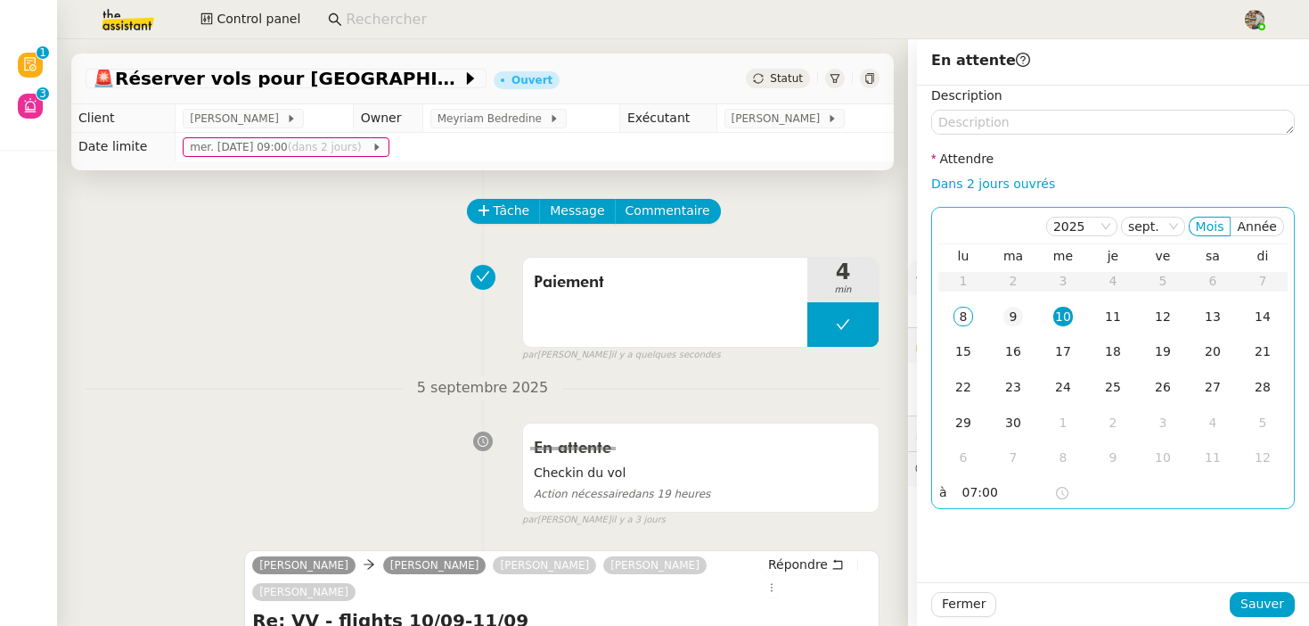
click at [1014, 310] on div "9" at bounding box center [1013, 317] width 20 height 20
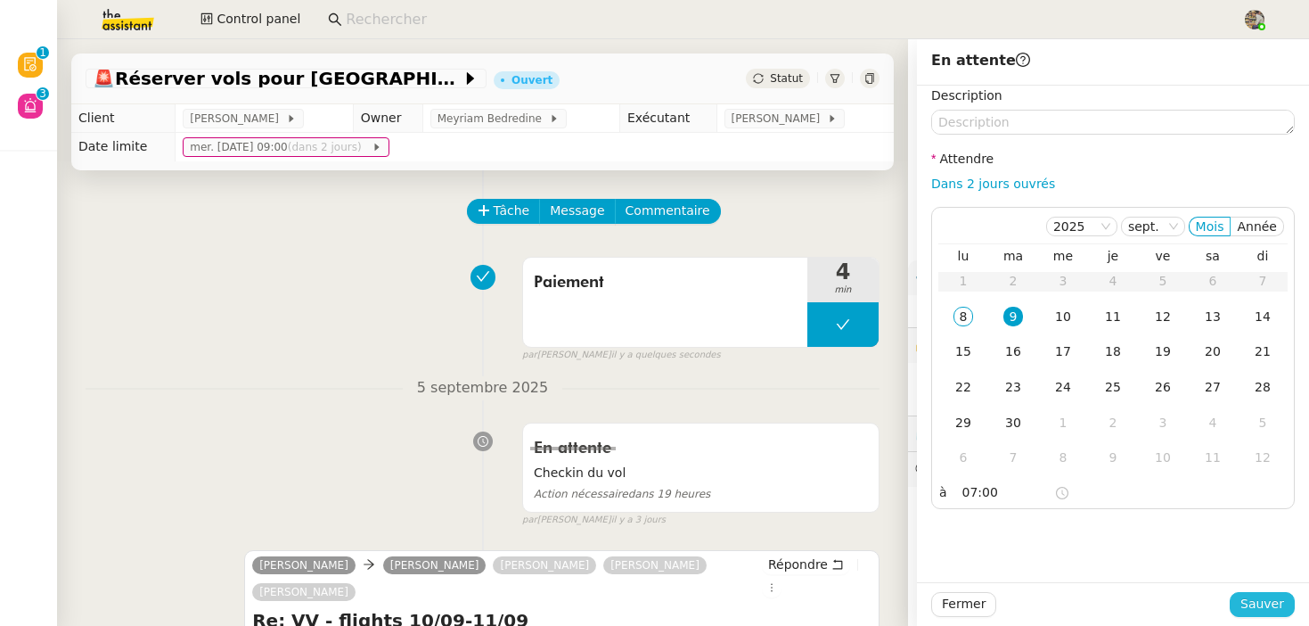
click at [1257, 597] on span "Sauver" at bounding box center [1262, 603] width 44 height 20
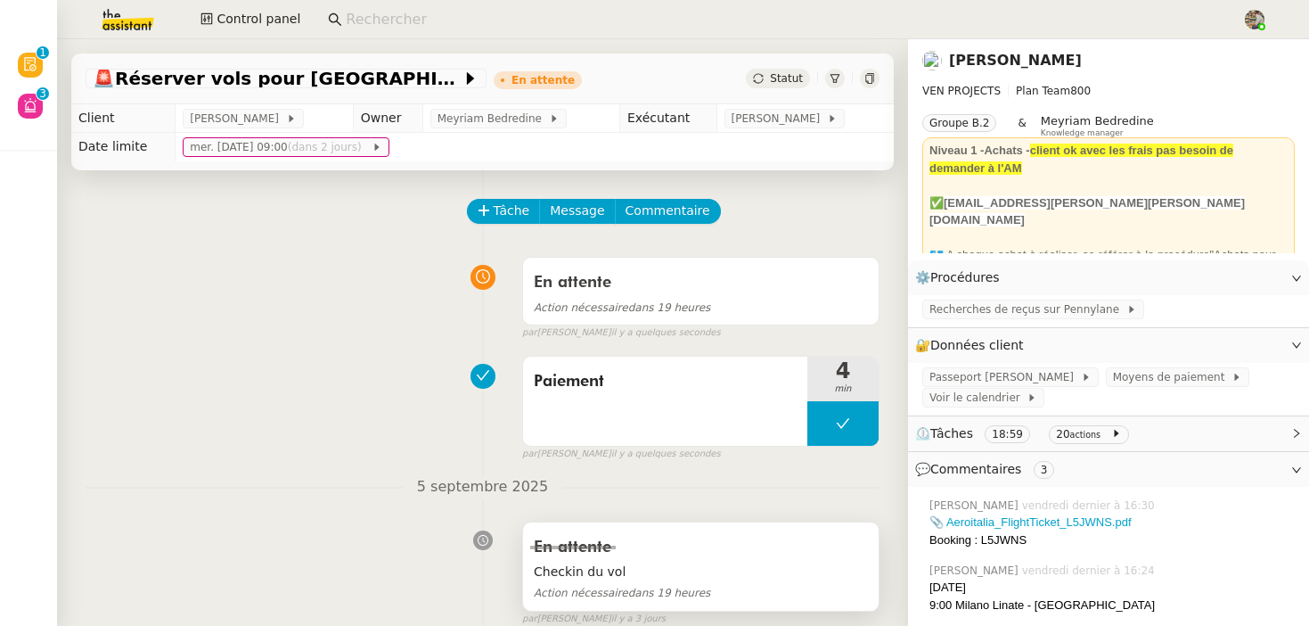
click at [742, 568] on span "Checkin du vol" at bounding box center [701, 571] width 334 height 20
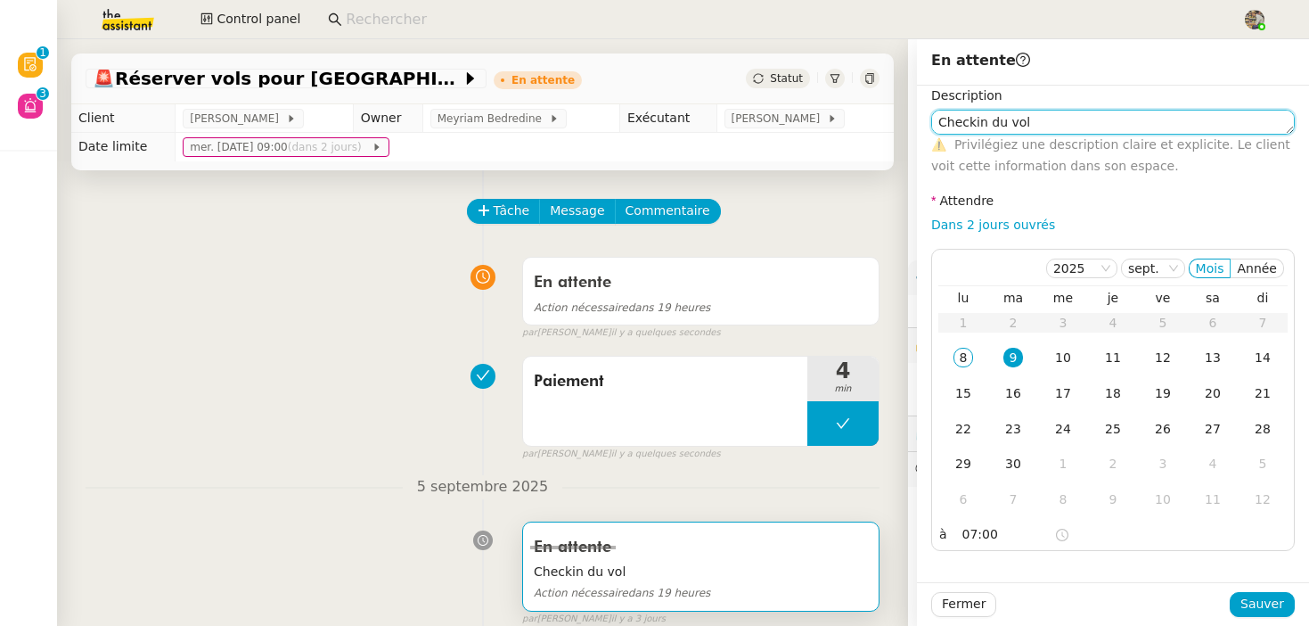
click at [992, 133] on textarea "Checkin du vol" at bounding box center [1113, 122] width 364 height 25
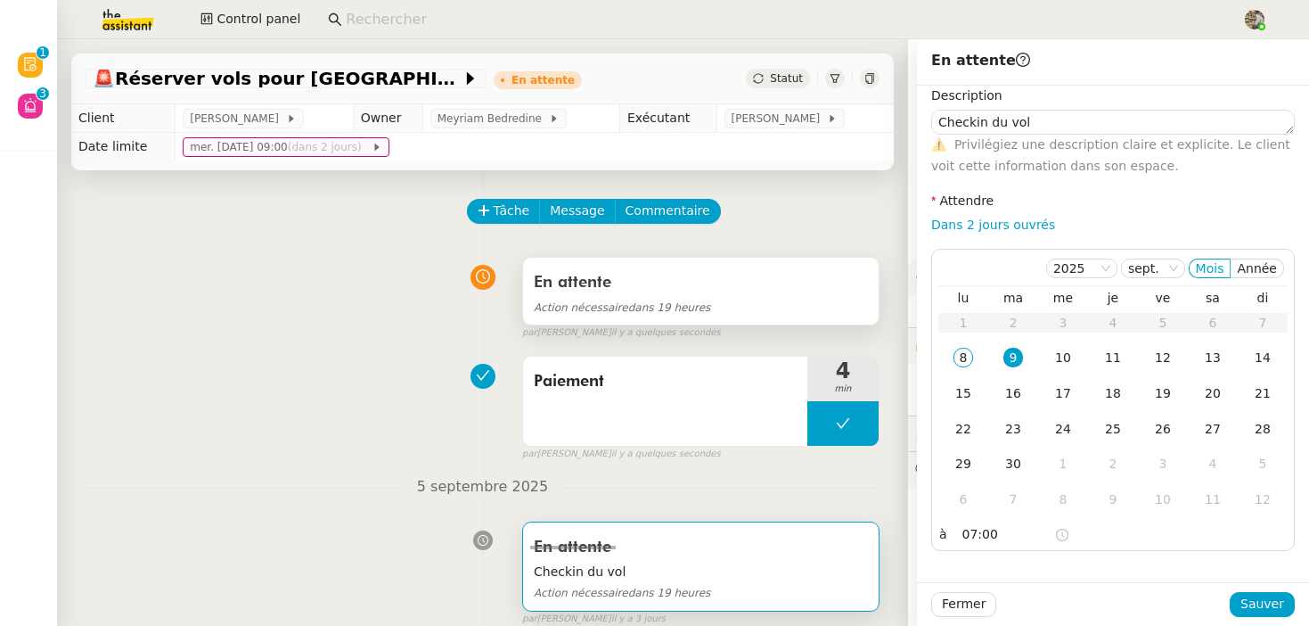
click at [716, 284] on div "En attente" at bounding box center [701, 282] width 334 height 29
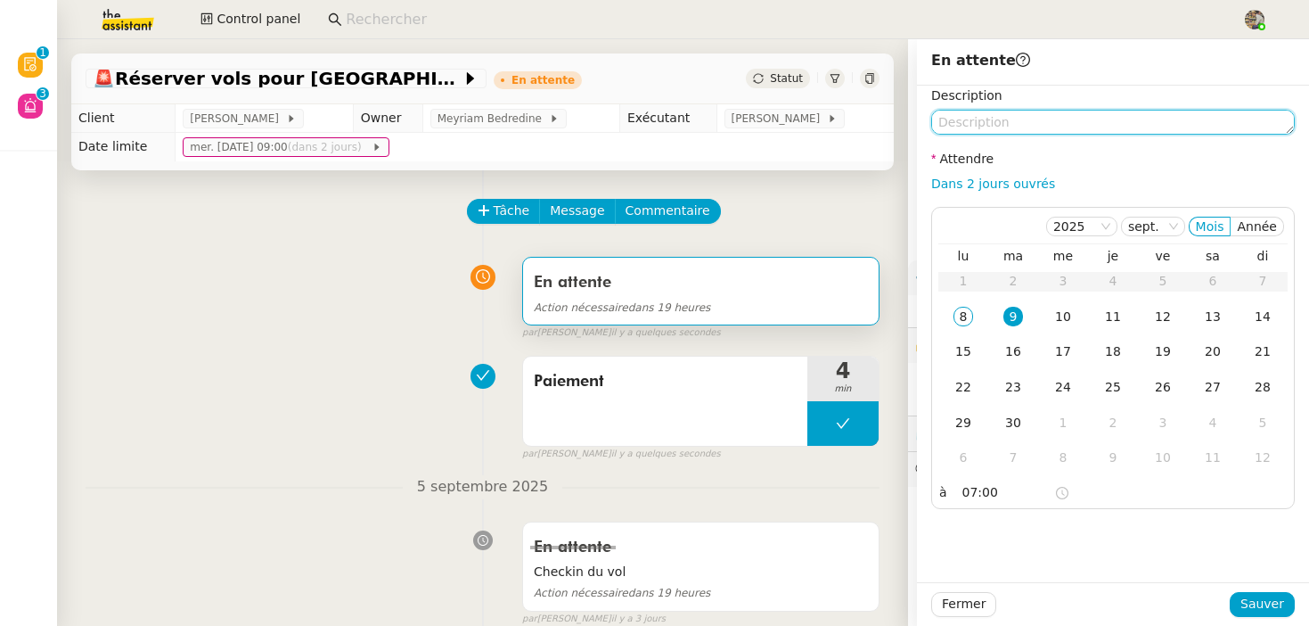
click at [1067, 130] on textarea at bounding box center [1113, 122] width 364 height 25
paste textarea "Checkin du vol"
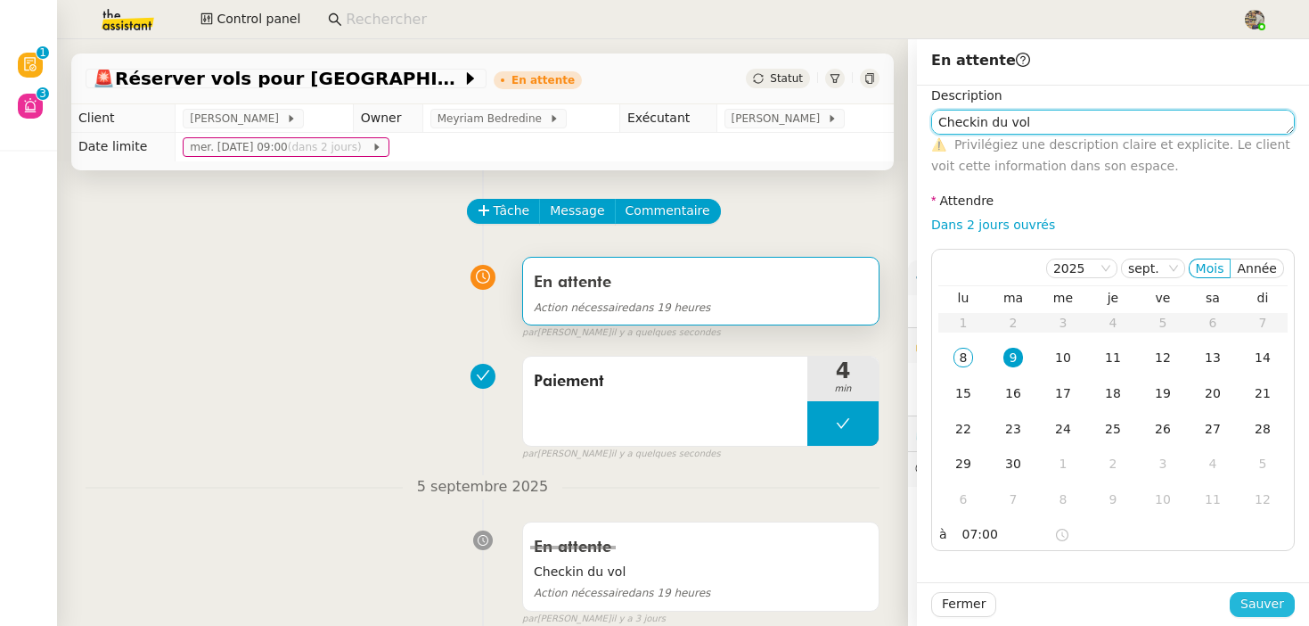
type textarea "Checkin du vol"
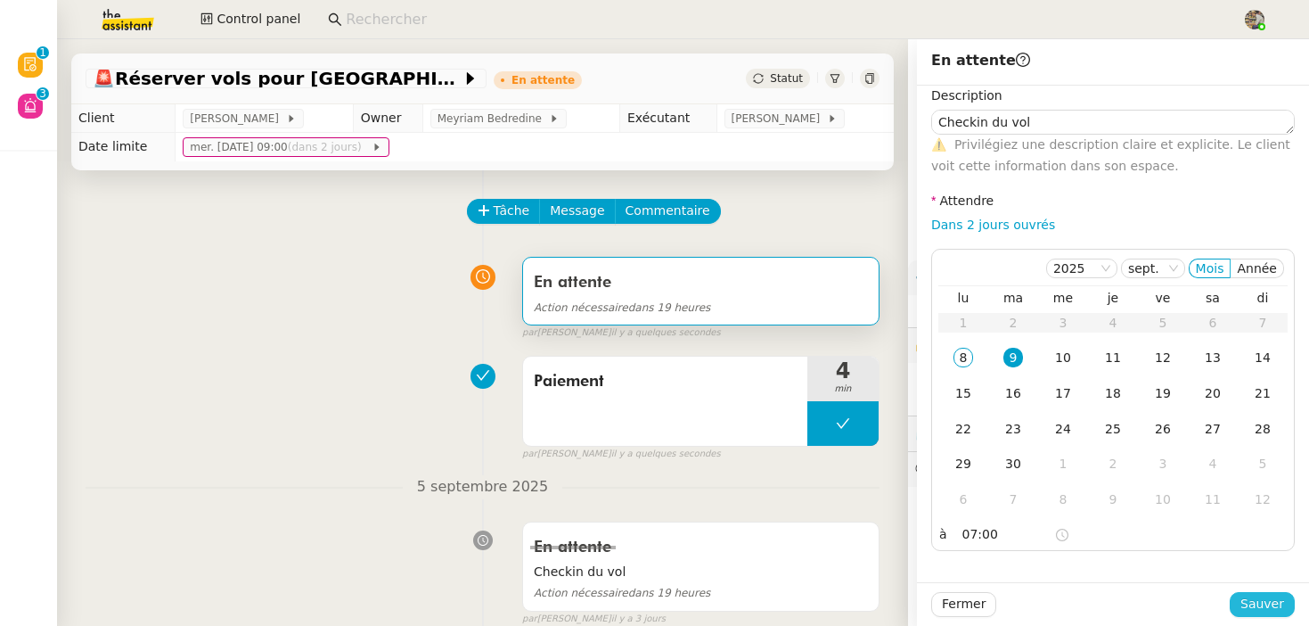
click at [1257, 597] on span "Sauver" at bounding box center [1262, 603] width 44 height 20
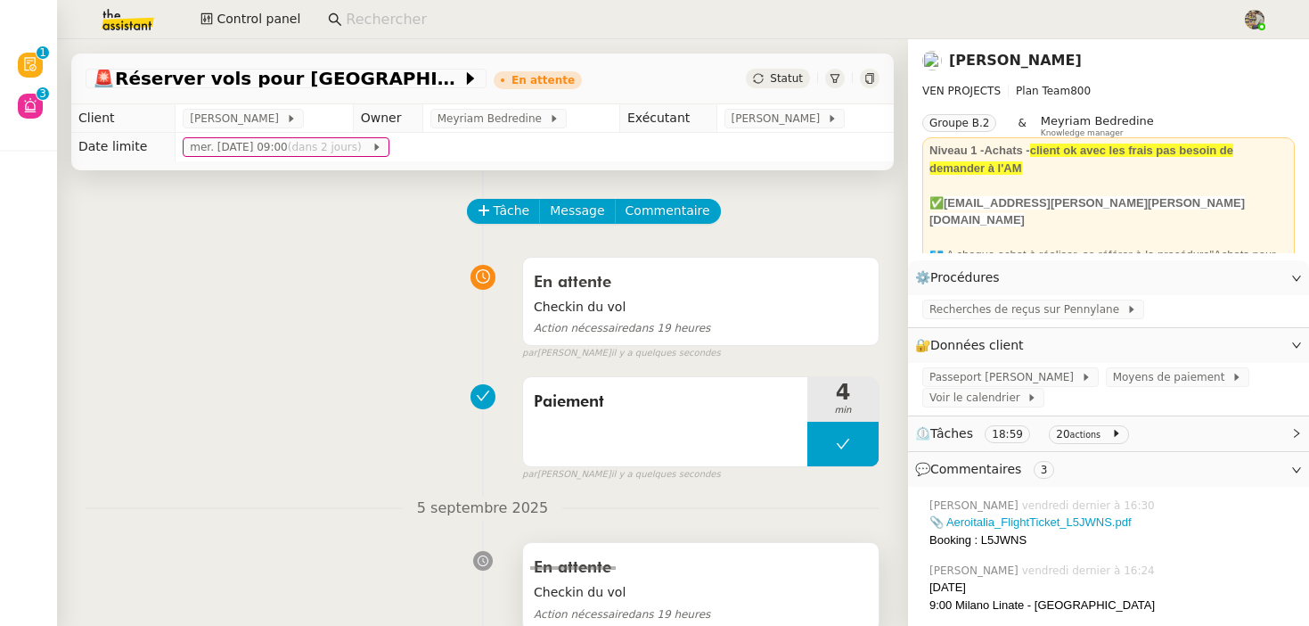
click at [665, 578] on div "En attente" at bounding box center [701, 567] width 334 height 29
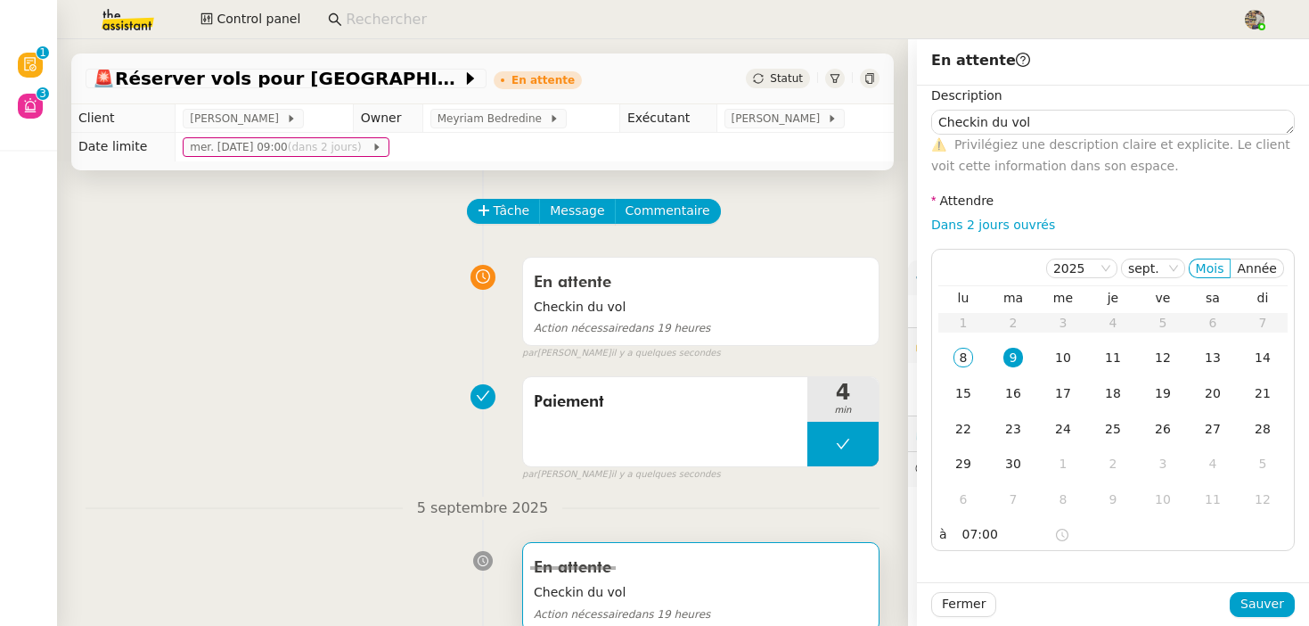
click at [665, 578] on div "En attente" at bounding box center [701, 567] width 334 height 29
type textarea "Checkin du vol"
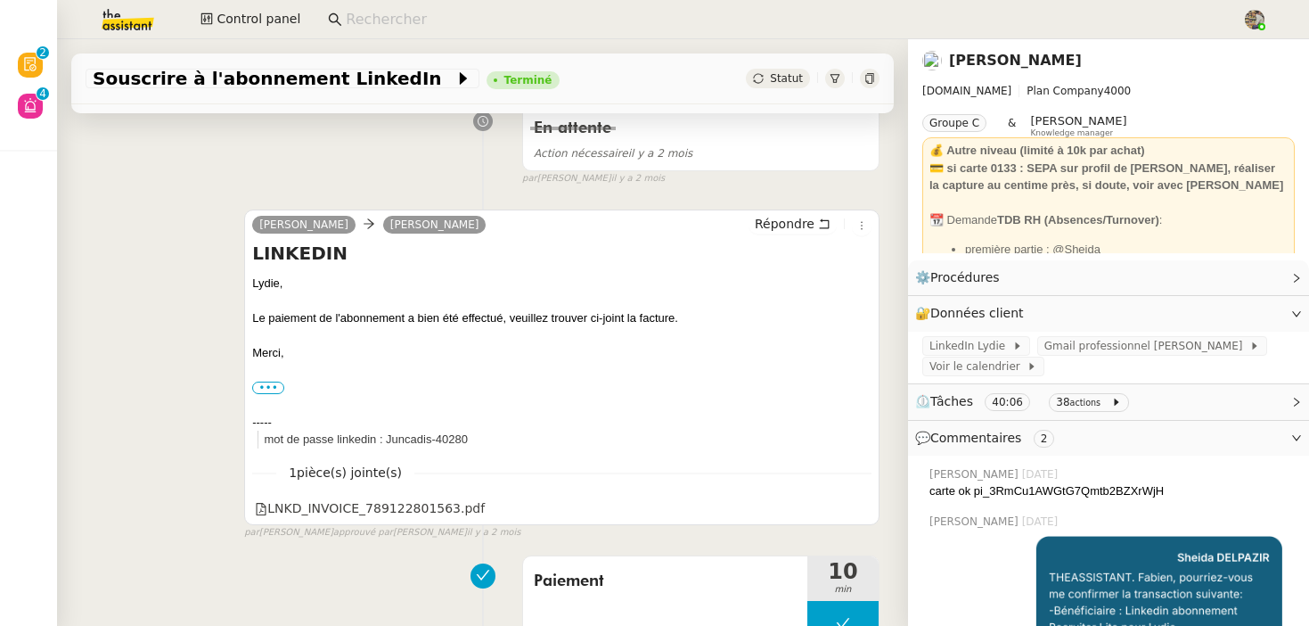
scroll to position [390, 0]
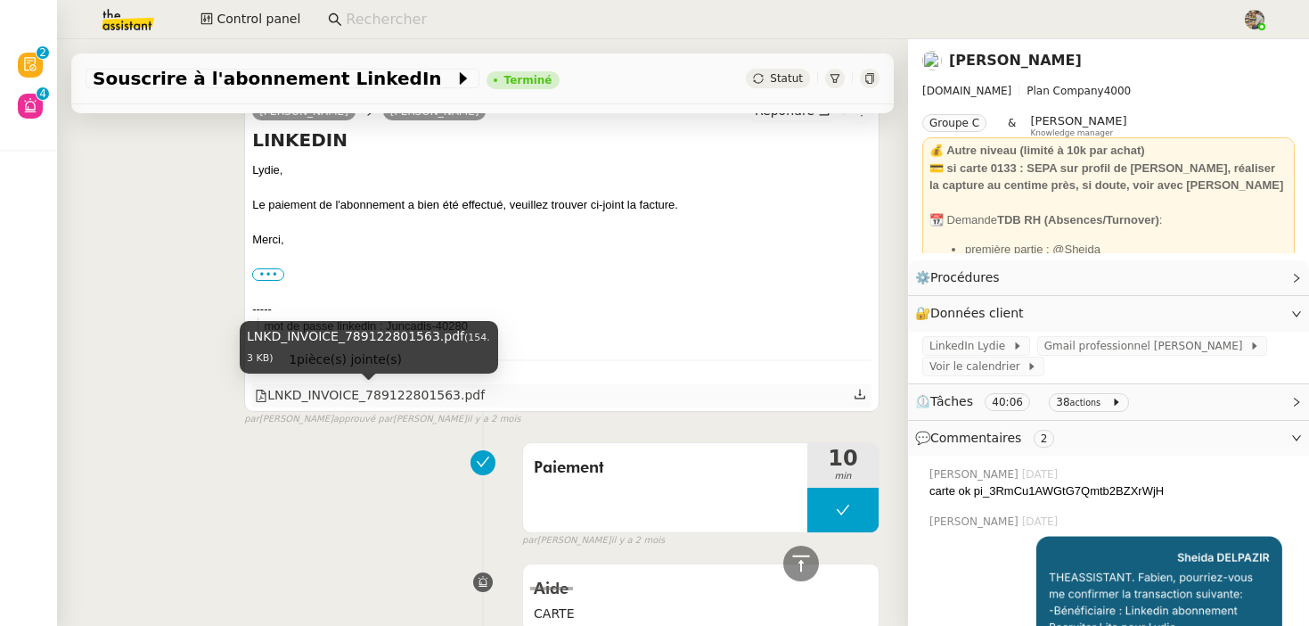
click at [401, 394] on div "LNKD_INVOICE_789122801563.pdf" at bounding box center [370, 395] width 230 height 20
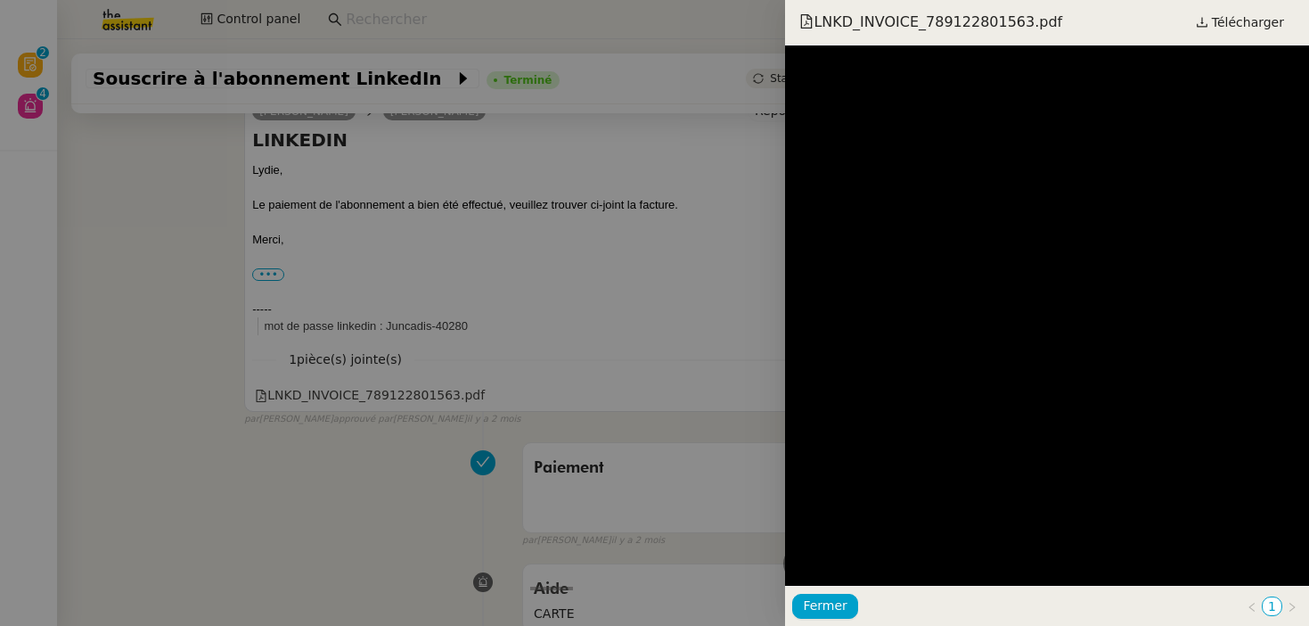
click at [382, 522] on div at bounding box center [654, 313] width 1309 height 626
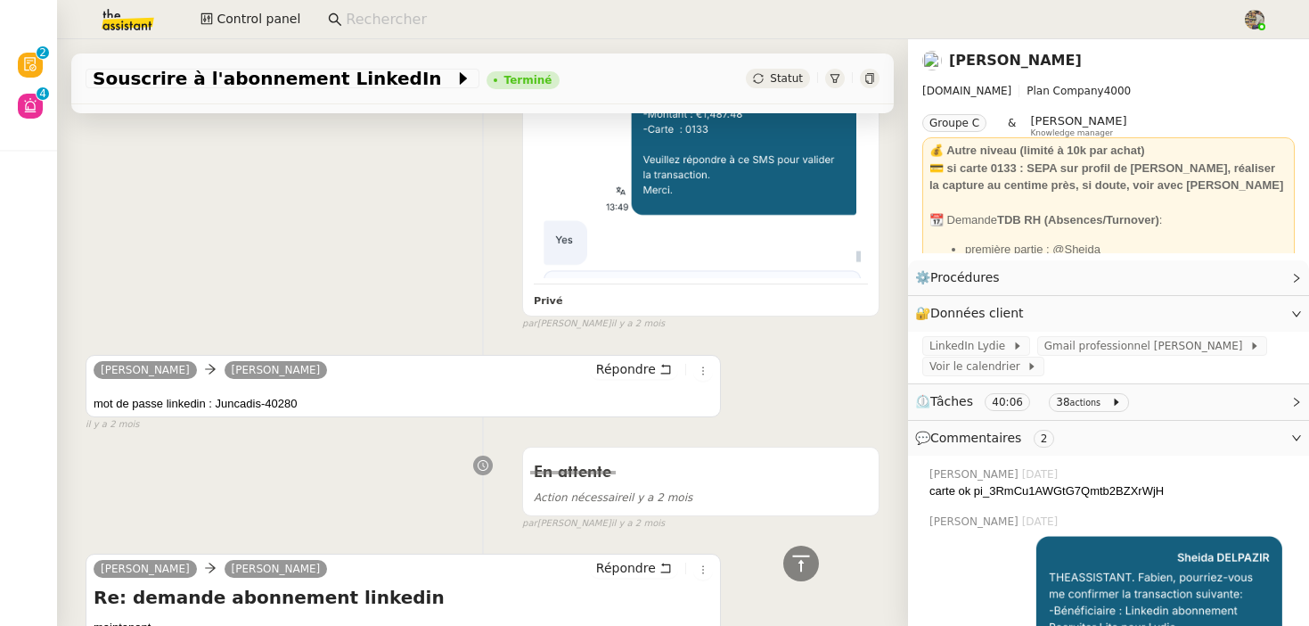
scroll to position [1270, 0]
